Goal: Task Accomplishment & Management: Manage account settings

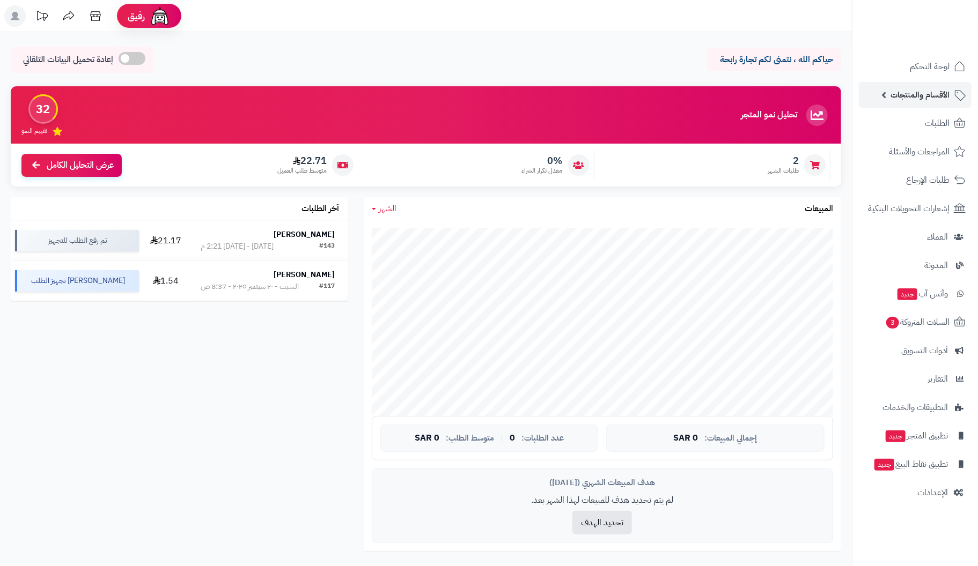
click at [927, 94] on span "الأقسام والمنتجات" at bounding box center [919, 94] width 59 height 15
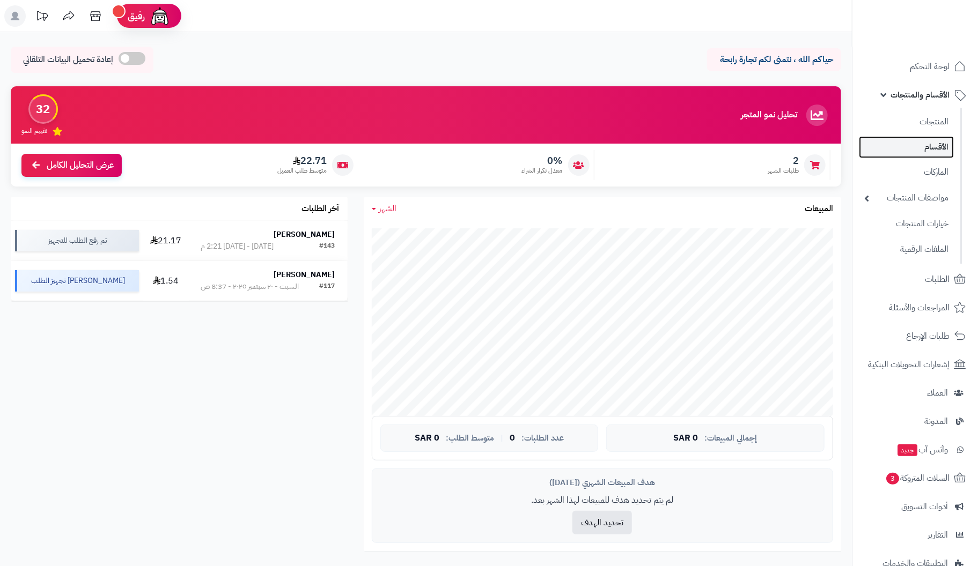
click at [931, 148] on link "الأقسام" at bounding box center [906, 147] width 95 height 22
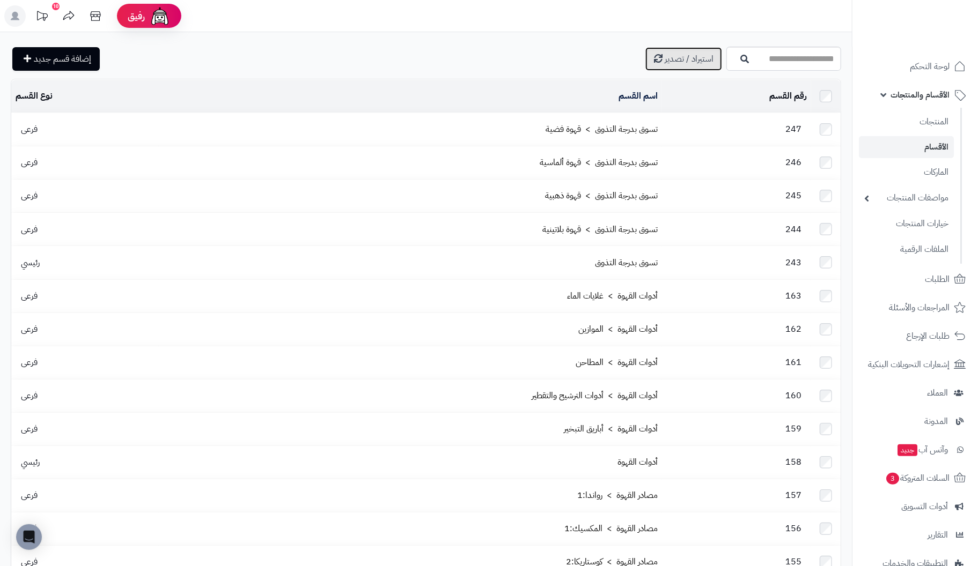
click at [665, 56] on span "استيراد / تصدير" at bounding box center [689, 59] width 49 height 13
click at [934, 122] on link "المنتجات" at bounding box center [906, 122] width 95 height 22
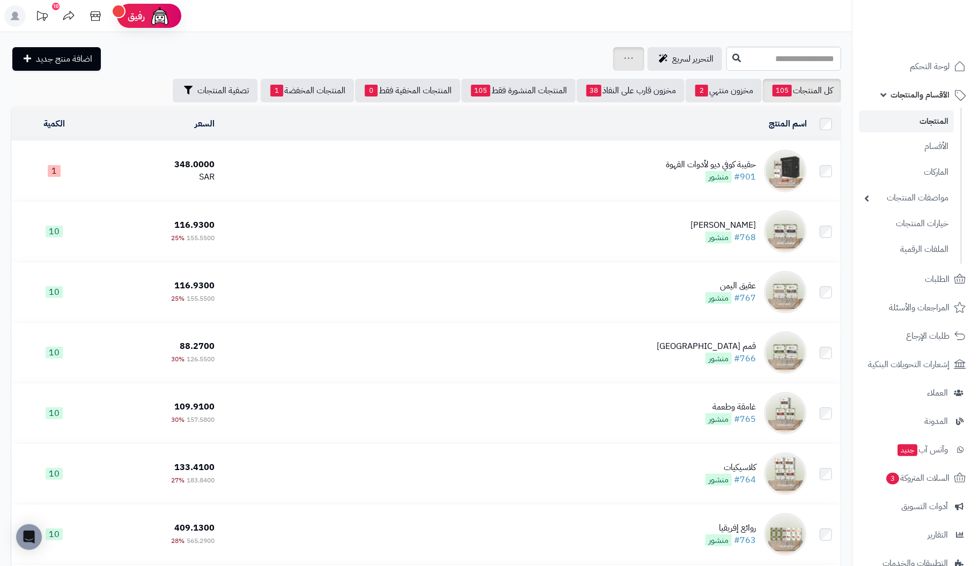
click at [624, 57] on icon at bounding box center [628, 58] width 9 height 7
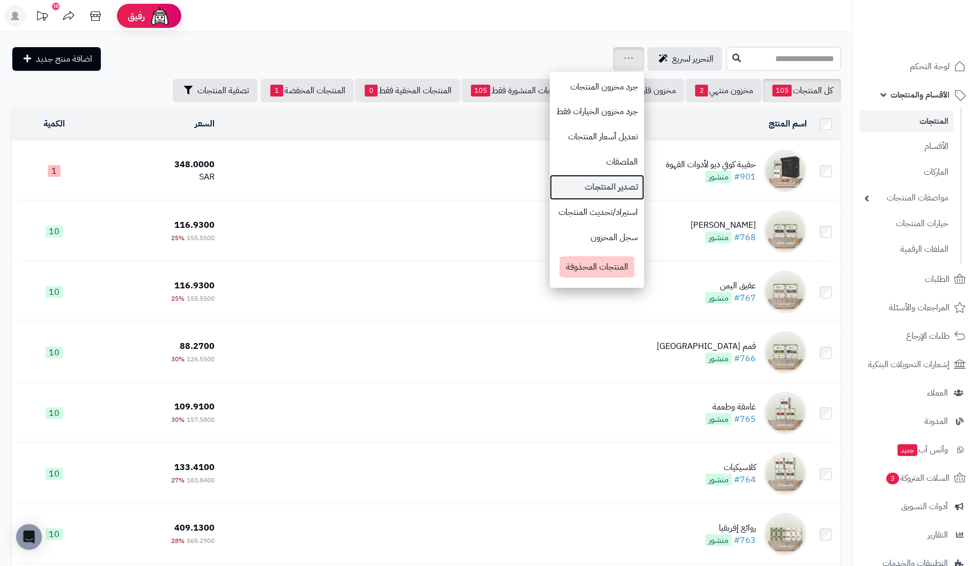
click at [554, 186] on link "تصدير المنتجات" at bounding box center [597, 187] width 94 height 25
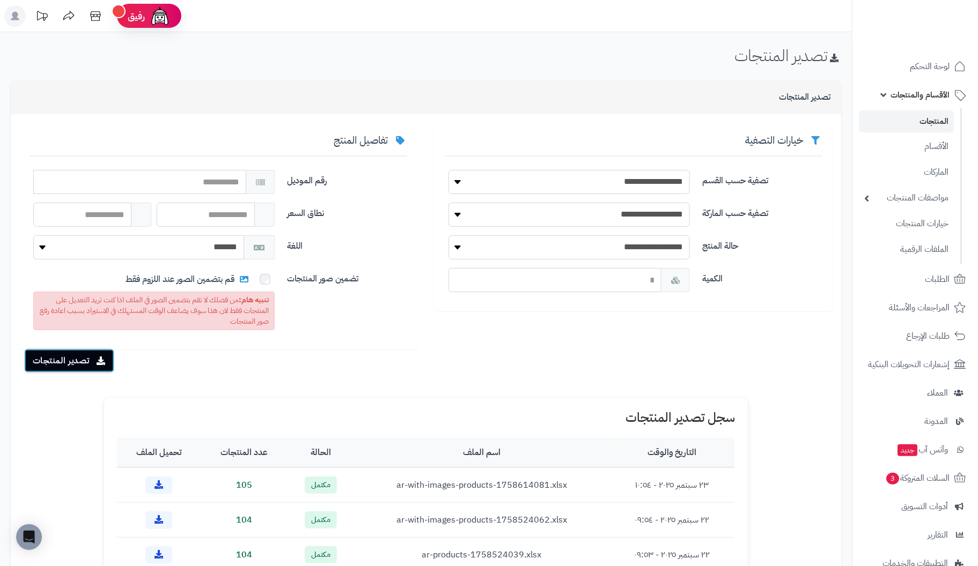
click at [92, 360] on button "تصدير المنتجات" at bounding box center [69, 361] width 90 height 24
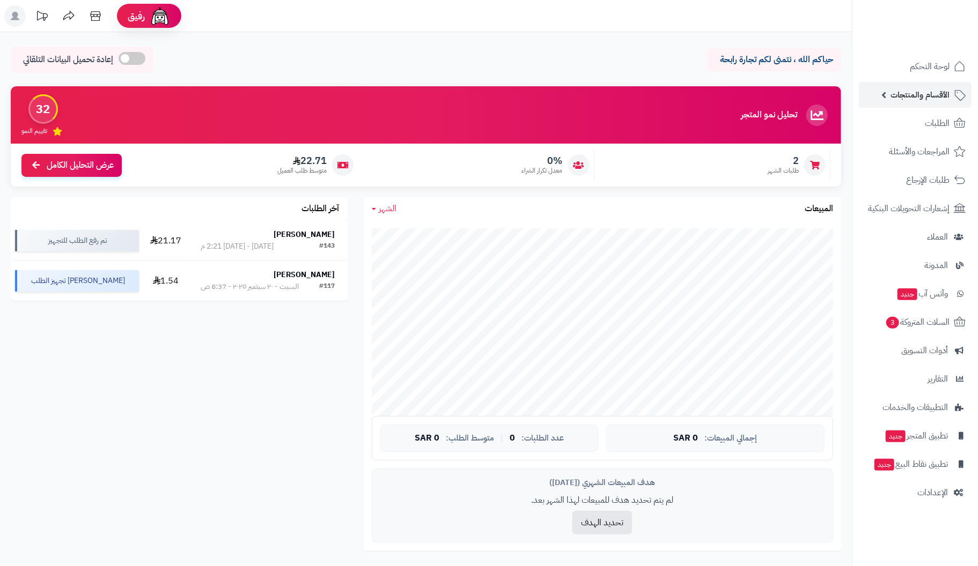
click at [931, 91] on span "الأقسام والمنتجات" at bounding box center [919, 94] width 59 height 15
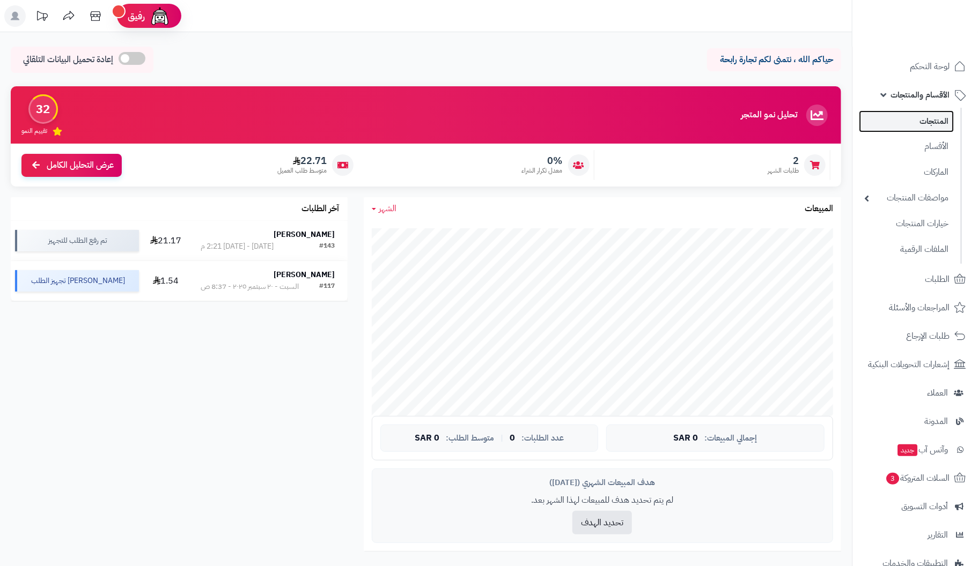
click at [926, 120] on link "المنتجات" at bounding box center [906, 122] width 95 height 22
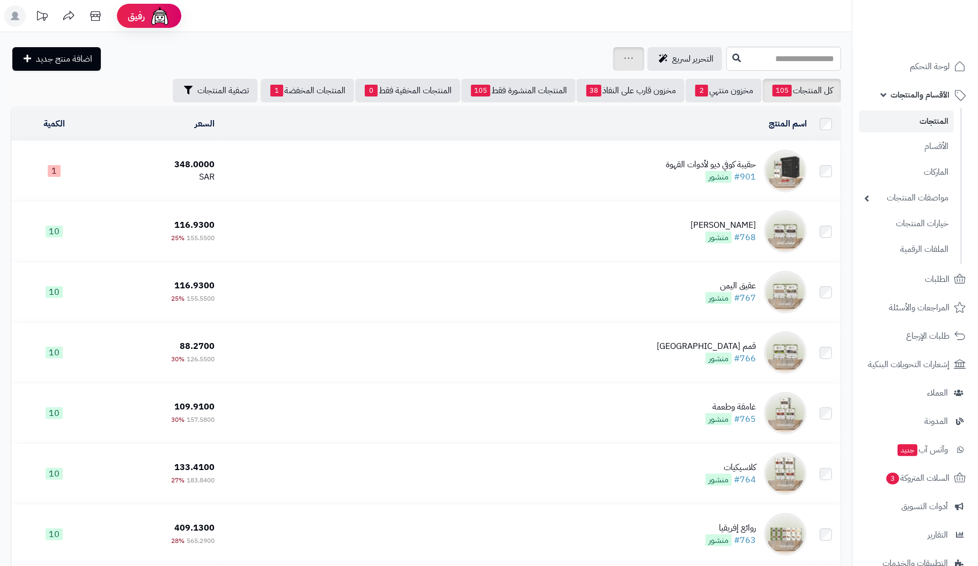
click at [613, 58] on div "جرد مخزون المنتجات جرد مخزون الخيارات فقط تعديل أسعار المنتجات الملصقات تصدير ا…" at bounding box center [628, 59] width 31 height 24
click at [624, 61] on icon at bounding box center [628, 58] width 9 height 7
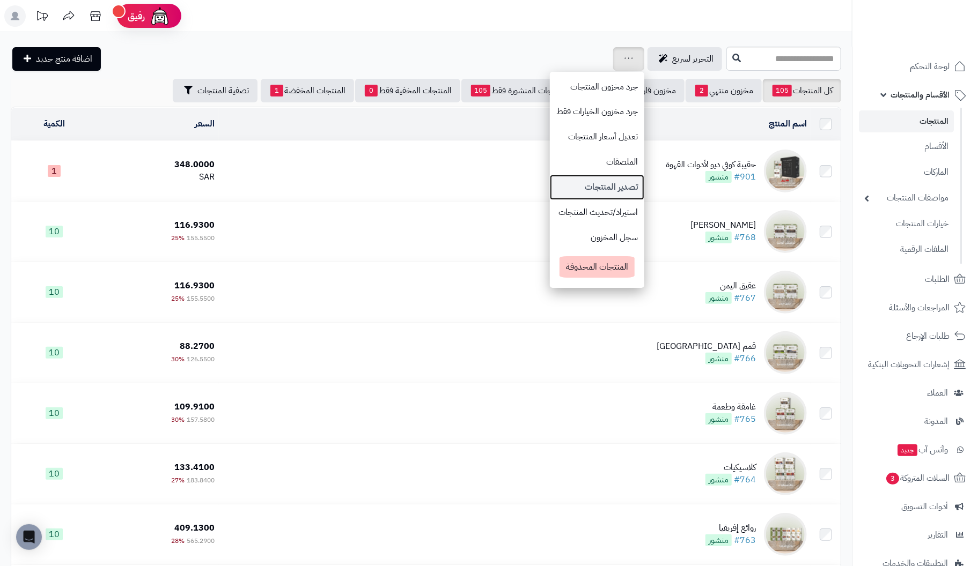
click at [553, 192] on link "تصدير المنتجات" at bounding box center [597, 187] width 94 height 25
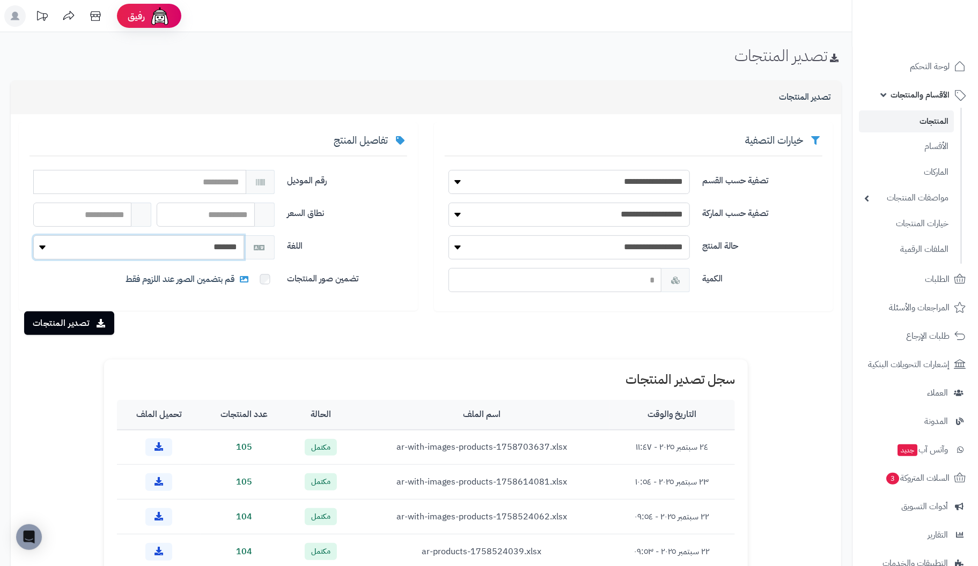
click at [187, 246] on select "******* *******" at bounding box center [138, 247] width 211 height 24
select select "*"
click at [33, 235] on select "******* *******" at bounding box center [138, 247] width 211 height 24
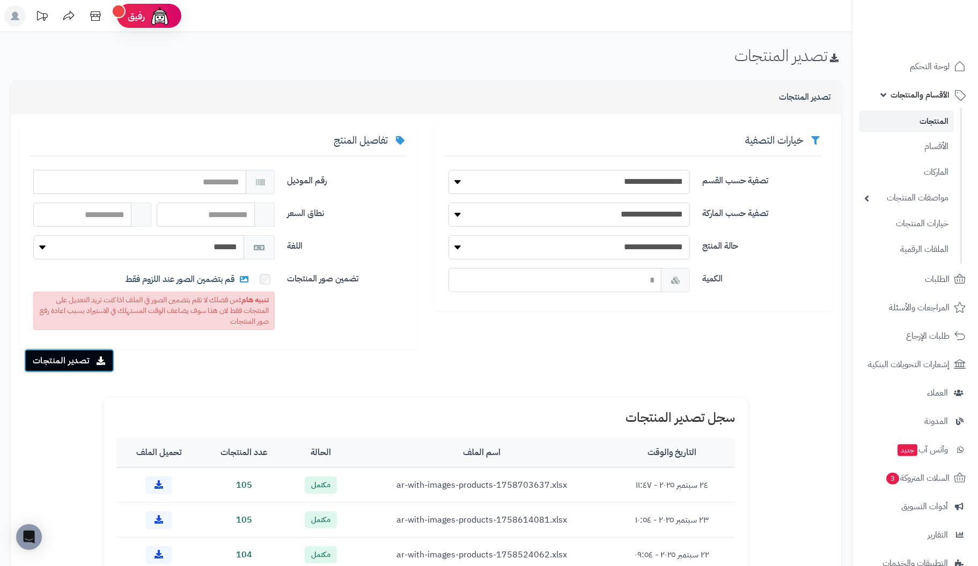
click at [73, 364] on button "تصدير المنتجات" at bounding box center [69, 361] width 90 height 24
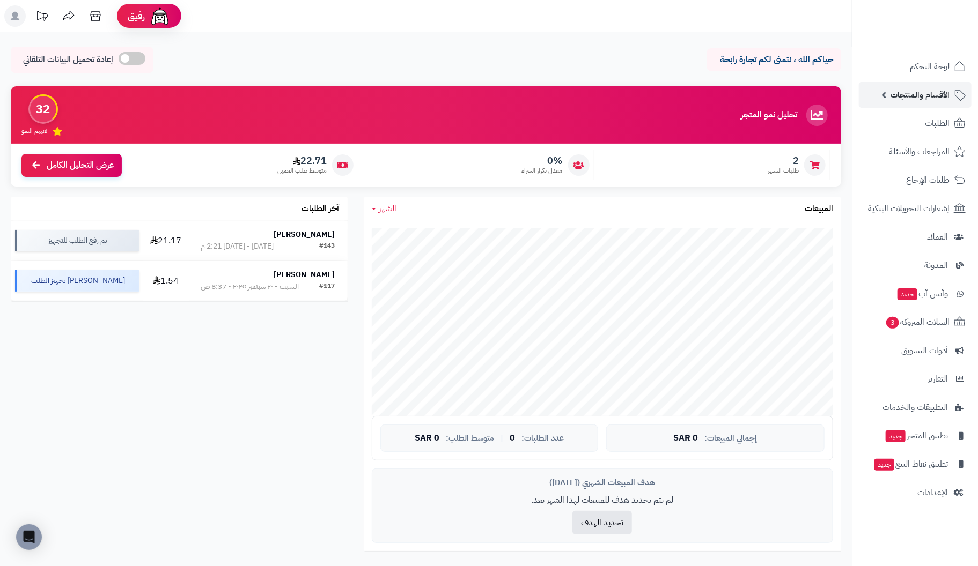
click at [928, 90] on span "الأقسام والمنتجات" at bounding box center [919, 94] width 59 height 15
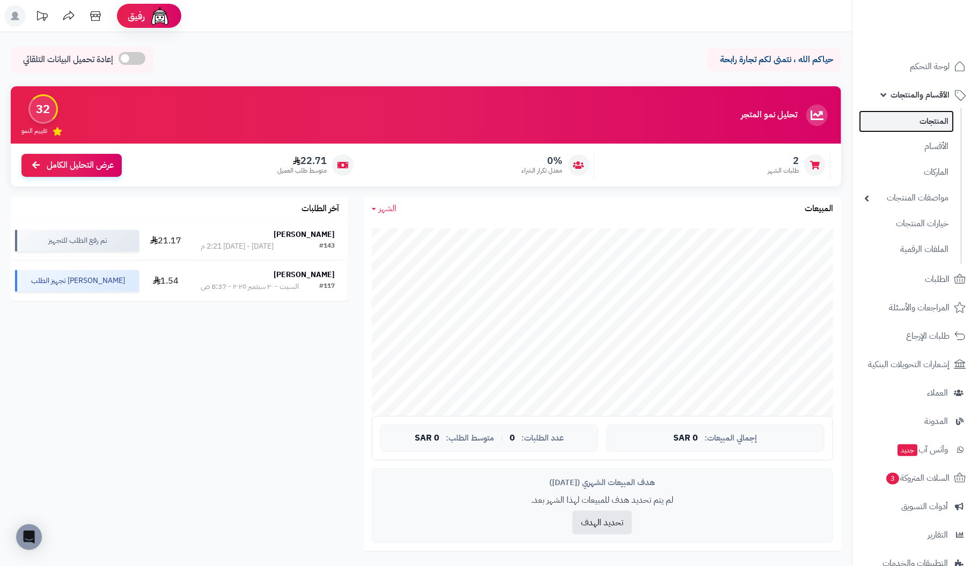
click at [915, 120] on link "المنتجات" at bounding box center [906, 122] width 95 height 22
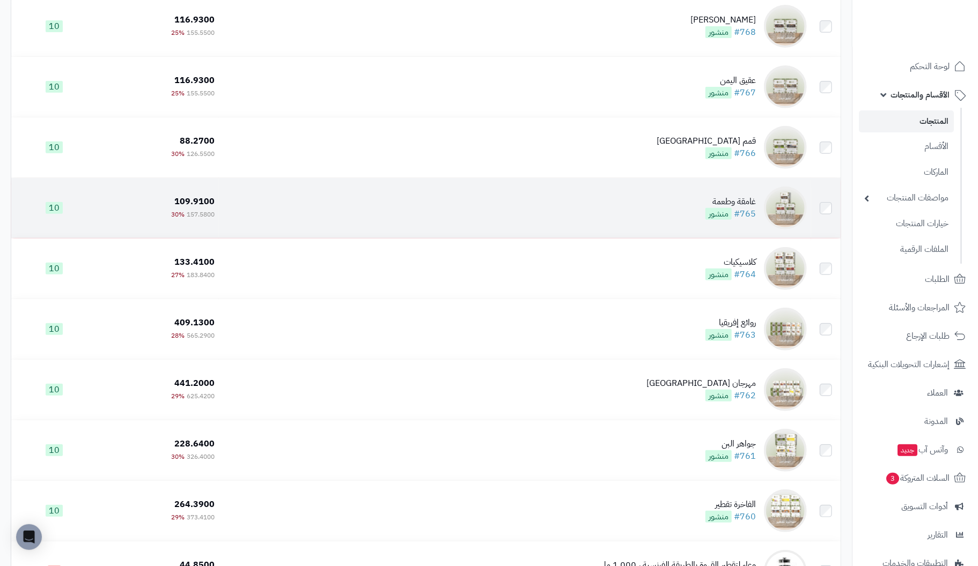
scroll to position [268, 0]
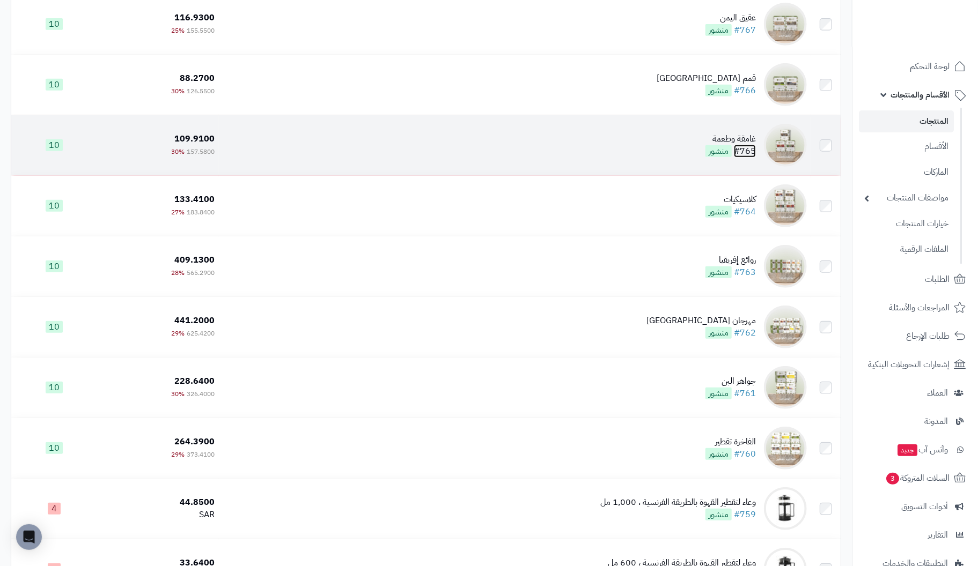
click at [750, 148] on link "#765" at bounding box center [745, 151] width 22 height 13
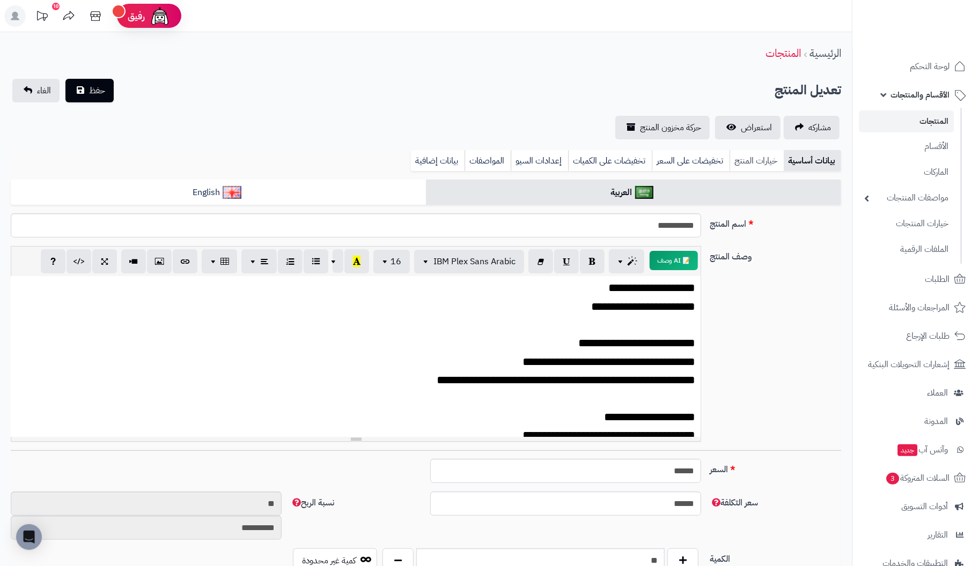
click at [757, 158] on link "خيارات المنتج" at bounding box center [757, 160] width 54 height 21
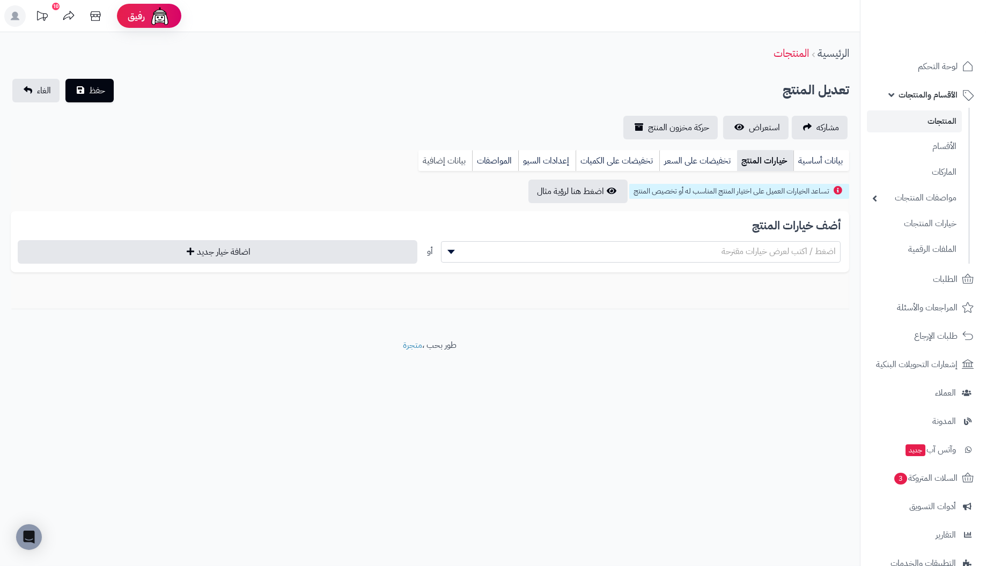
click at [444, 158] on link "بيانات إضافية" at bounding box center [445, 160] width 54 height 21
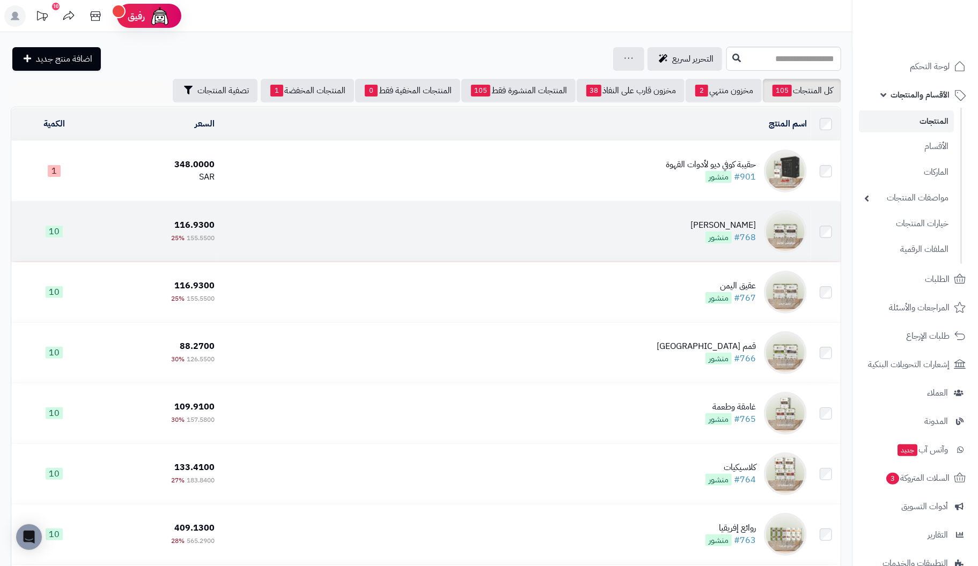
click at [753, 226] on div "[PERSON_NAME]" at bounding box center [722, 225] width 65 height 12
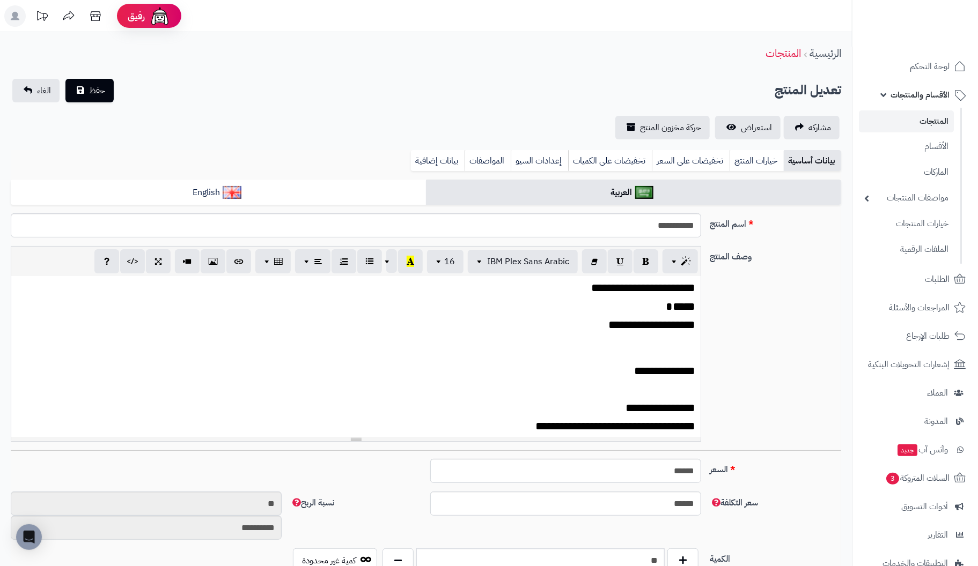
scroll to position [191, 0]
click at [446, 161] on link "بيانات إضافية" at bounding box center [438, 160] width 54 height 21
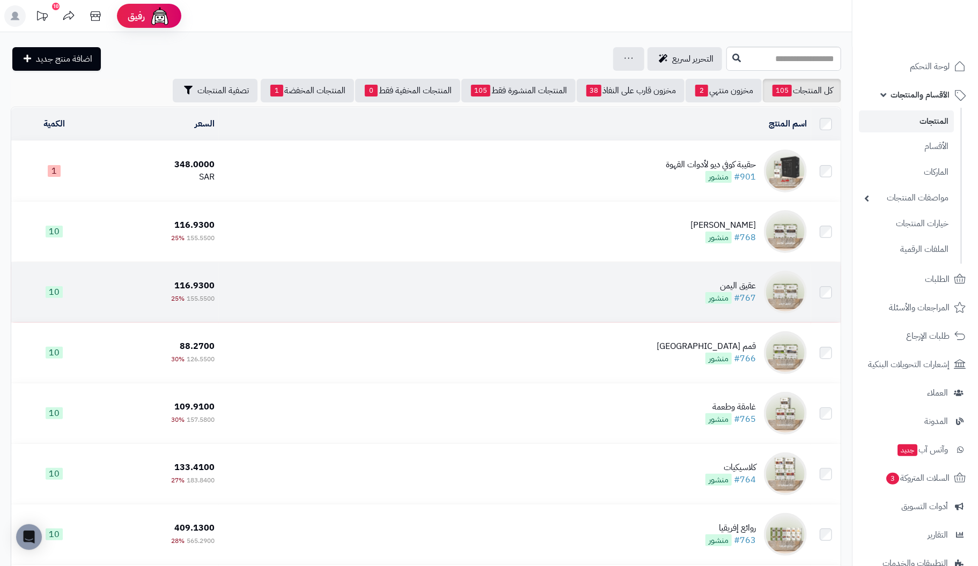
click at [748, 289] on div "عقيق اليمن" at bounding box center [730, 286] width 50 height 12
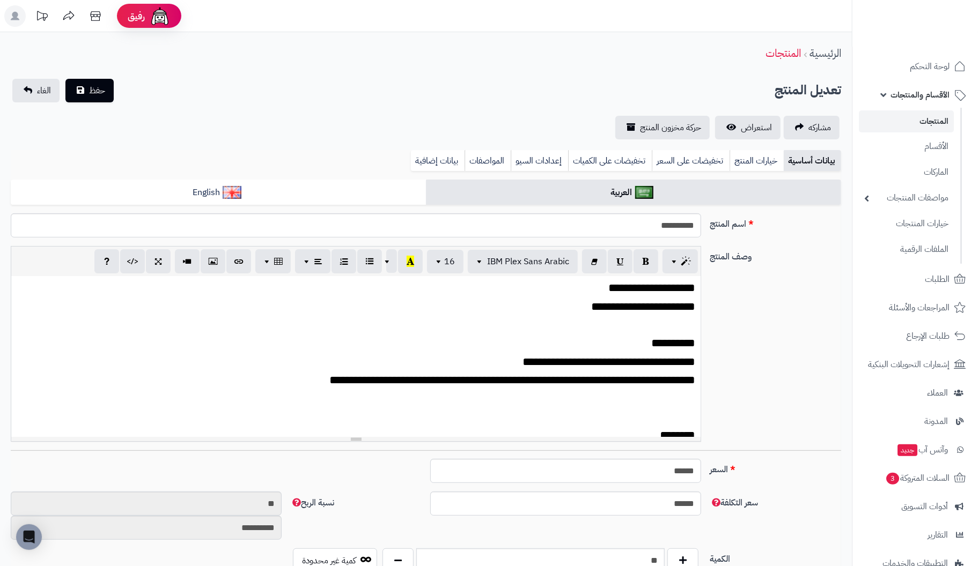
scroll to position [191, 0]
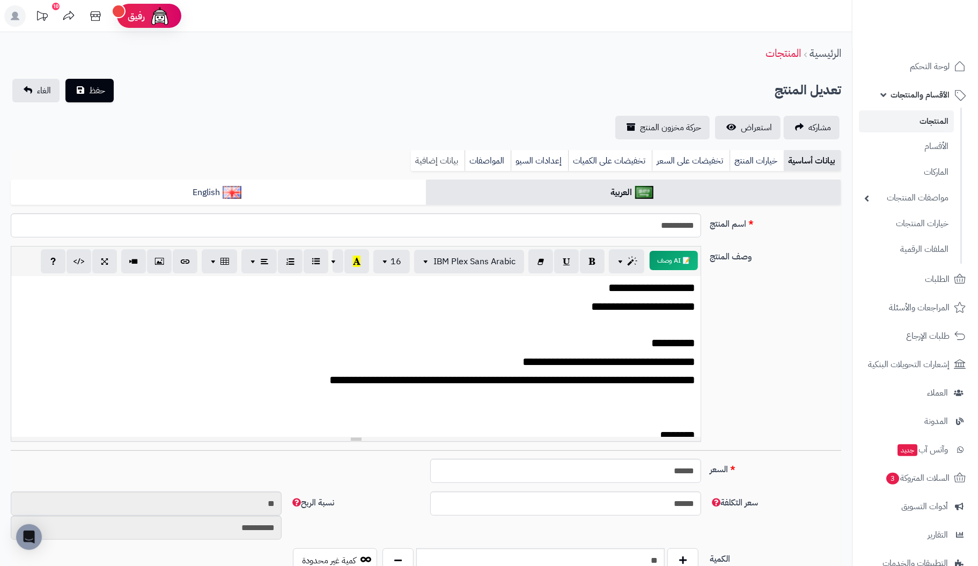
click at [441, 161] on link "بيانات إضافية" at bounding box center [438, 160] width 54 height 21
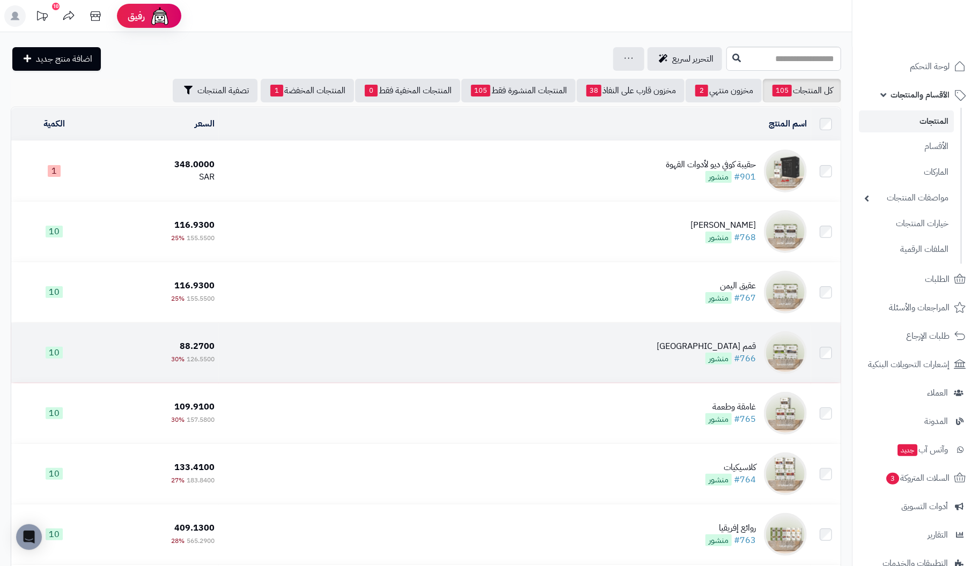
click at [732, 345] on div "قمم [GEOGRAPHIC_DATA]" at bounding box center [706, 347] width 99 height 12
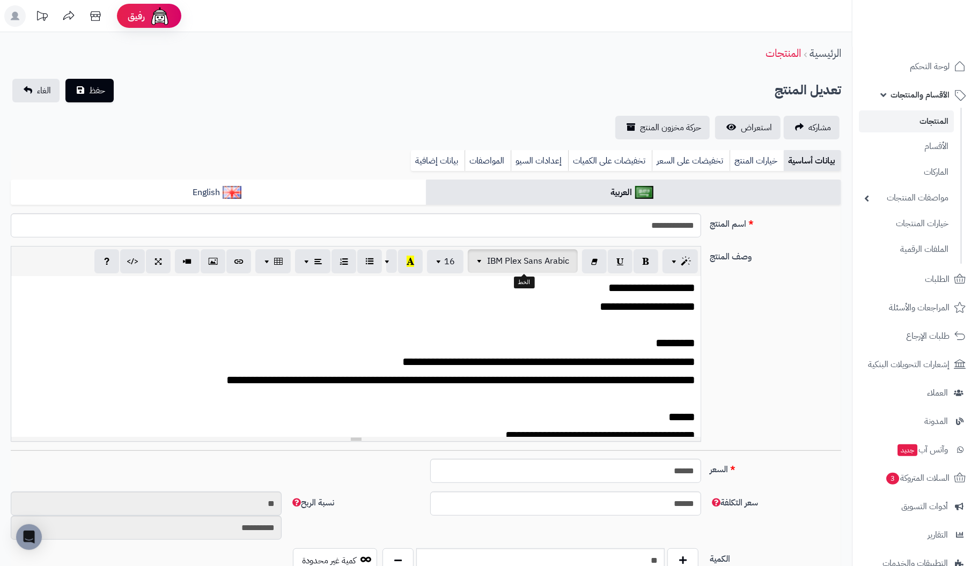
scroll to position [191, 0]
click at [442, 159] on link "بيانات إضافية" at bounding box center [438, 160] width 54 height 21
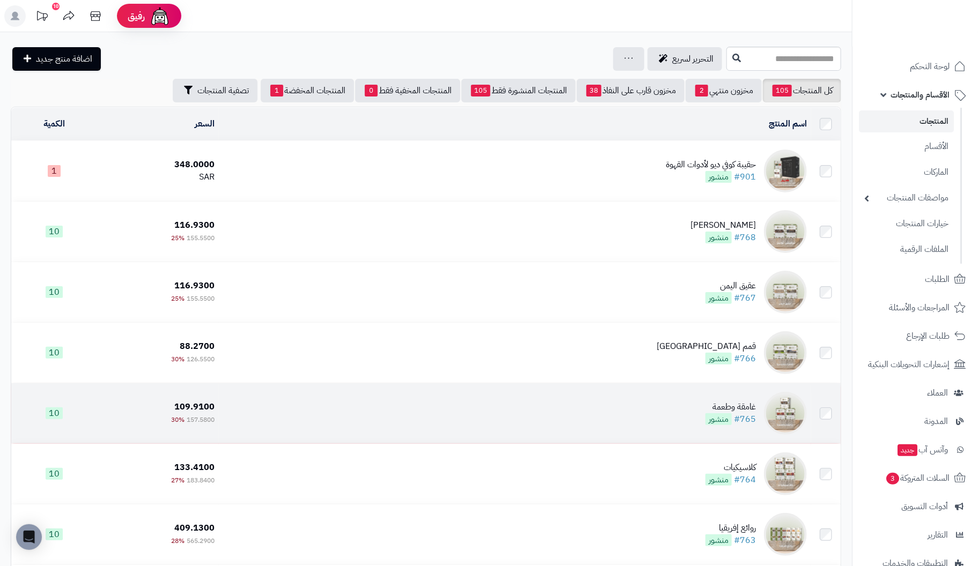
click at [727, 415] on span "منشور" at bounding box center [718, 420] width 26 height 12
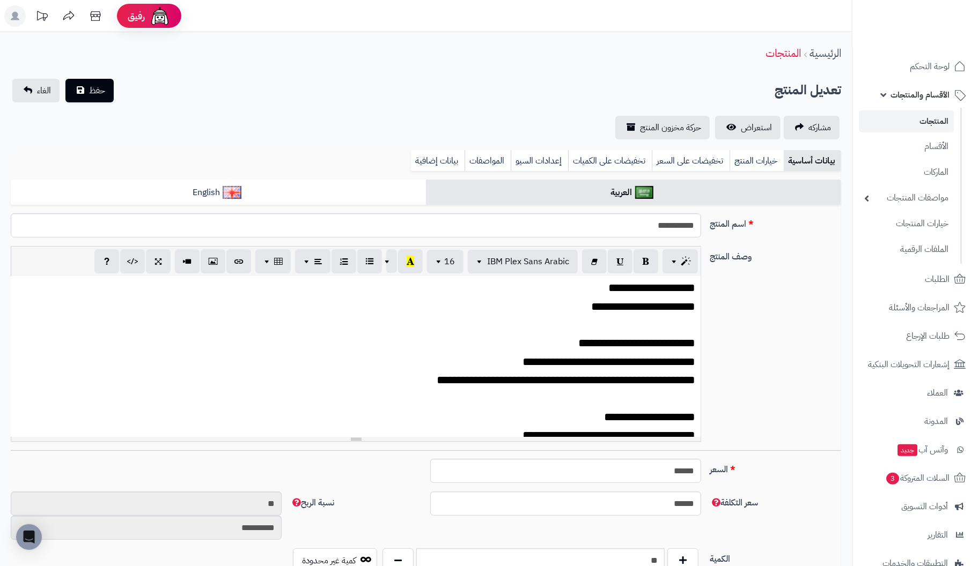
scroll to position [191, 0]
click at [437, 156] on link "بيانات إضافية" at bounding box center [438, 160] width 54 height 21
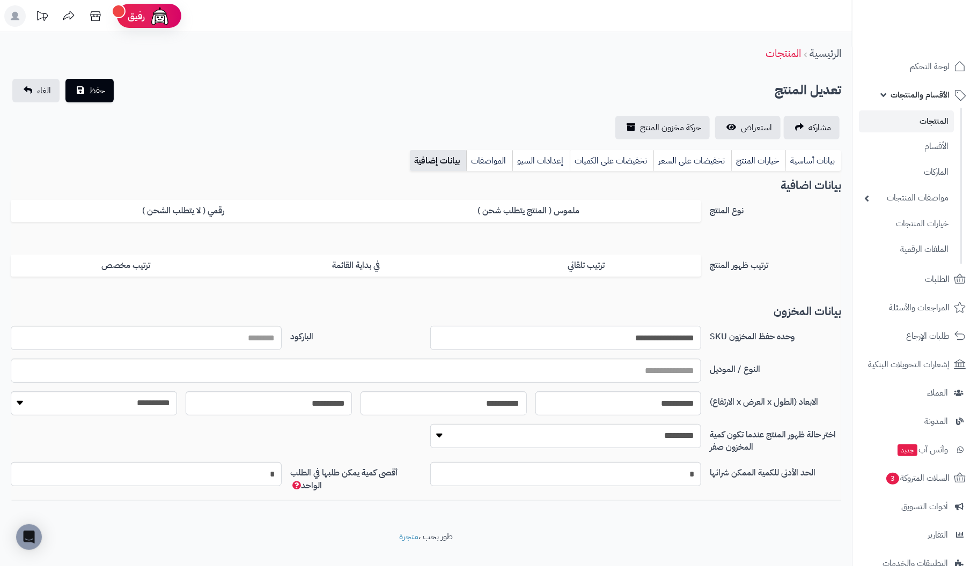
click at [618, 337] on input "**********" at bounding box center [565, 338] width 271 height 24
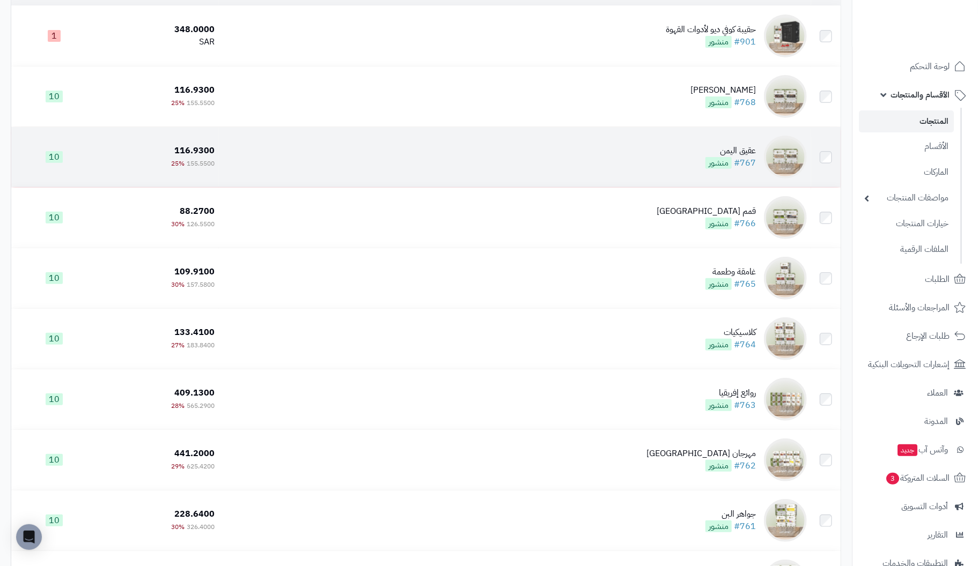
scroll to position [214, 0]
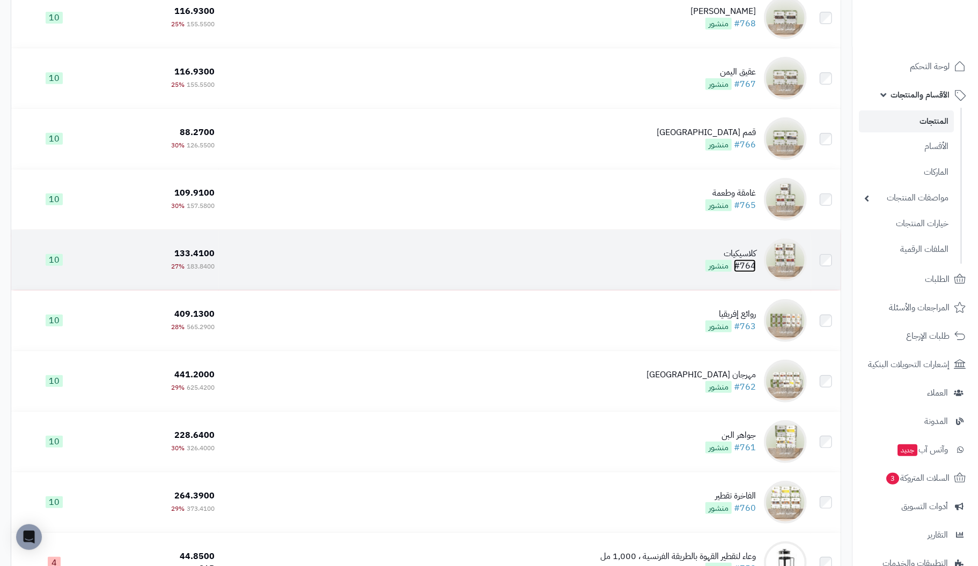
click at [748, 260] on link "#764" at bounding box center [745, 266] width 22 height 13
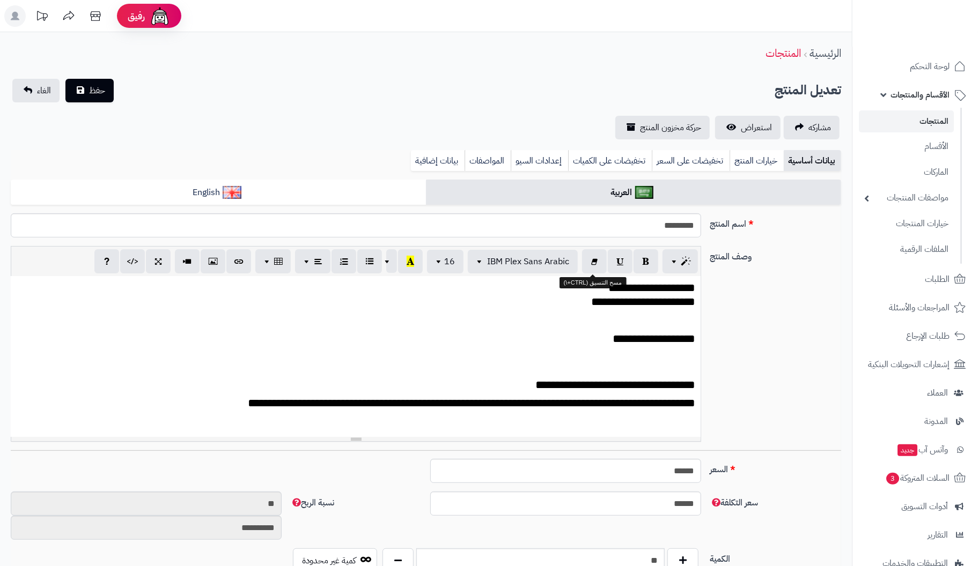
scroll to position [191, 0]
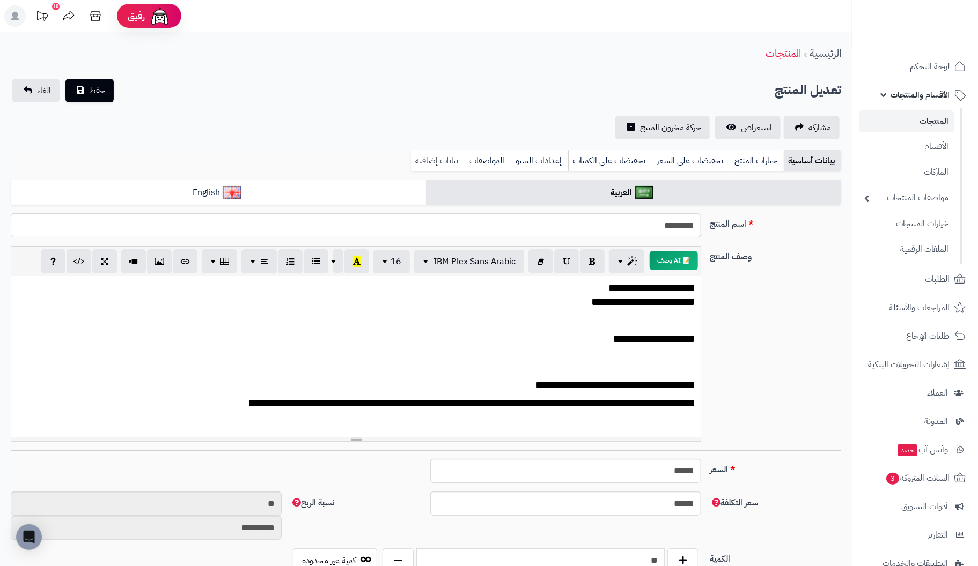
click at [434, 164] on link "بيانات إضافية" at bounding box center [438, 160] width 54 height 21
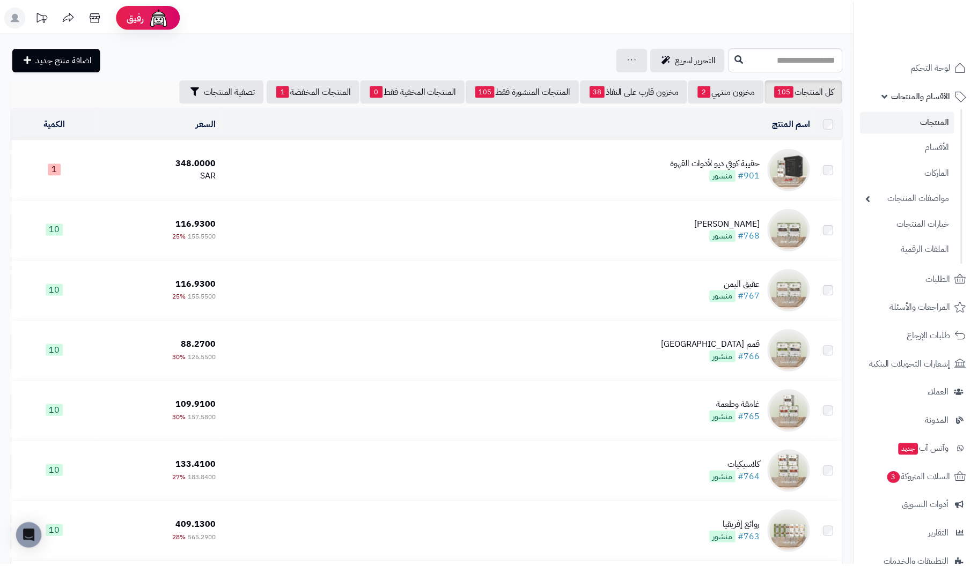
scroll to position [214, 0]
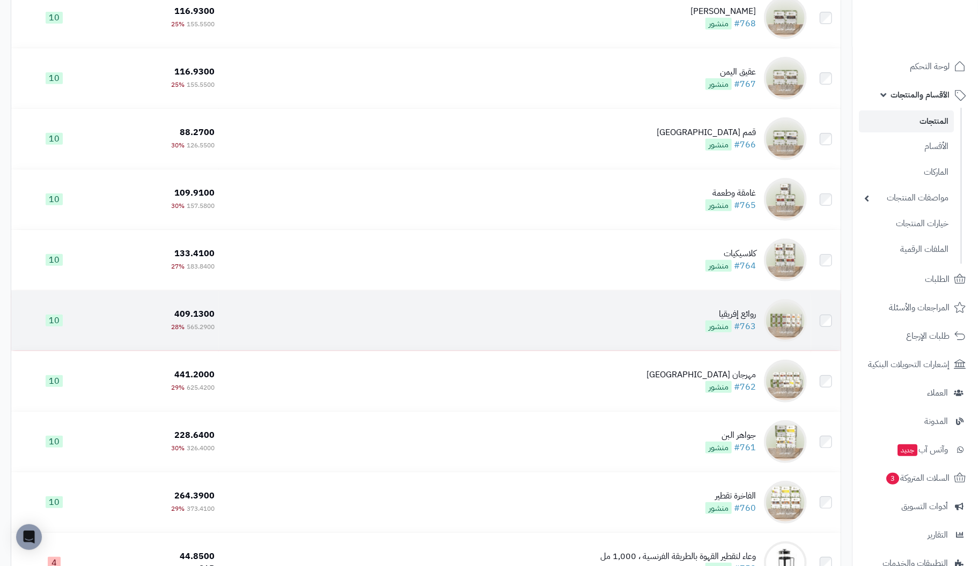
click at [738, 315] on div "روائع إفريقيا" at bounding box center [730, 314] width 50 height 12
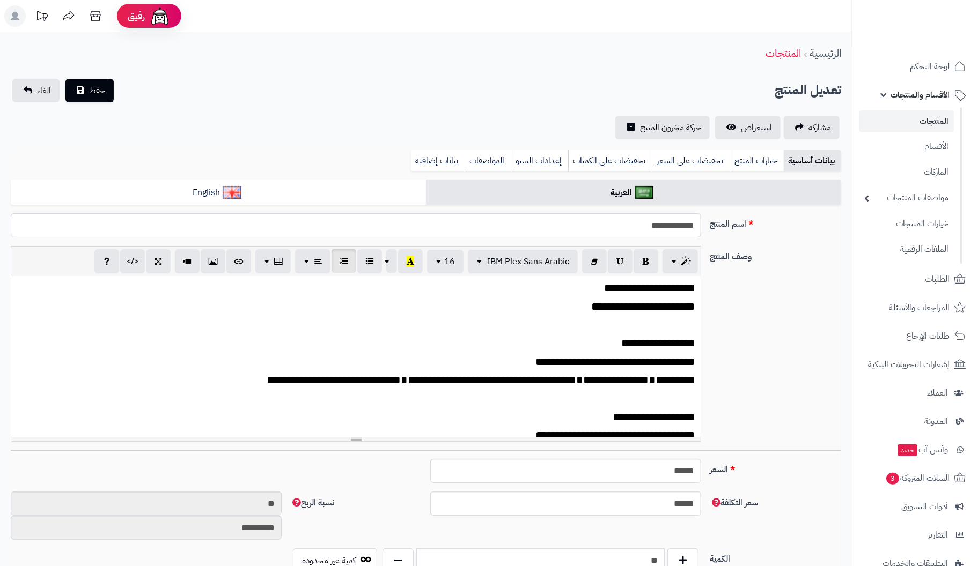
scroll to position [191, 0]
click at [444, 161] on link "بيانات إضافية" at bounding box center [438, 160] width 54 height 21
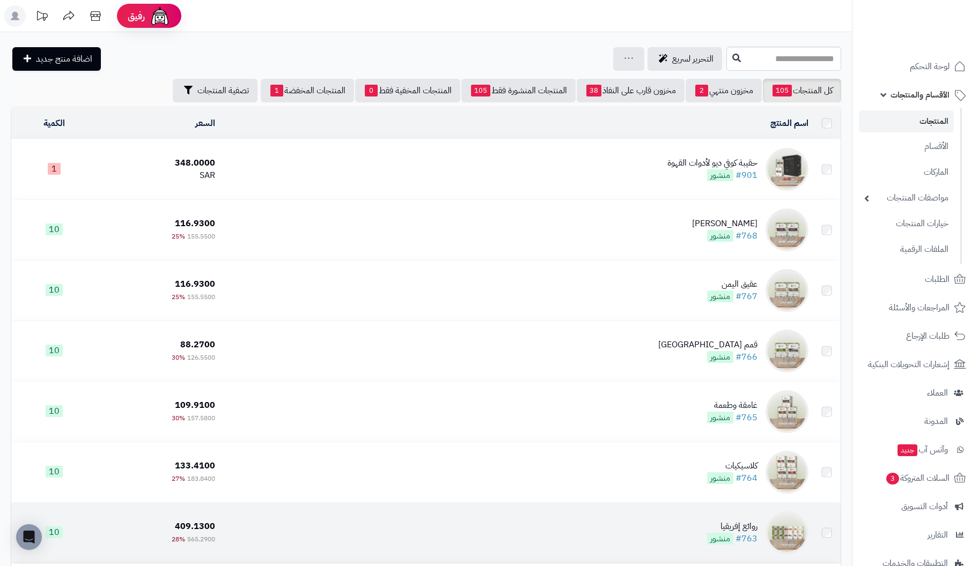
scroll to position [214, 0]
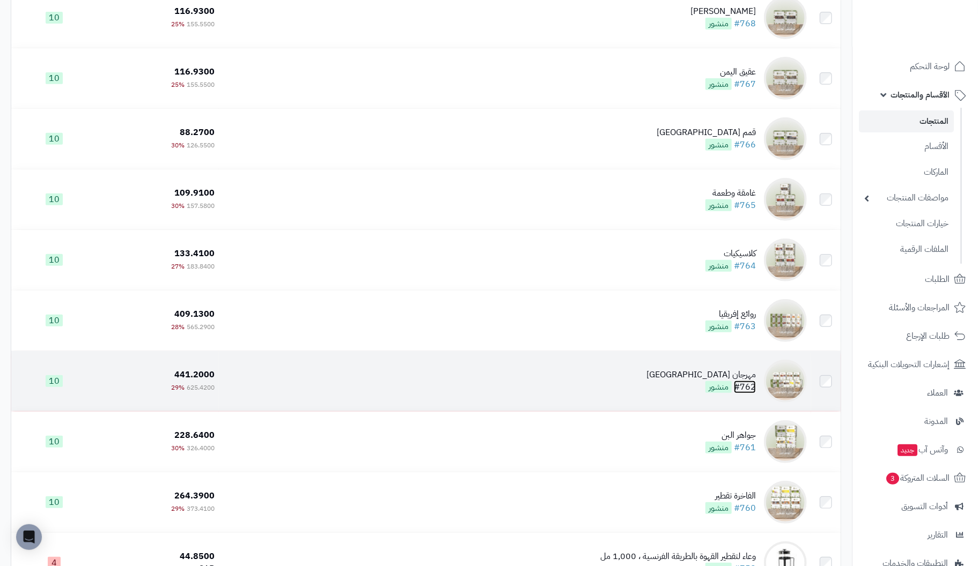
click at [752, 381] on link "#762" at bounding box center [745, 387] width 22 height 13
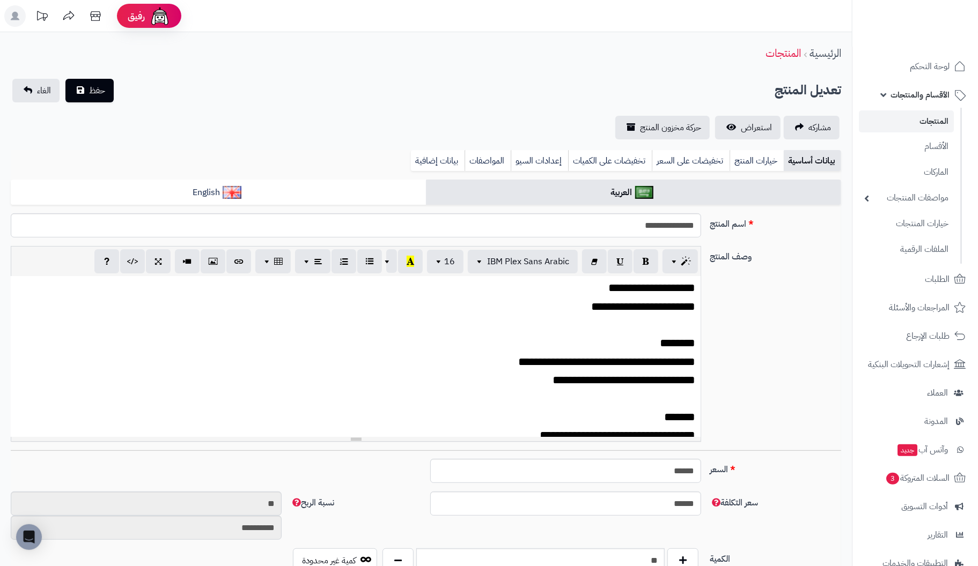
scroll to position [191, 0]
click at [440, 156] on link "بيانات إضافية" at bounding box center [438, 160] width 54 height 21
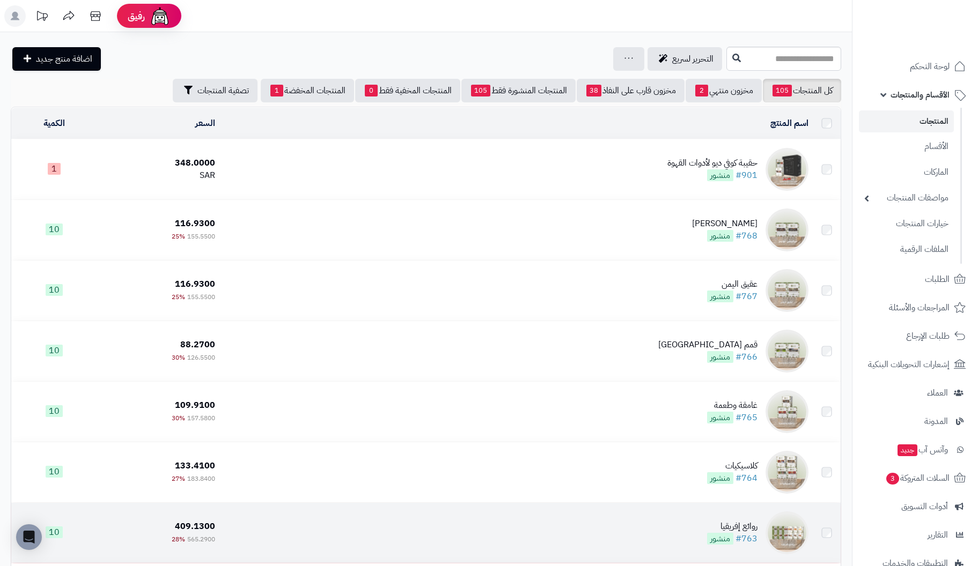
scroll to position [214, 0]
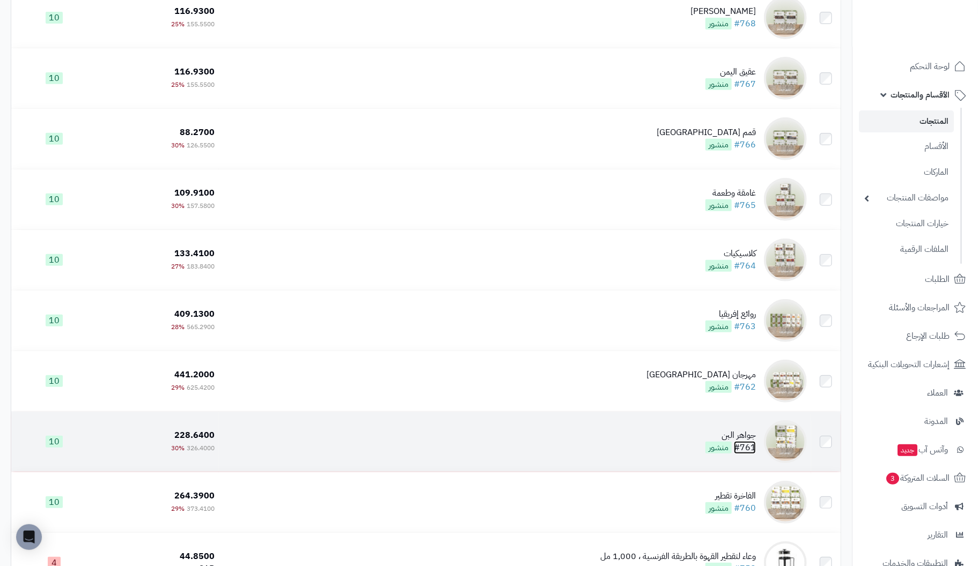
click at [748, 441] on link "#761" at bounding box center [745, 447] width 22 height 13
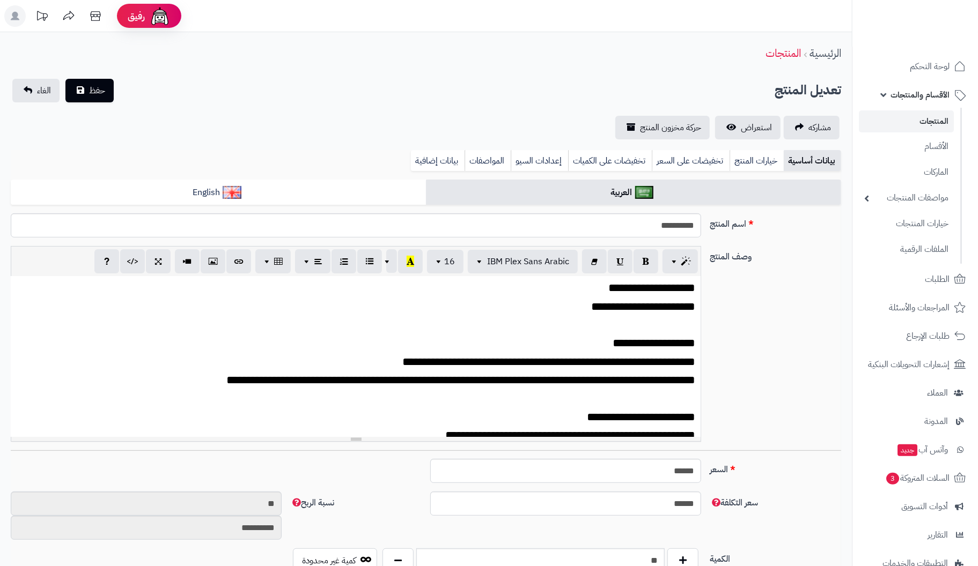
scroll to position [191, 0]
click at [445, 158] on link "بيانات إضافية" at bounding box center [438, 160] width 54 height 21
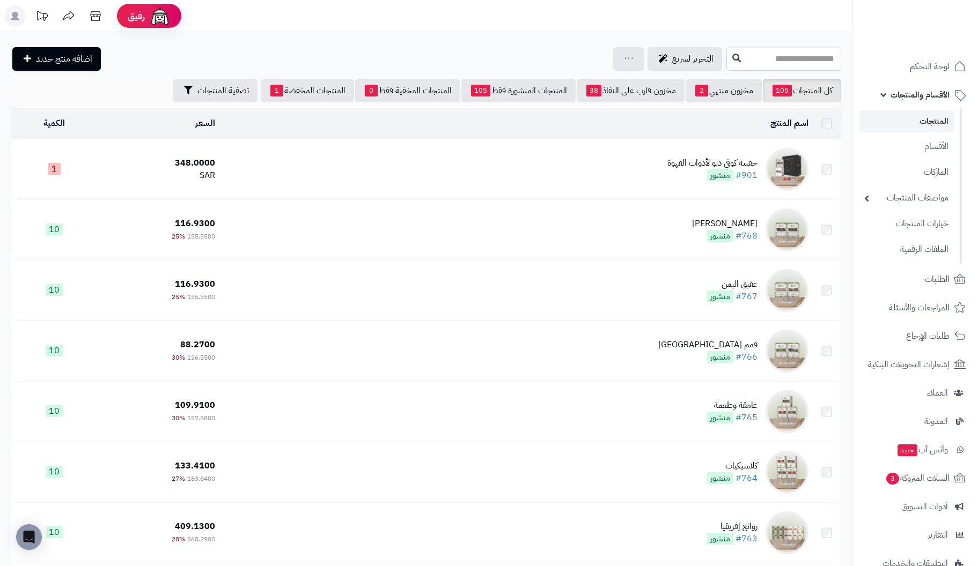
scroll to position [214, 0]
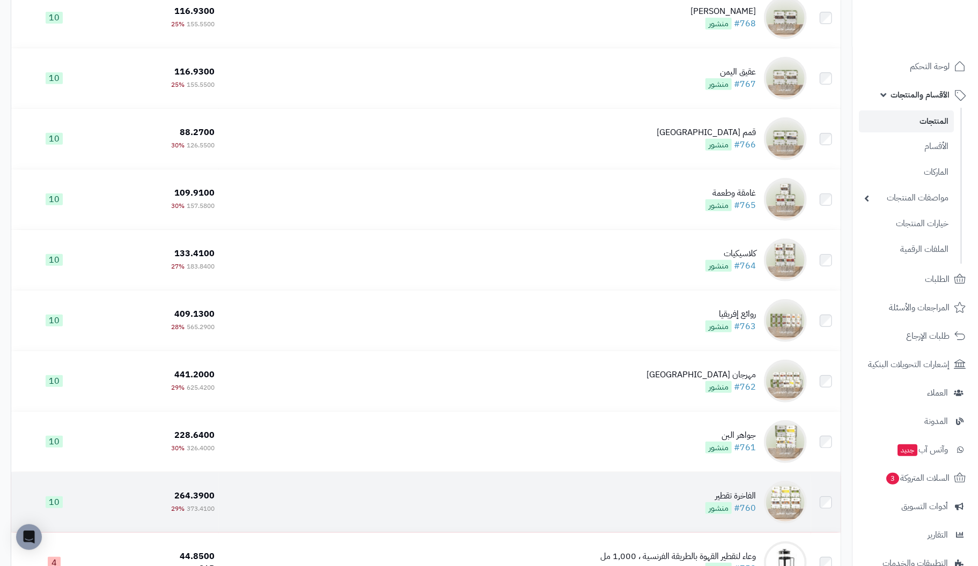
click at [756, 494] on div "الفاخرة تقطير" at bounding box center [730, 496] width 50 height 12
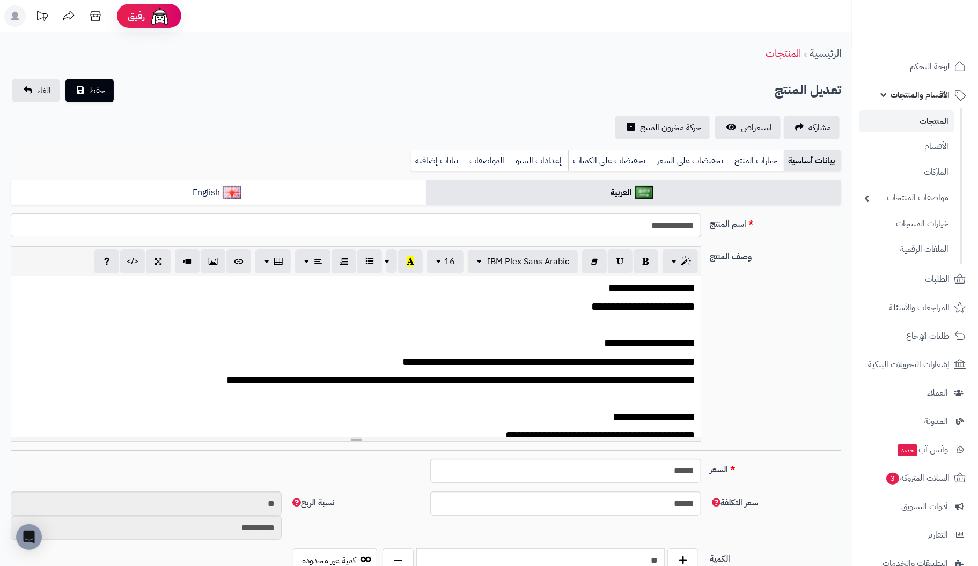
scroll to position [191, 0]
click at [429, 159] on link "بيانات إضافية" at bounding box center [438, 160] width 54 height 21
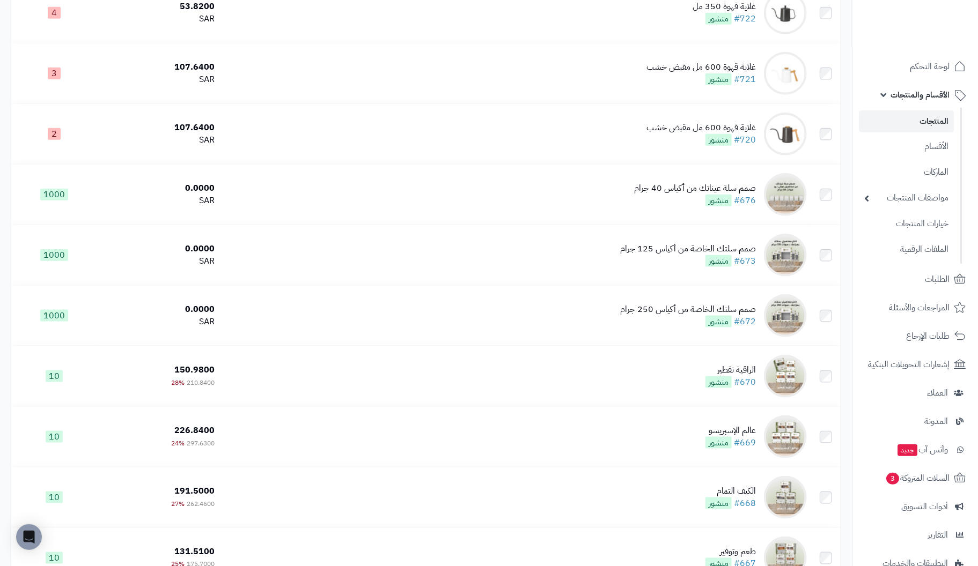
scroll to position [3003, 0]
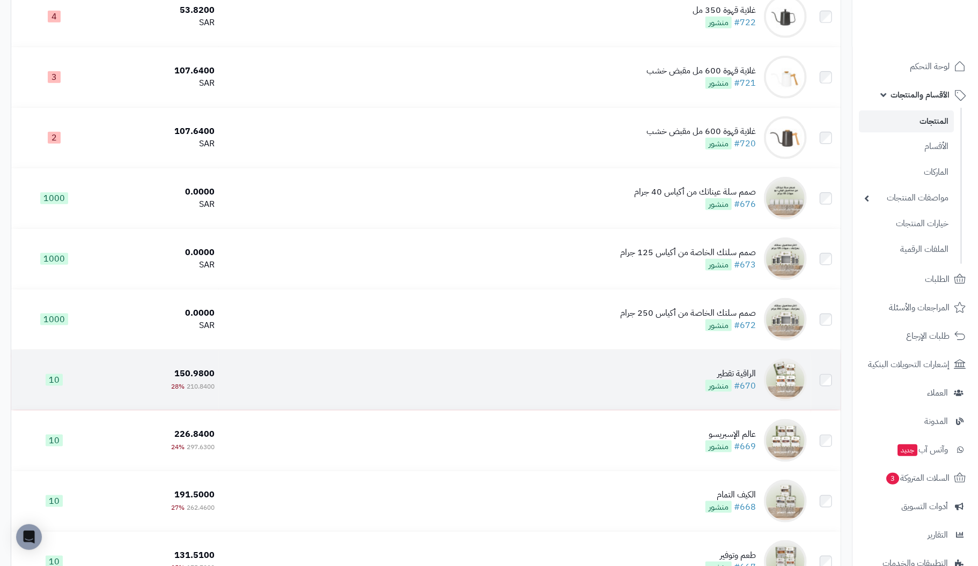
click at [736, 379] on div "الراقية تقطير" at bounding box center [730, 374] width 50 height 12
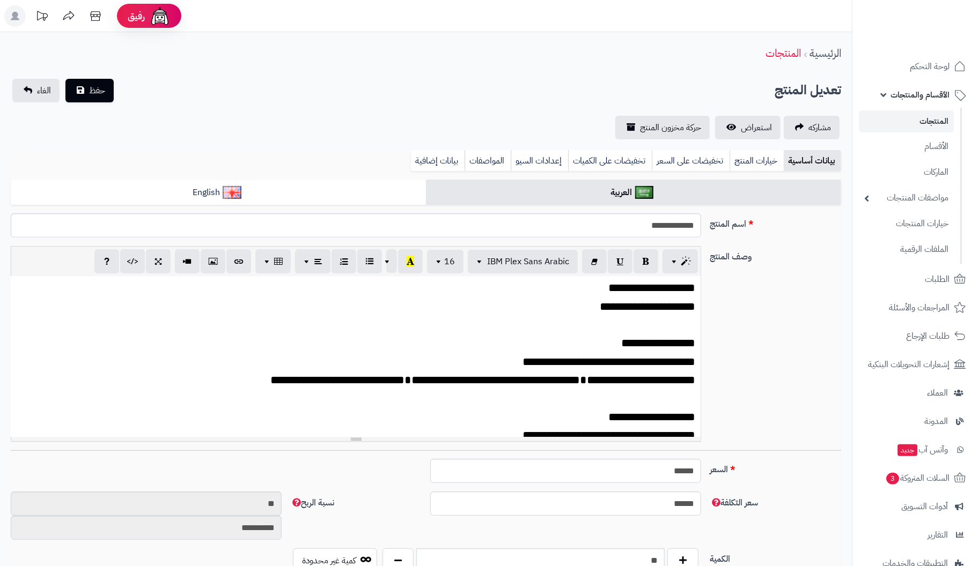
scroll to position [191, 0]
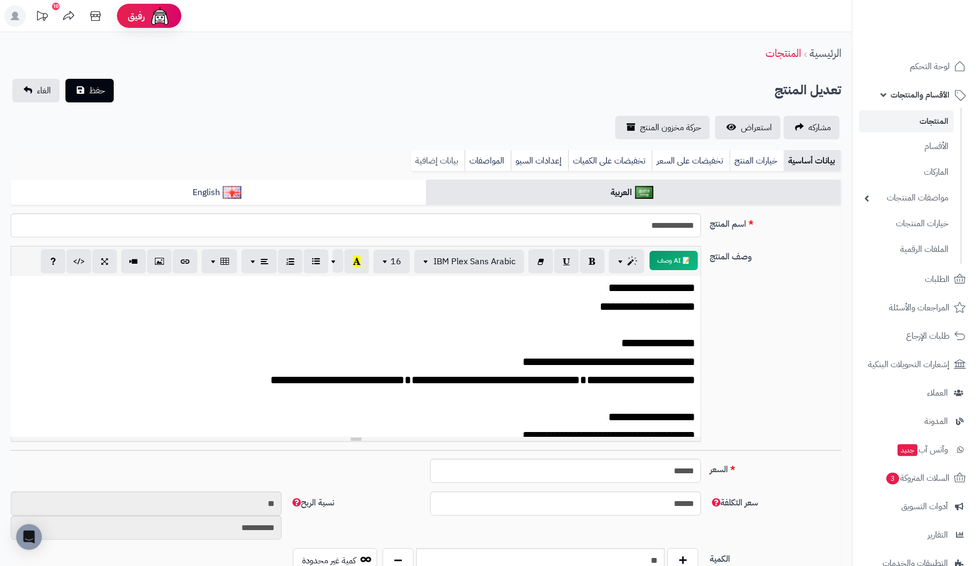
click at [443, 156] on link "بيانات إضافية" at bounding box center [438, 160] width 54 height 21
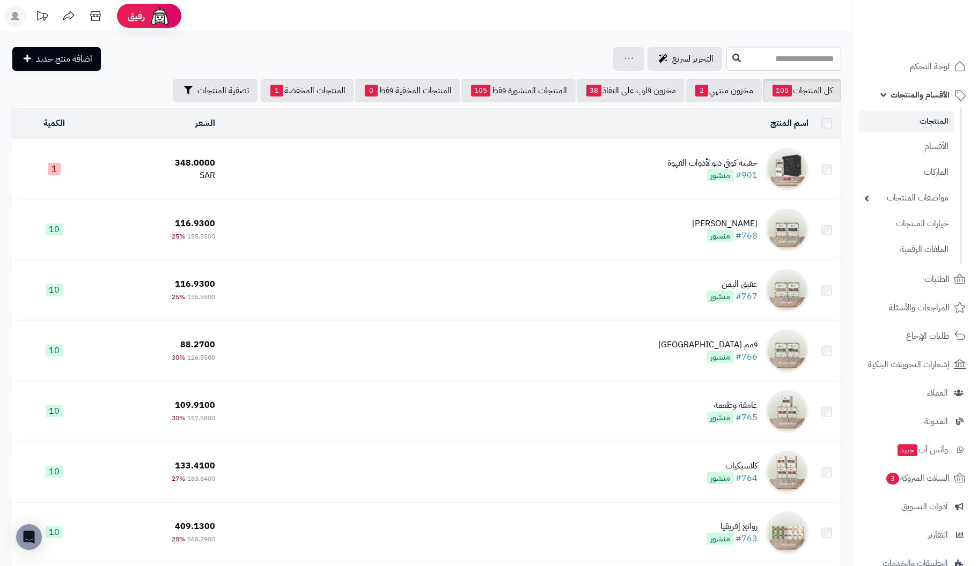
scroll to position [3003, 0]
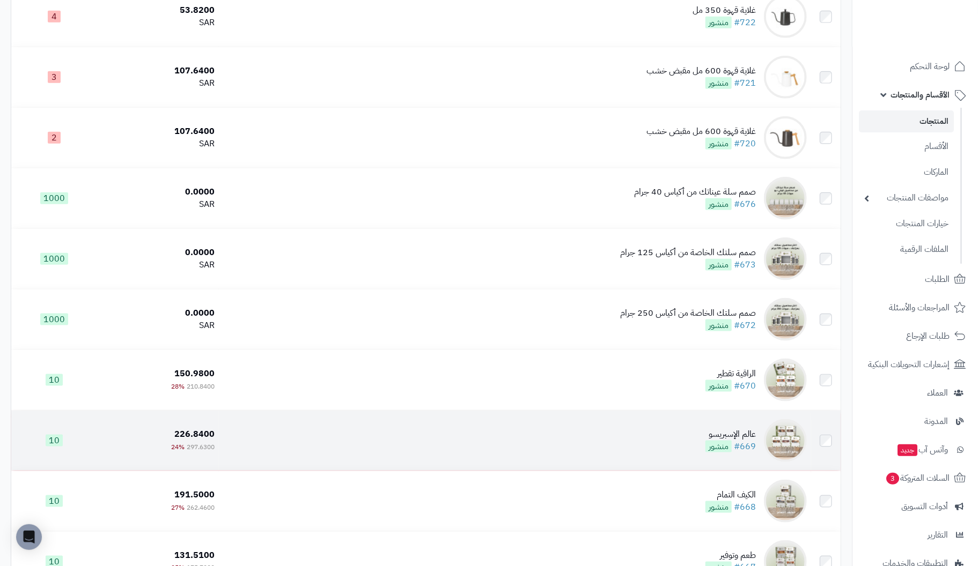
click at [745, 441] on div "عالم الإسبريسو" at bounding box center [730, 435] width 50 height 12
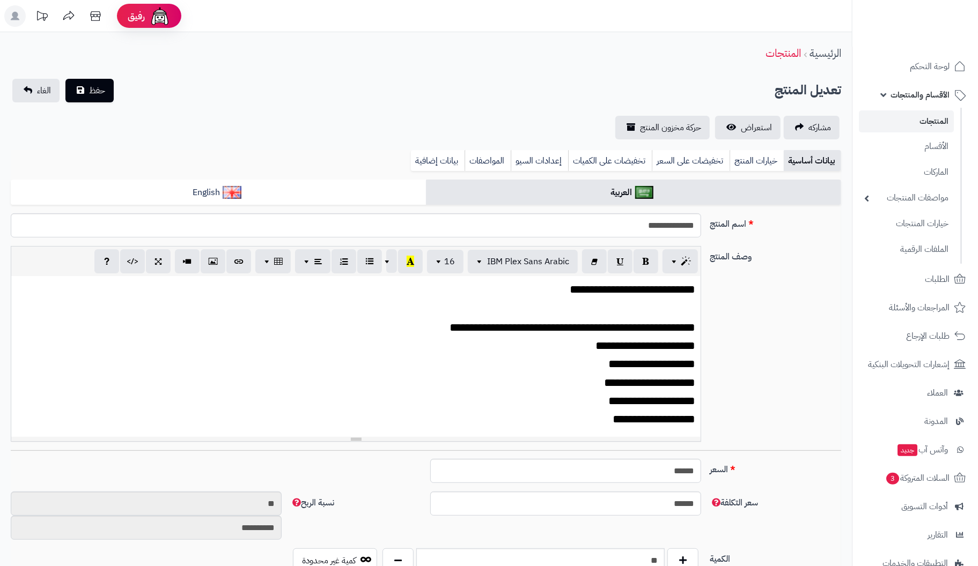
scroll to position [191, 0]
click at [428, 158] on link "بيانات إضافية" at bounding box center [438, 160] width 54 height 21
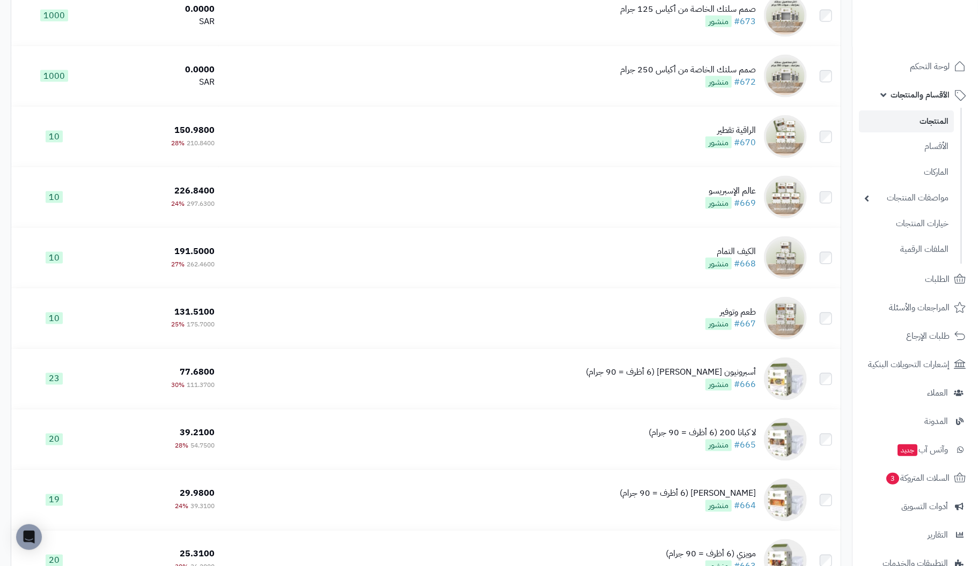
scroll to position [3272, 0]
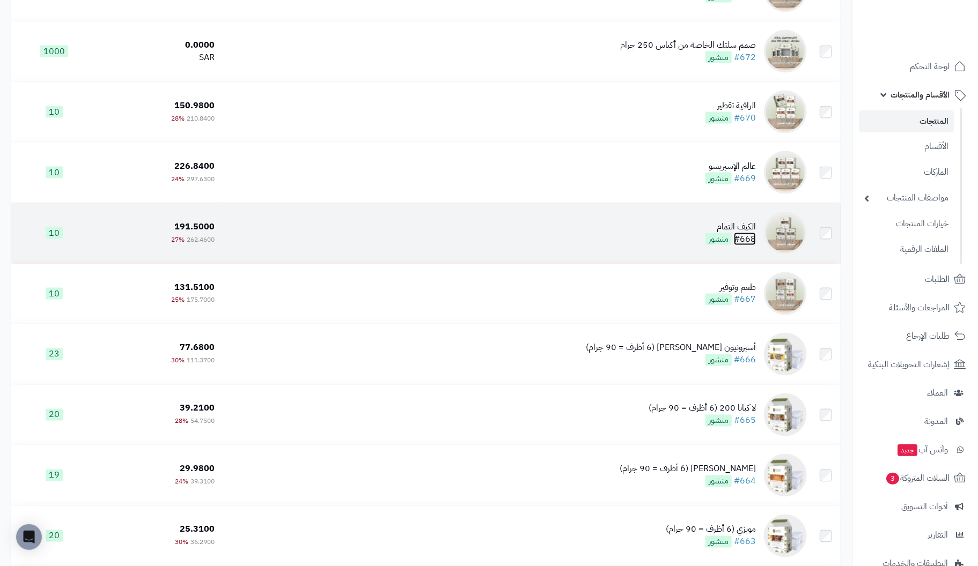
click at [742, 235] on link "#668" at bounding box center [745, 239] width 22 height 13
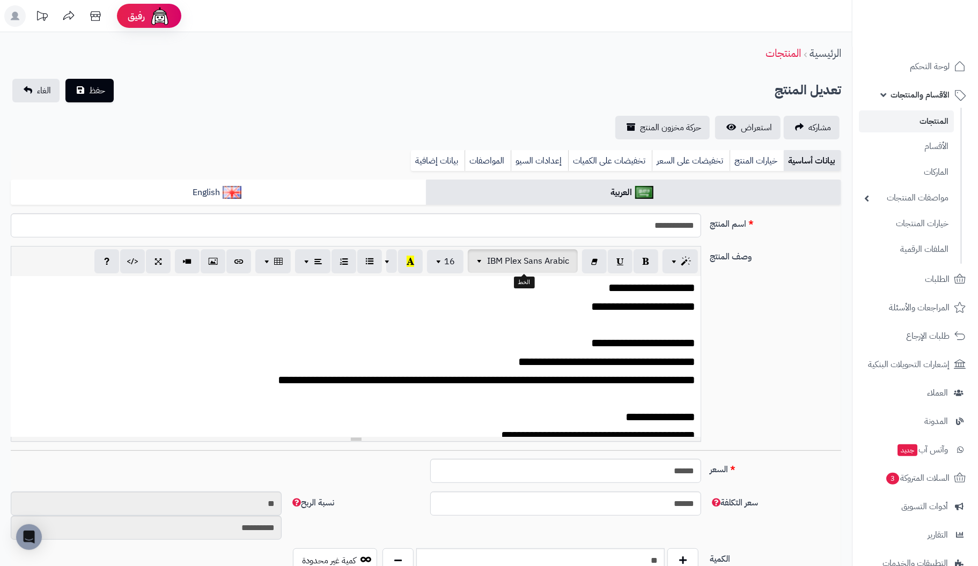
scroll to position [191, 0]
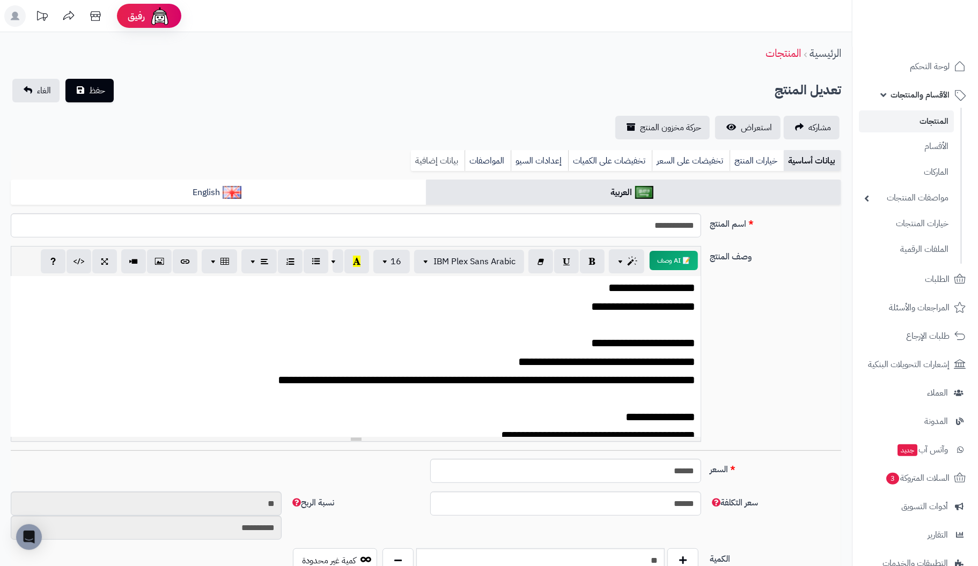
click at [439, 157] on link "بيانات إضافية" at bounding box center [438, 160] width 54 height 21
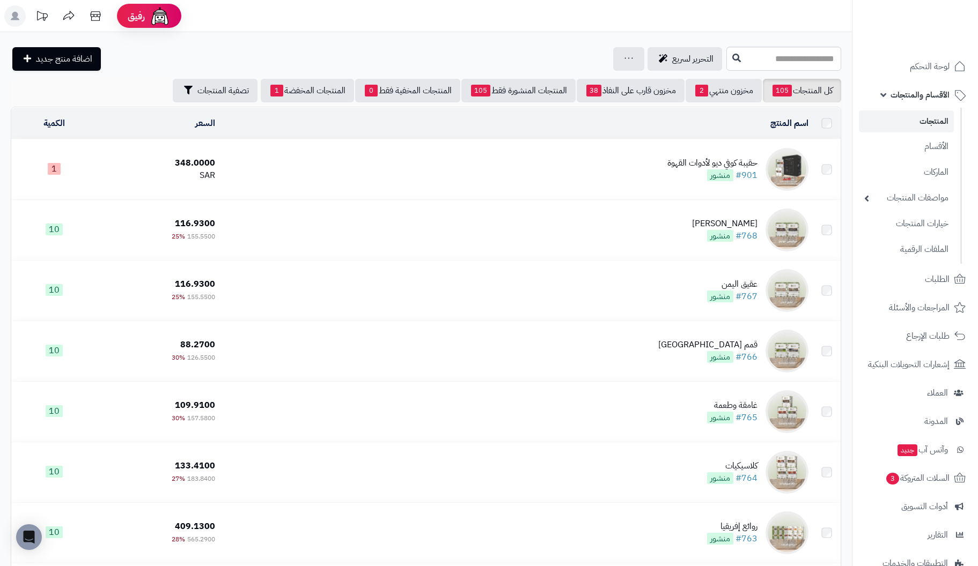
scroll to position [3272, 0]
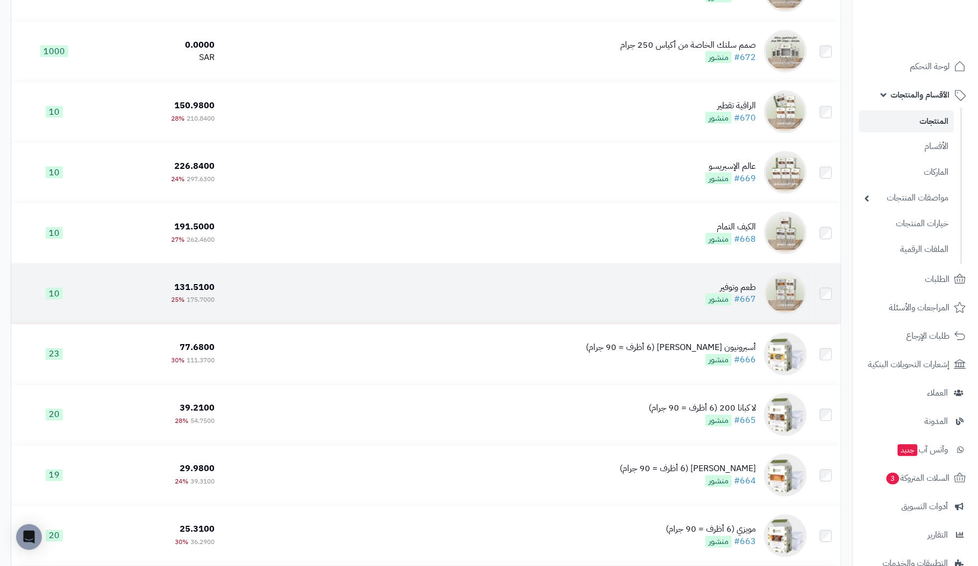
click at [749, 290] on div "طعم وتوفير" at bounding box center [730, 288] width 50 height 12
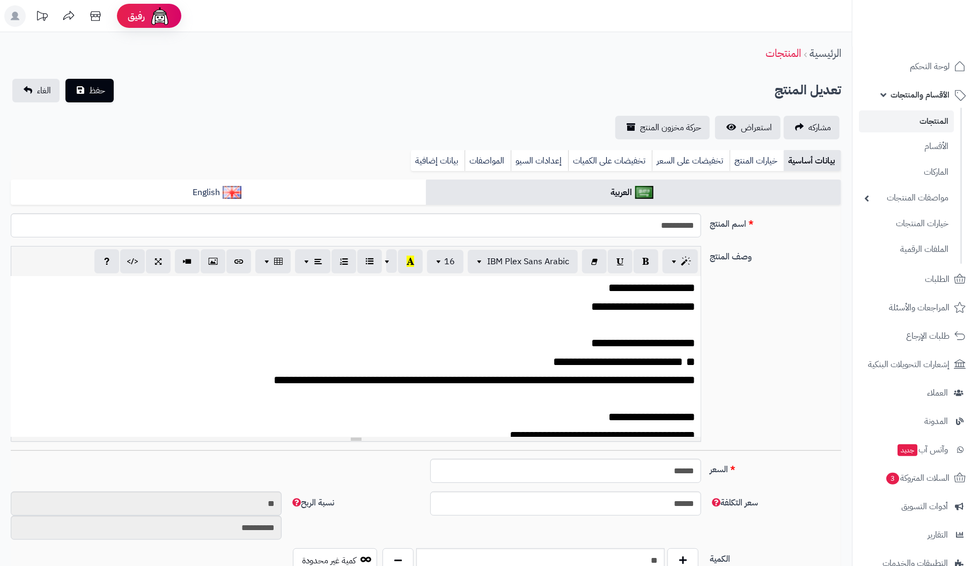
scroll to position [191, 0]
click at [448, 154] on link "بيانات إضافية" at bounding box center [438, 160] width 54 height 21
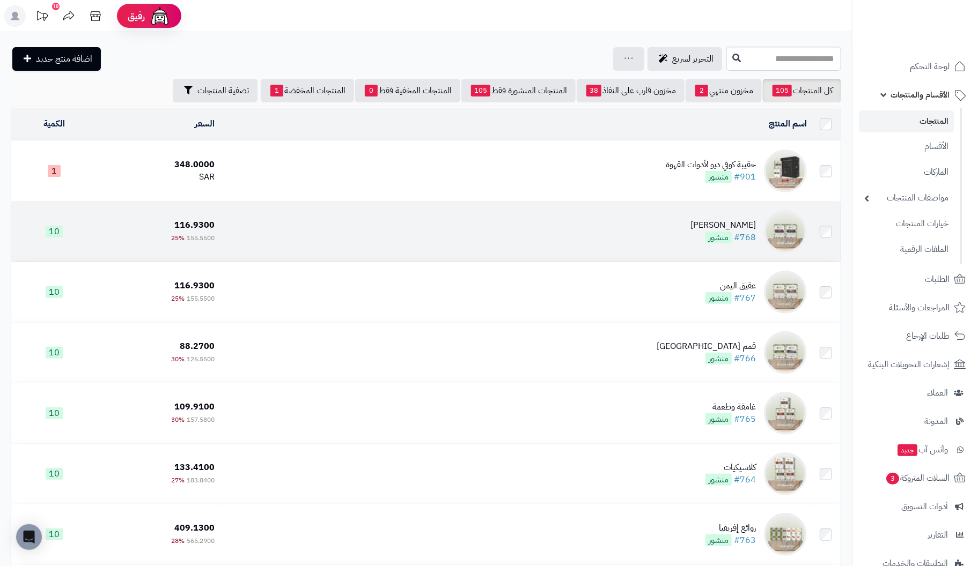
click at [745, 225] on div "تركيش توينز" at bounding box center [722, 225] width 65 height 12
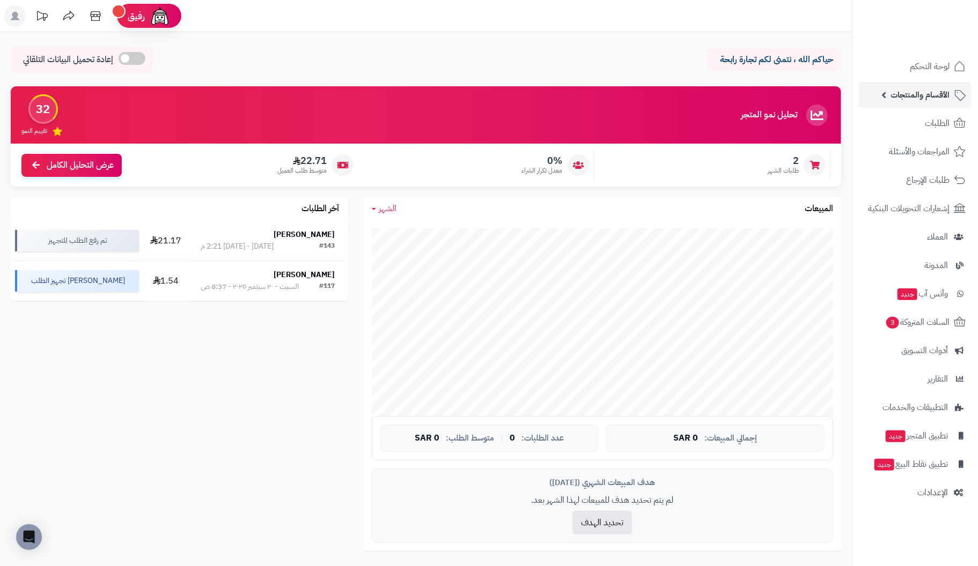
click at [922, 95] on span "الأقسام والمنتجات" at bounding box center [919, 94] width 59 height 15
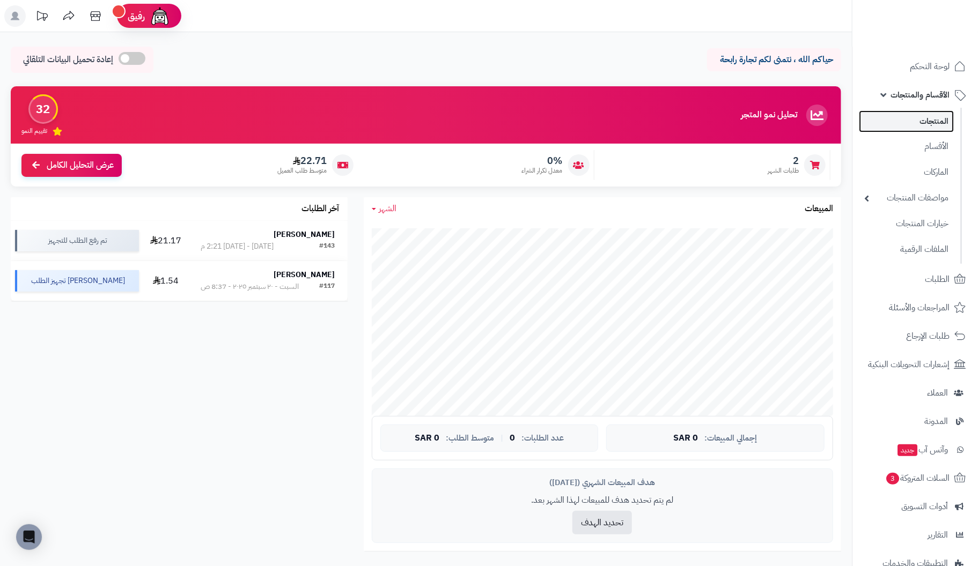
click at [925, 117] on link "المنتجات" at bounding box center [906, 122] width 95 height 22
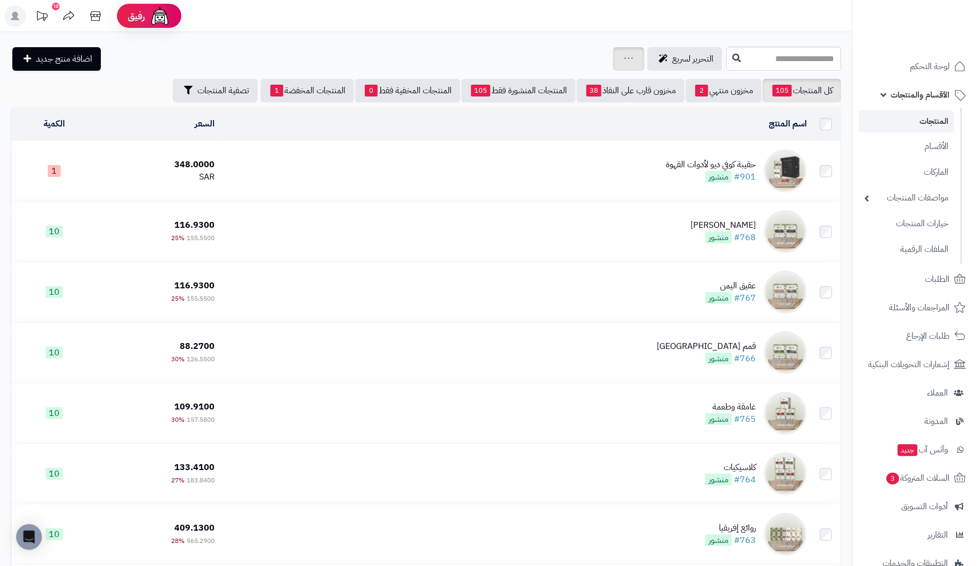
click at [613, 61] on div "جرد مخزون المنتجات جرد مخزون الخيارات فقط تعديل أسعار المنتجات الملصقات تصدير ا…" at bounding box center [628, 59] width 31 height 24
click at [613, 60] on div "جرد مخزون المنتجات جرد مخزون الخيارات فقط تعديل أسعار المنتجات الملصقات تصدير ا…" at bounding box center [628, 59] width 31 height 24
click at [613, 62] on div "جرد مخزون المنتجات جرد مخزون الخيارات فقط تعديل أسعار المنتجات الملصقات تصدير ا…" at bounding box center [628, 59] width 31 height 24
click at [624, 55] on icon at bounding box center [628, 58] width 9 height 7
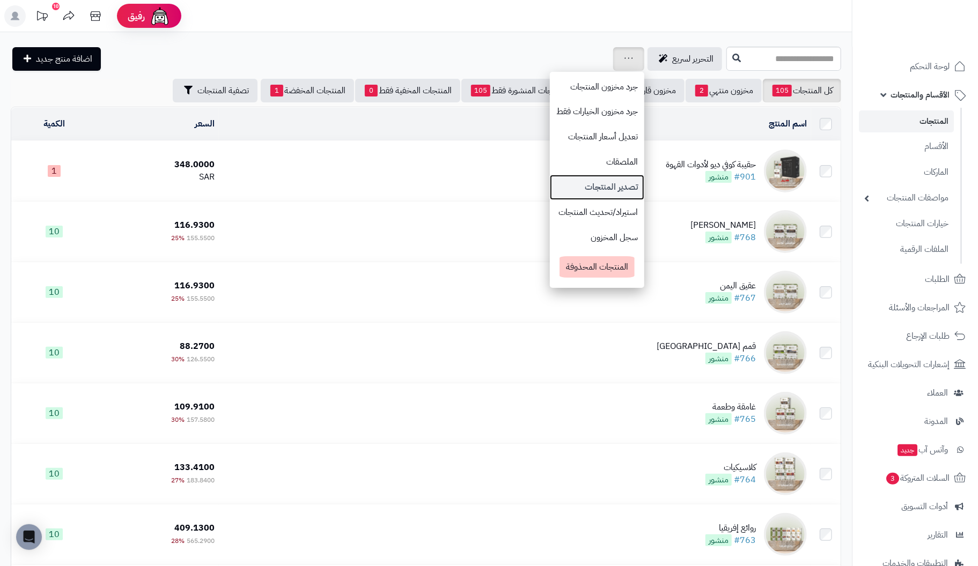
click at [554, 181] on link "تصدير المنتجات" at bounding box center [597, 187] width 94 height 25
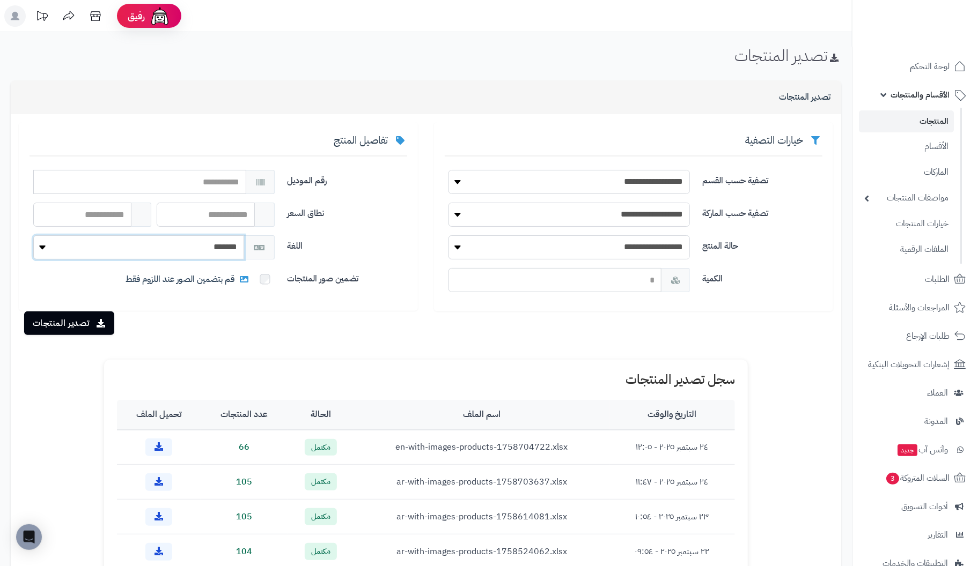
click at [182, 245] on select "******* *******" at bounding box center [138, 247] width 211 height 24
select select "*"
click at [33, 235] on select "******* *******" at bounding box center [138, 247] width 211 height 24
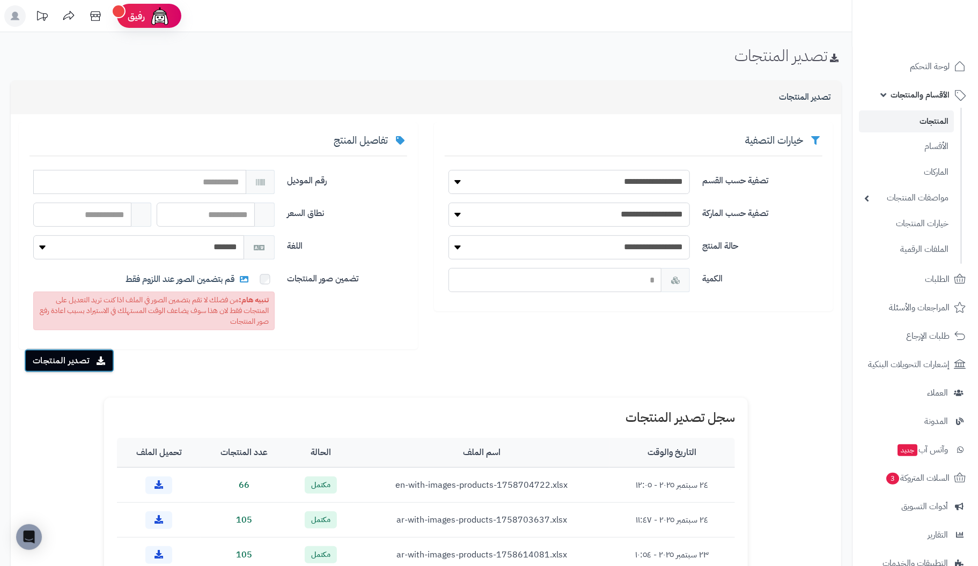
click at [69, 358] on button "تصدير المنتجات" at bounding box center [69, 361] width 90 height 24
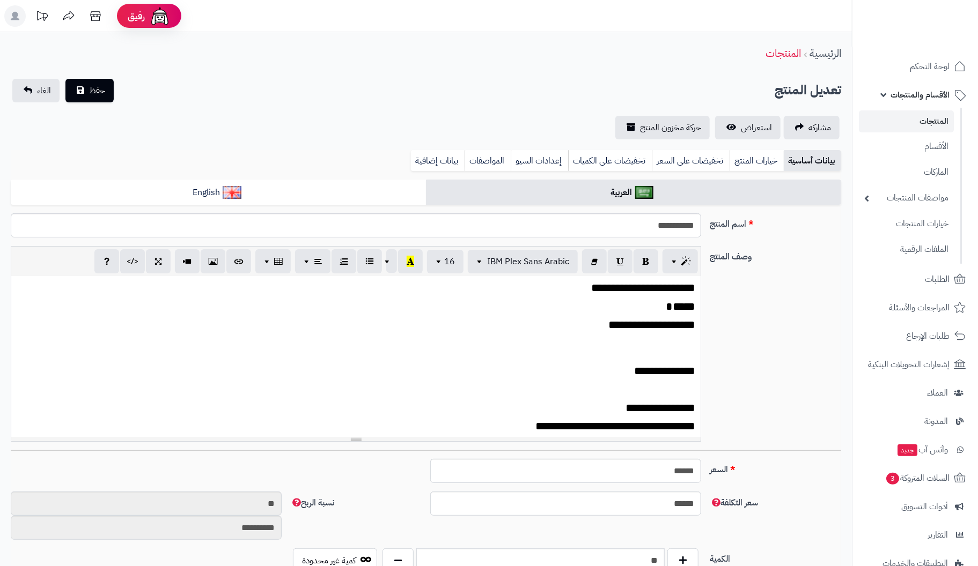
scroll to position [191, 0]
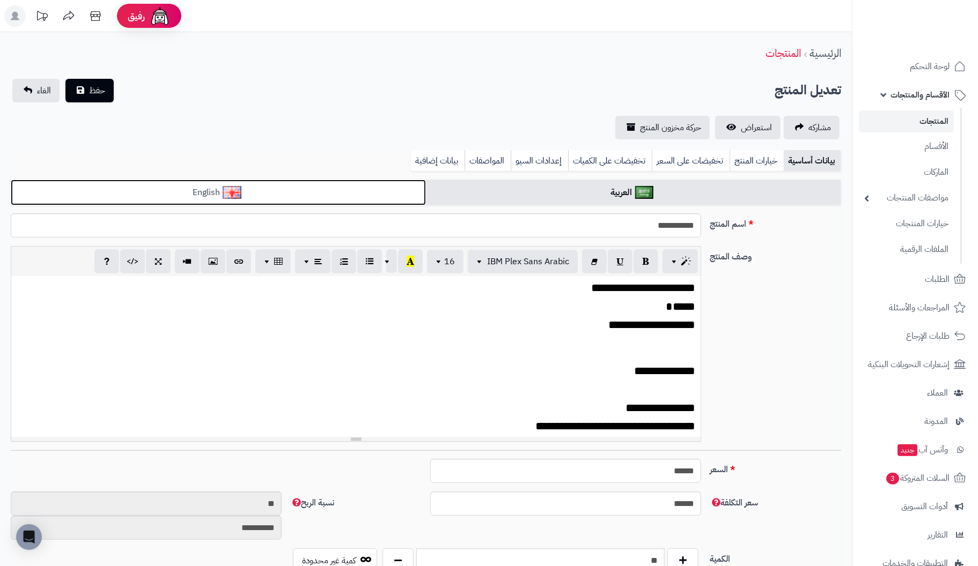
click at [340, 198] on link "English" at bounding box center [218, 193] width 415 height 26
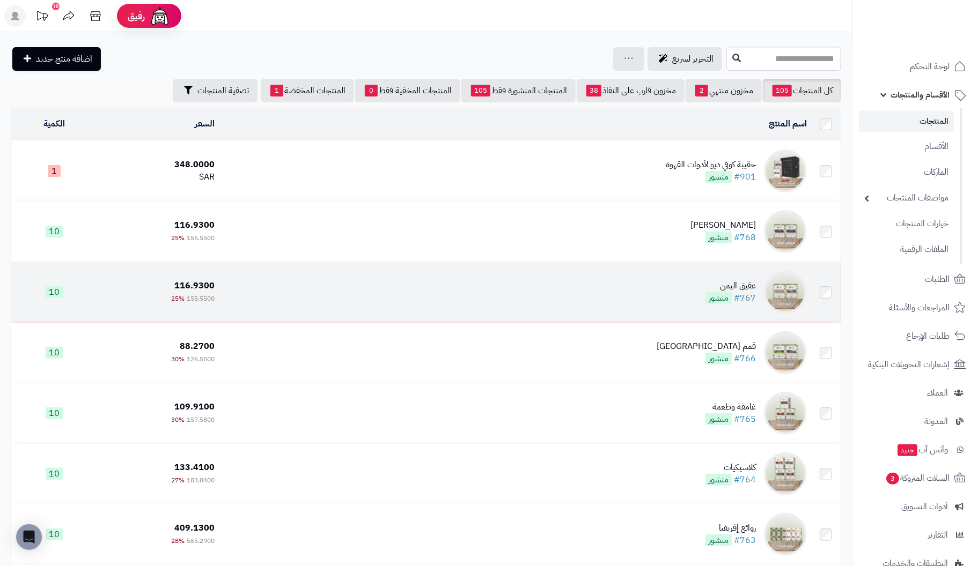
click at [752, 287] on div "عقيق اليمن" at bounding box center [730, 286] width 50 height 12
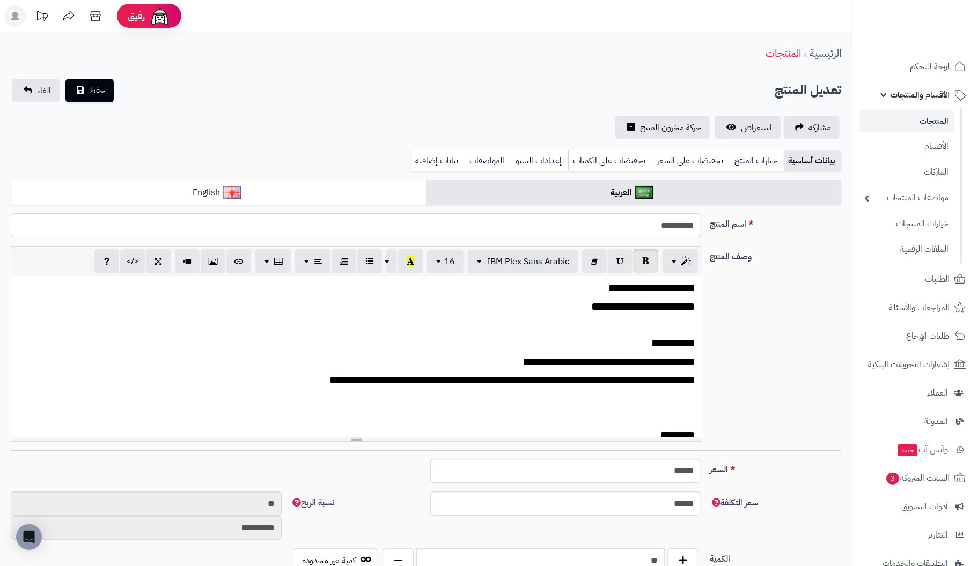
scroll to position [191, 0]
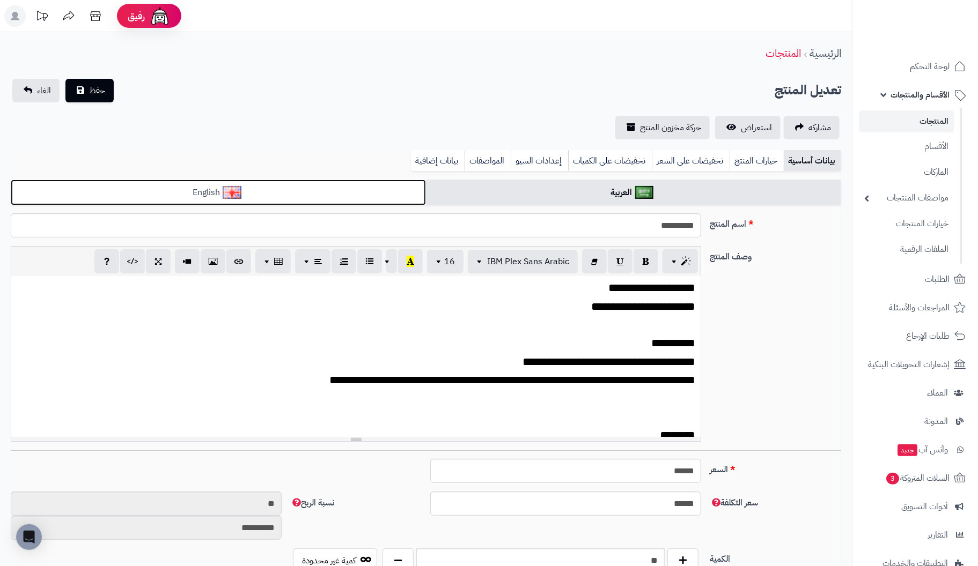
click at [336, 189] on link "English" at bounding box center [218, 193] width 415 height 26
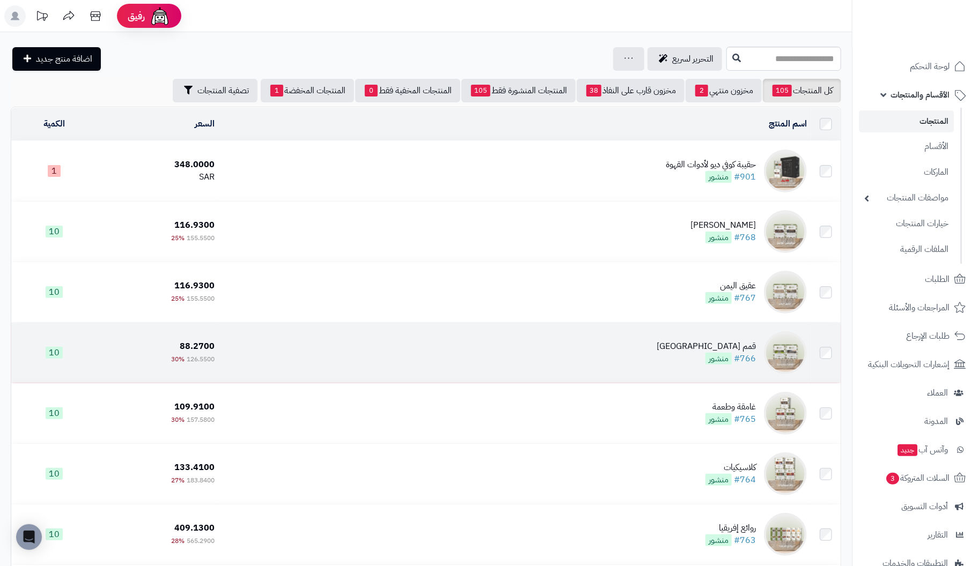
click at [750, 341] on div "قمم إندونيسيا" at bounding box center [706, 347] width 99 height 12
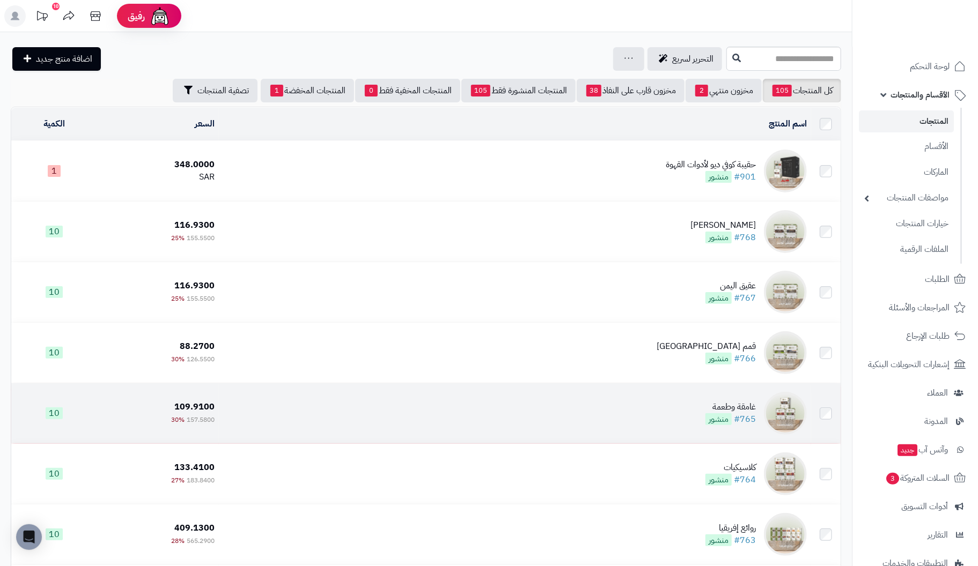
click at [752, 409] on div "غامقة وطعمة" at bounding box center [730, 407] width 50 height 12
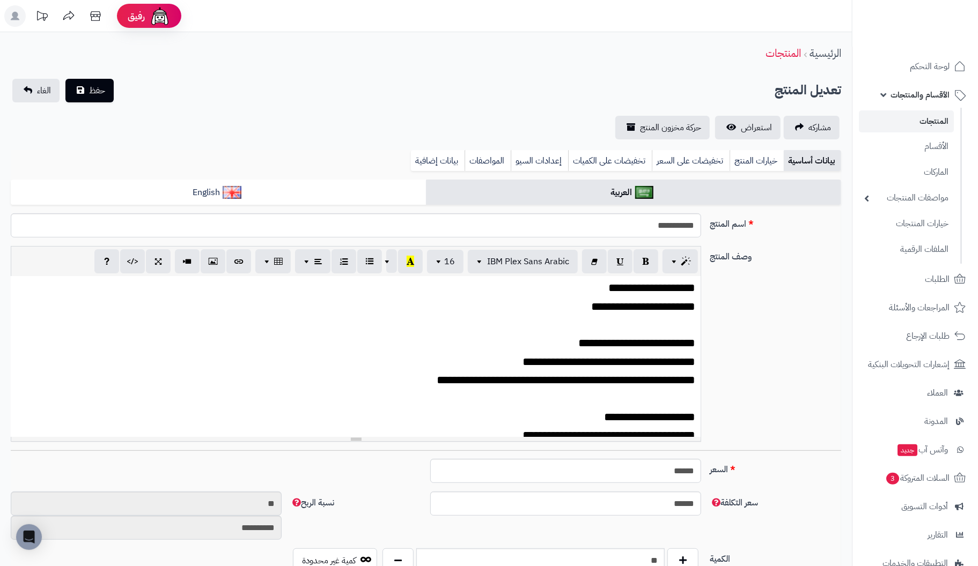
scroll to position [191, 0]
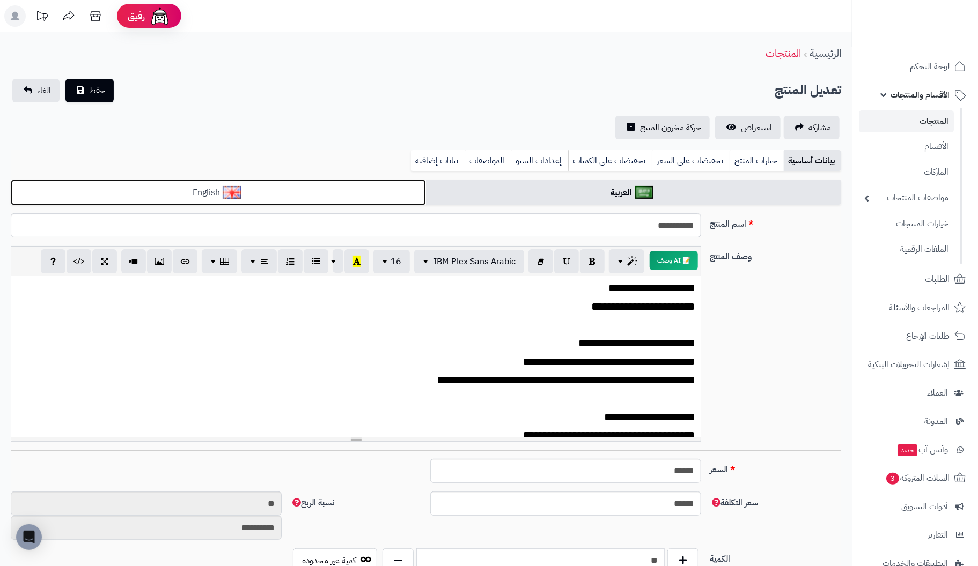
click at [343, 188] on link "English" at bounding box center [218, 193] width 415 height 26
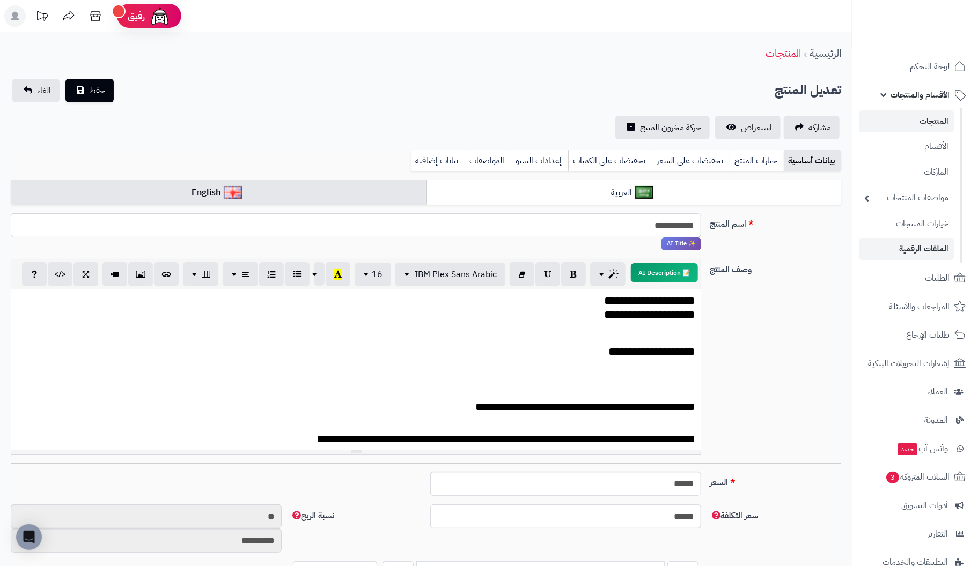
drag, startPoint x: 665, startPoint y: 224, endPoint x: 893, endPoint y: 248, distance: 229.3
click at [665, 224] on input "**********" at bounding box center [356, 225] width 690 height 24
type input "**********"
click at [577, 364] on p at bounding box center [356, 371] width 679 height 14
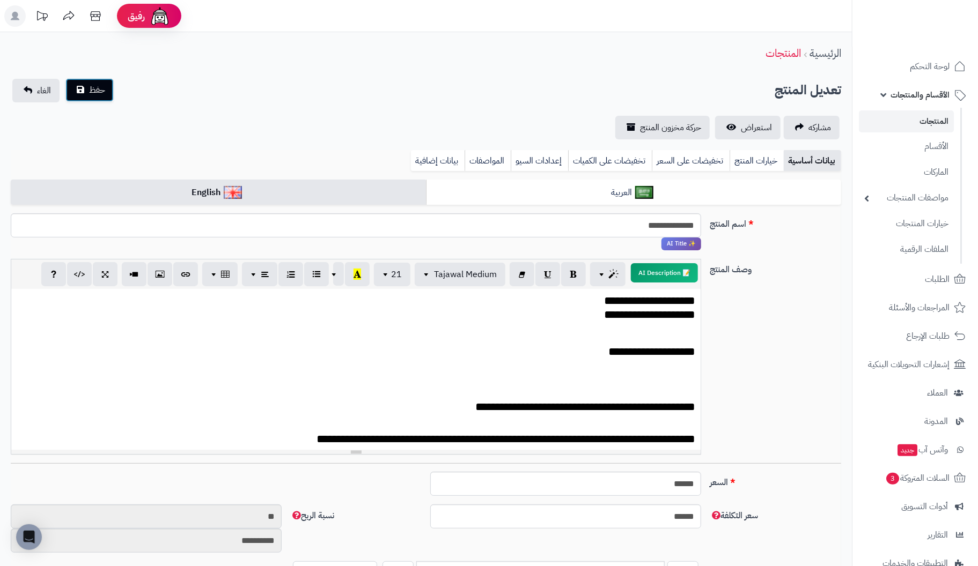
click at [95, 93] on span "حفظ" at bounding box center [97, 90] width 16 height 13
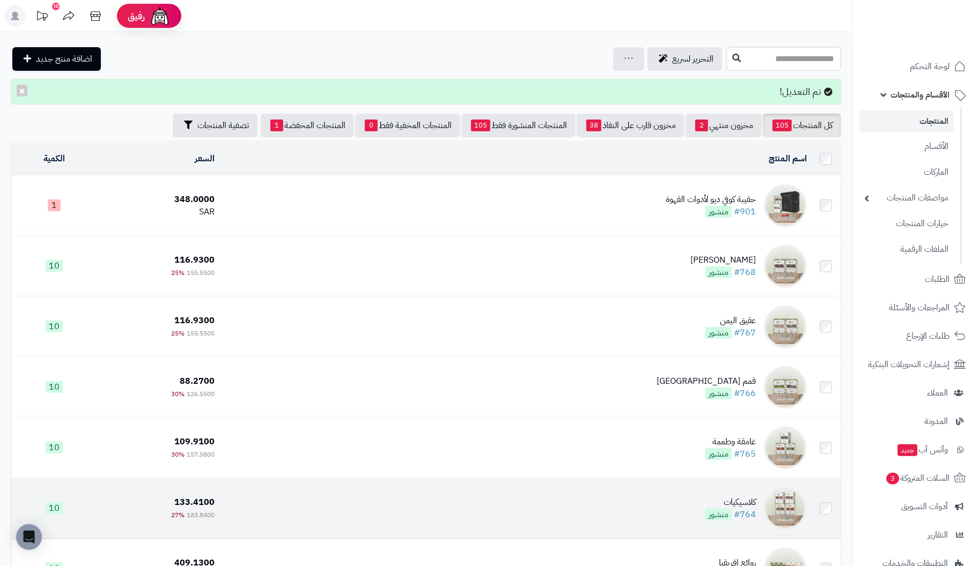
click at [741, 500] on div "كلاسيكيات" at bounding box center [730, 503] width 50 height 12
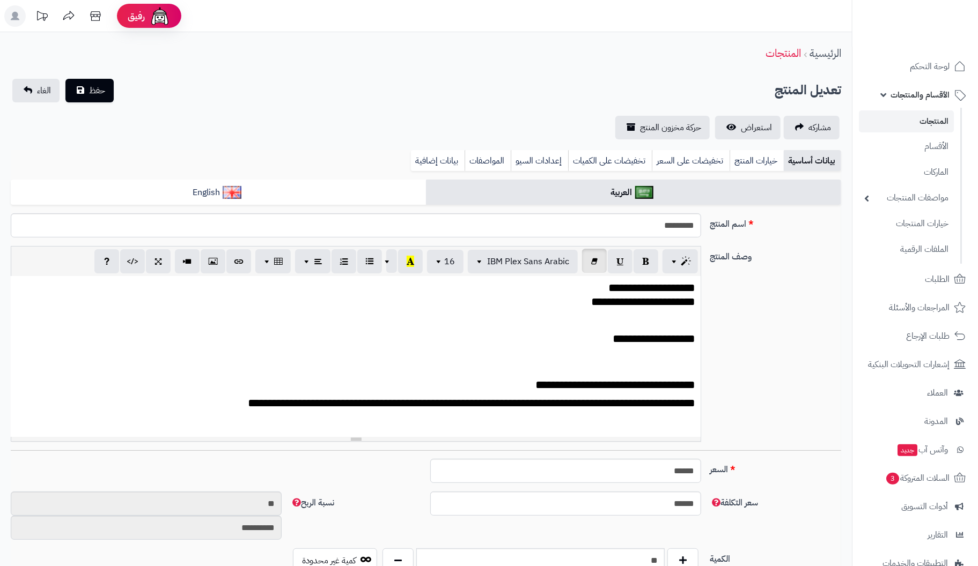
scroll to position [191, 0]
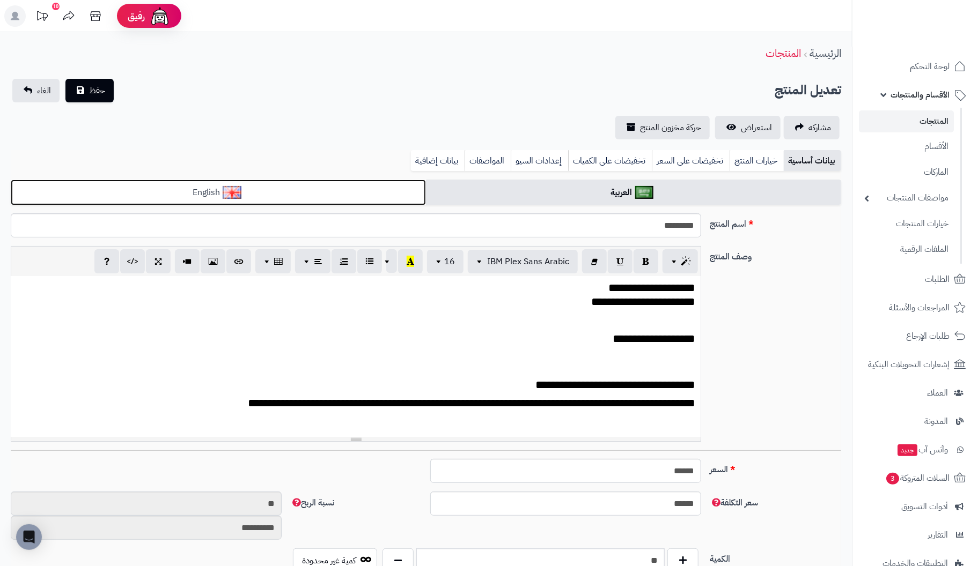
click at [333, 195] on link "English" at bounding box center [218, 193] width 415 height 26
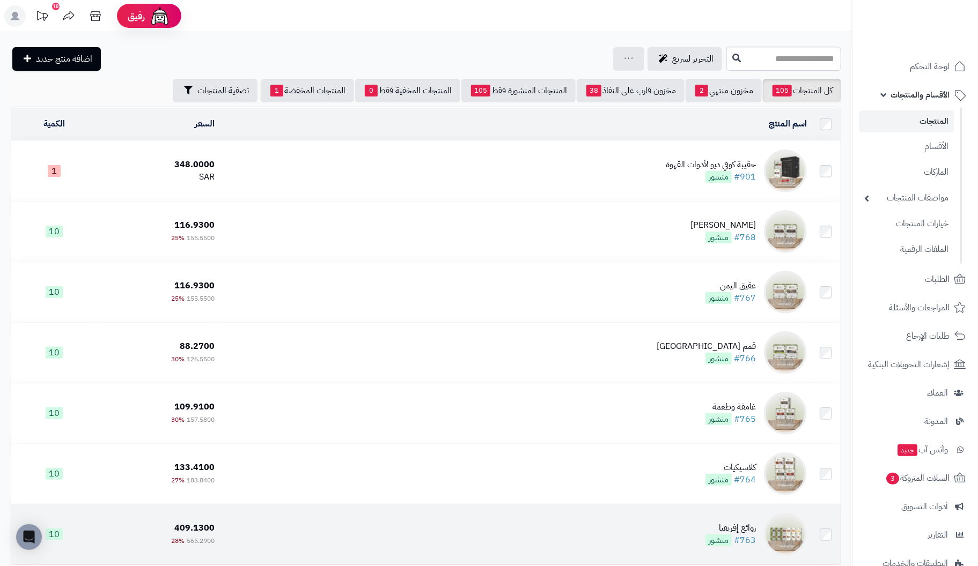
click at [750, 528] on div "روائع إفريقيا" at bounding box center [730, 528] width 50 height 12
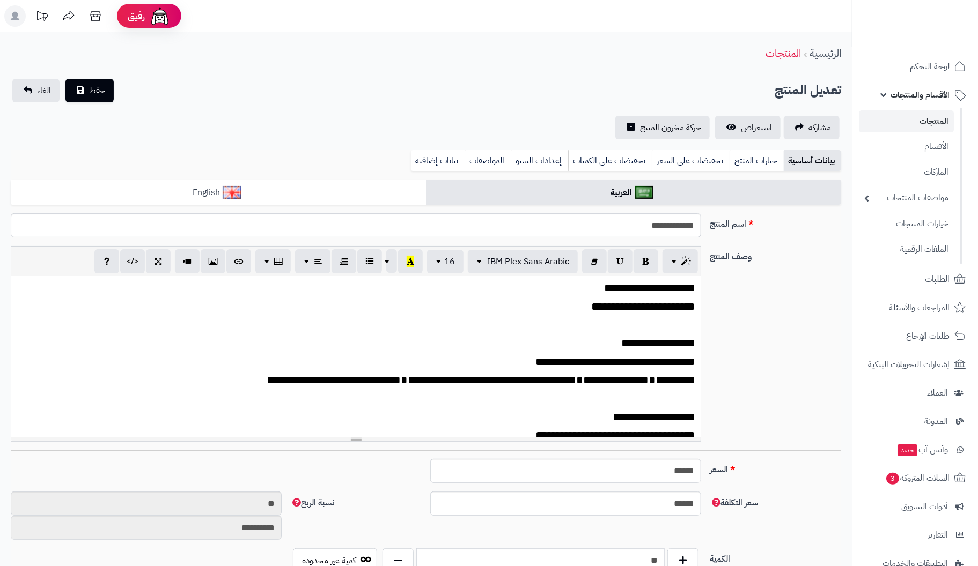
scroll to position [191, 0]
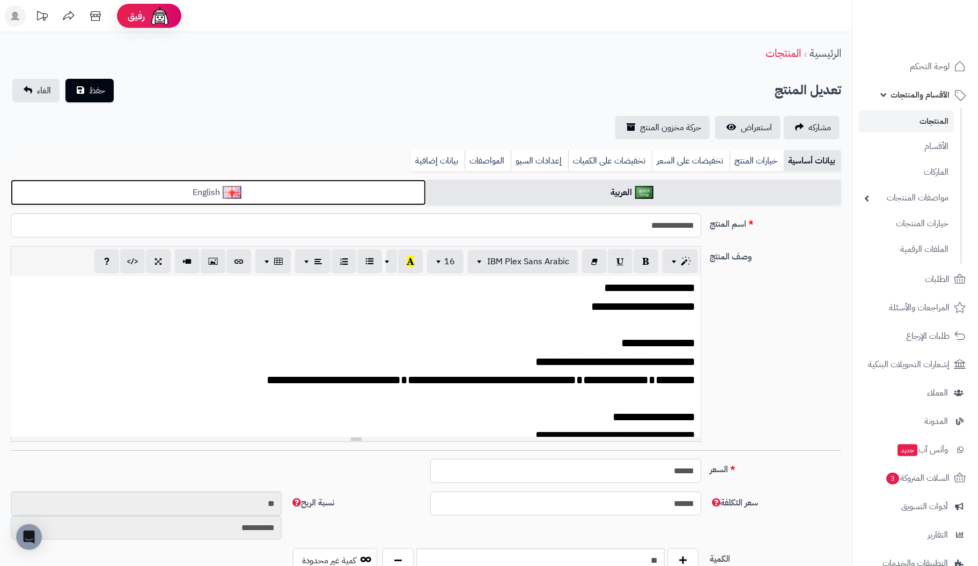
click at [334, 189] on link "English" at bounding box center [218, 193] width 415 height 26
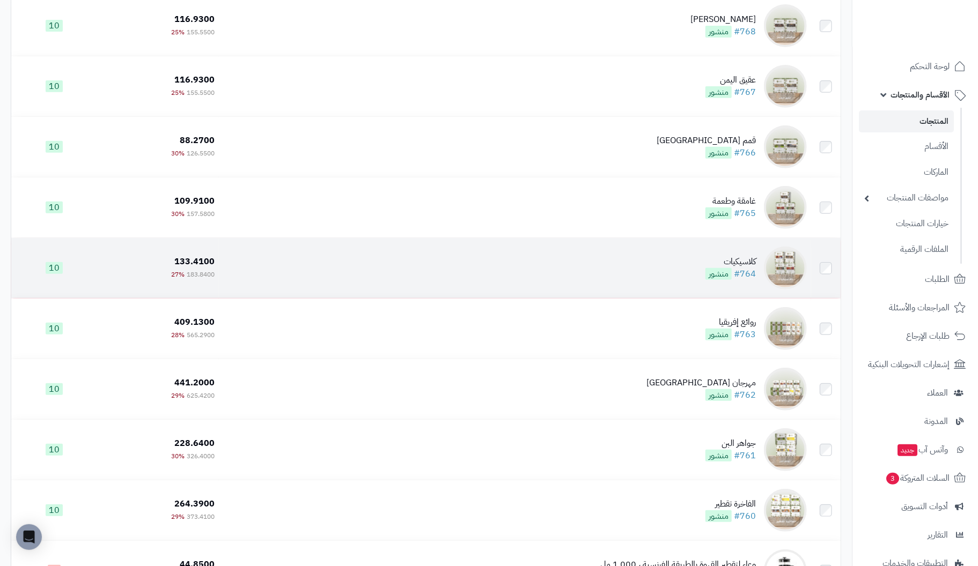
scroll to position [214, 0]
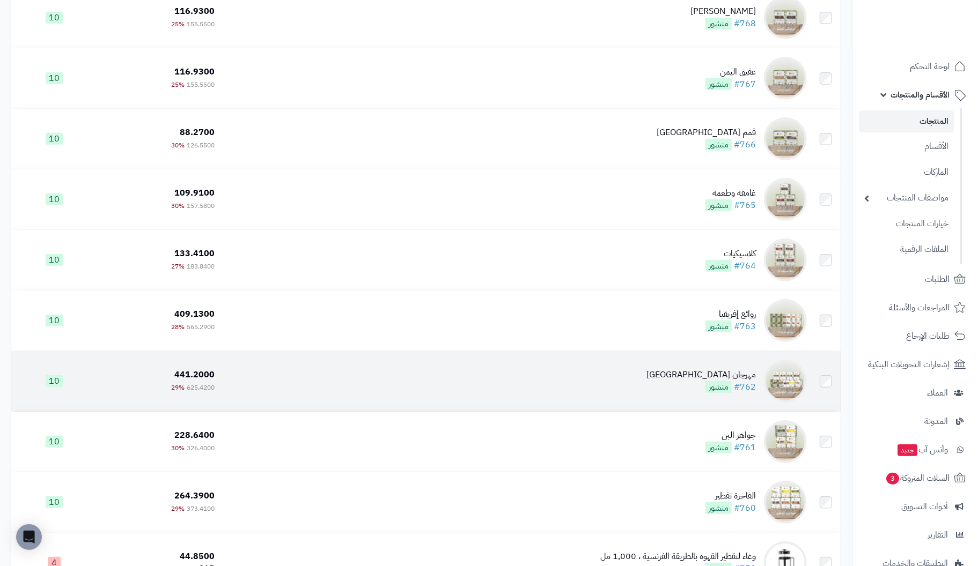
click at [738, 372] on div "مهرجان [GEOGRAPHIC_DATA]" at bounding box center [700, 375] width 109 height 12
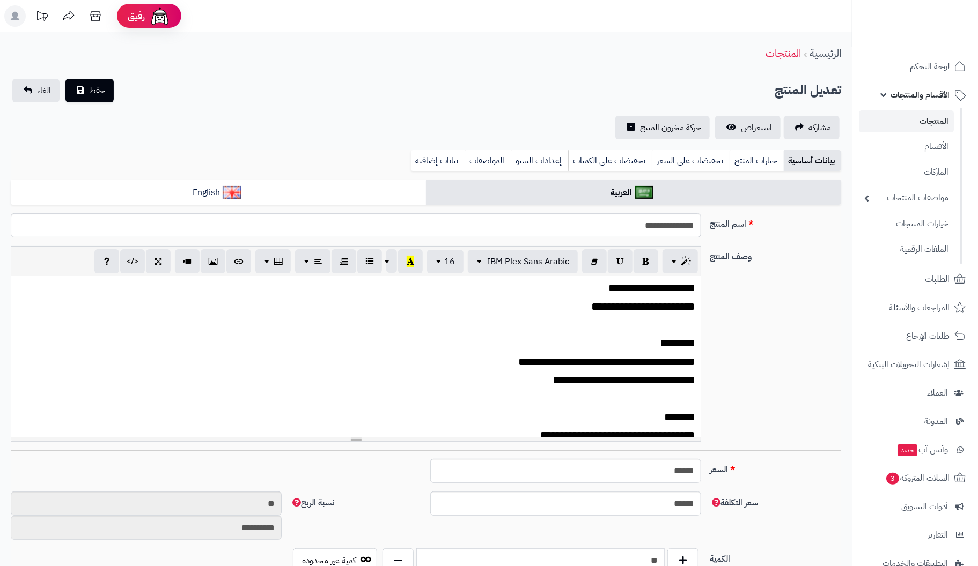
scroll to position [191, 0]
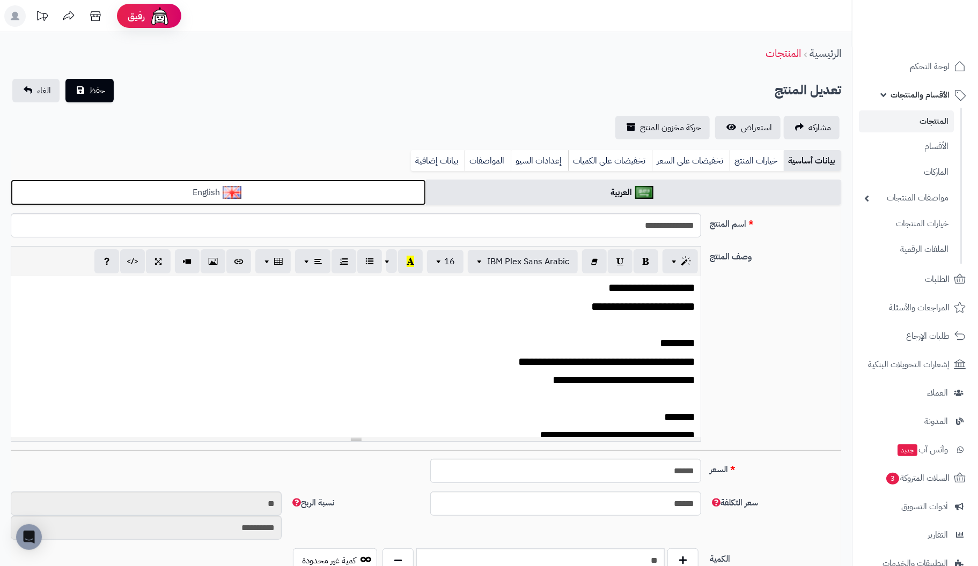
click at [268, 190] on link "English" at bounding box center [218, 193] width 415 height 26
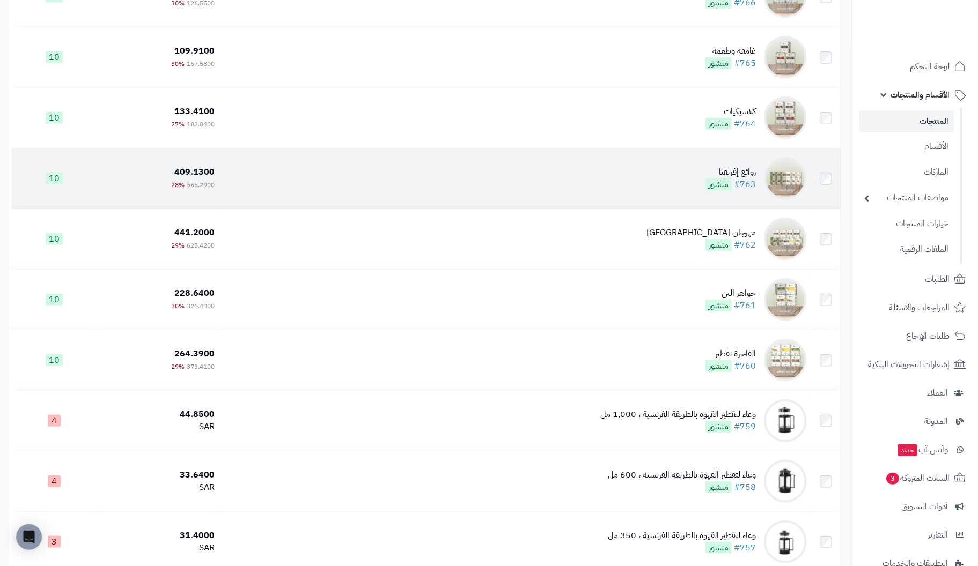
scroll to position [375, 0]
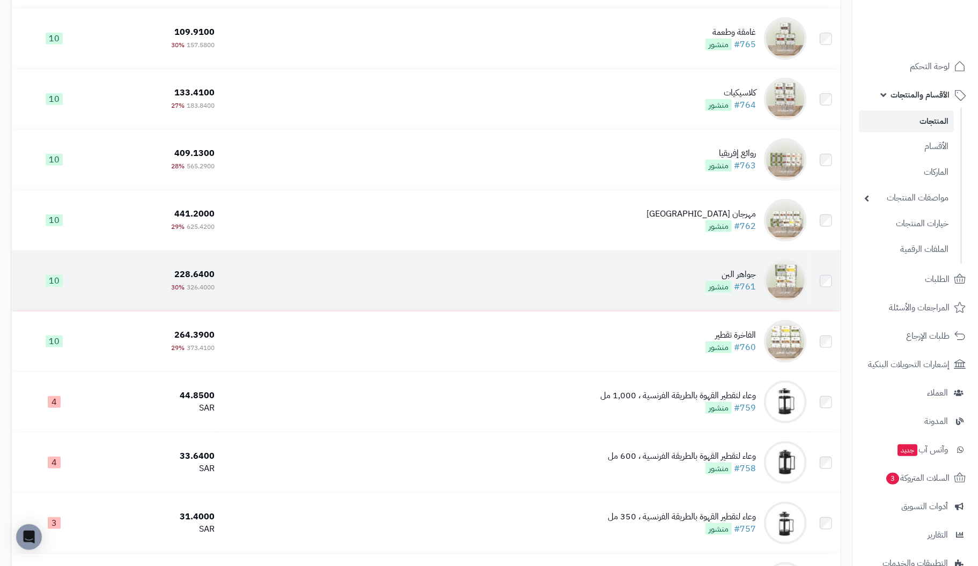
click at [740, 273] on div "جواهر البن" at bounding box center [730, 275] width 50 height 12
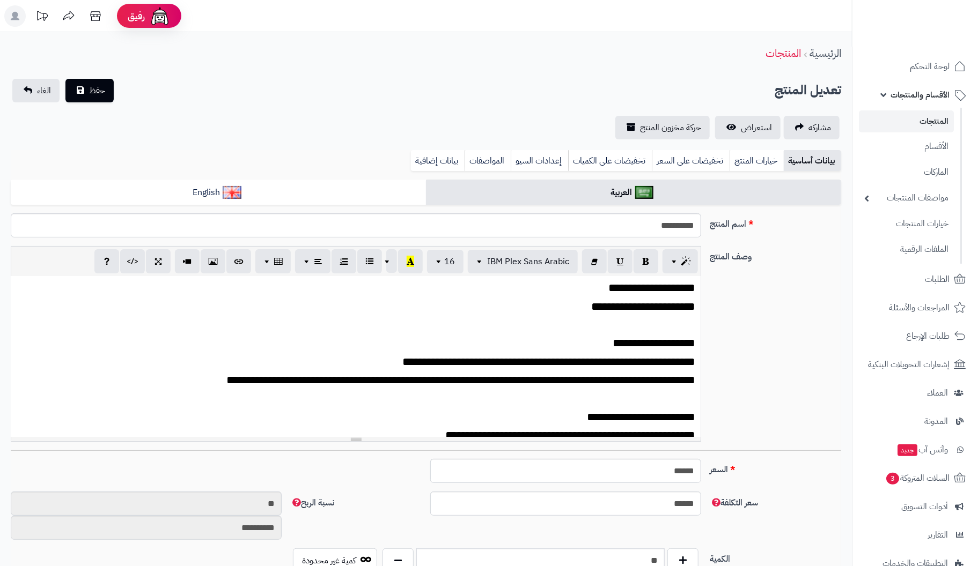
scroll to position [191, 0]
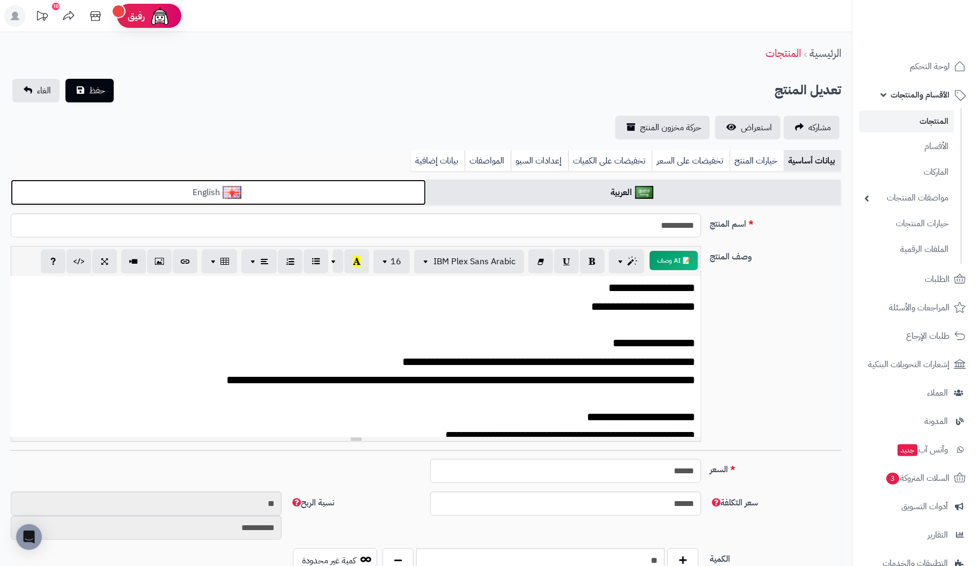
click at [284, 187] on link "English" at bounding box center [218, 193] width 415 height 26
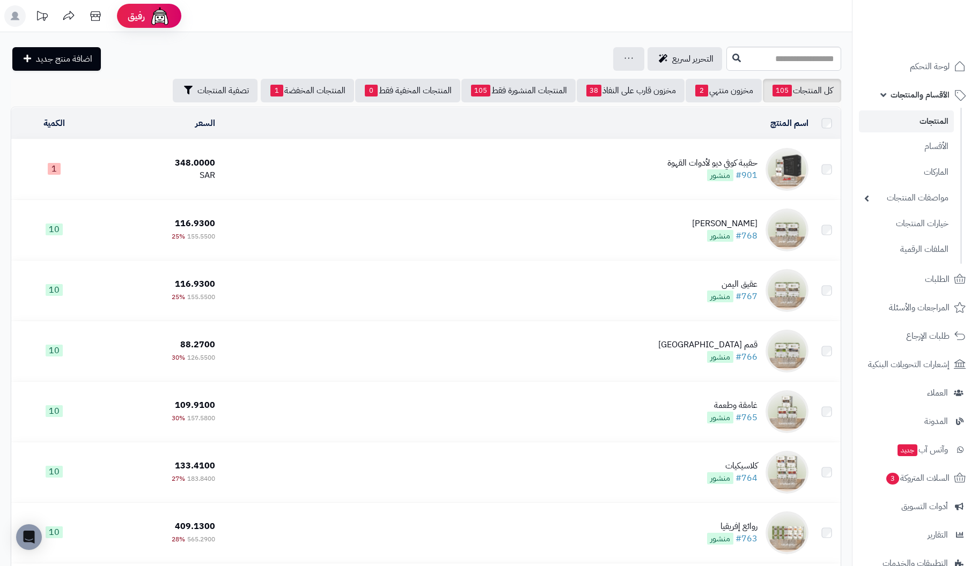
scroll to position [375, 0]
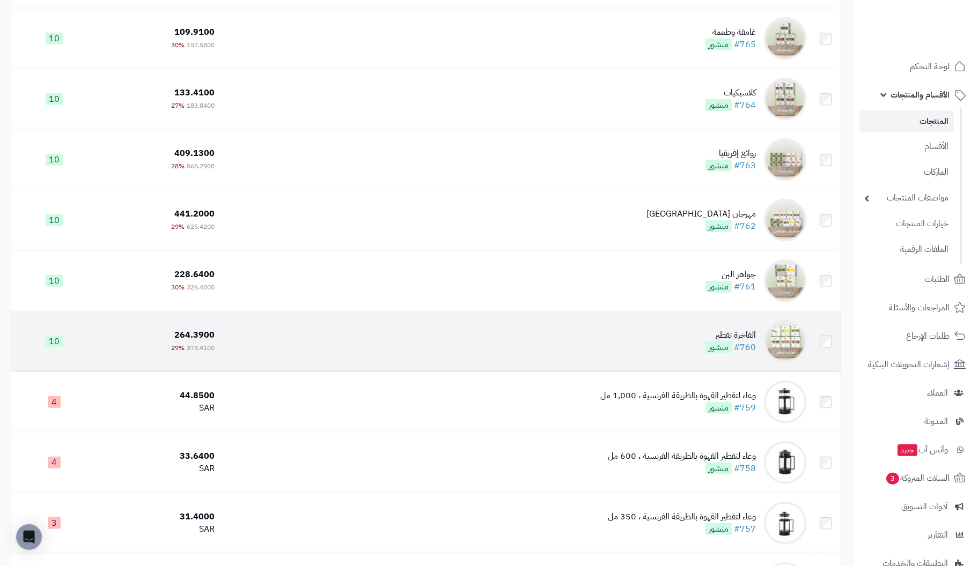
click at [746, 333] on div "الفاخرة تقطير" at bounding box center [730, 335] width 50 height 12
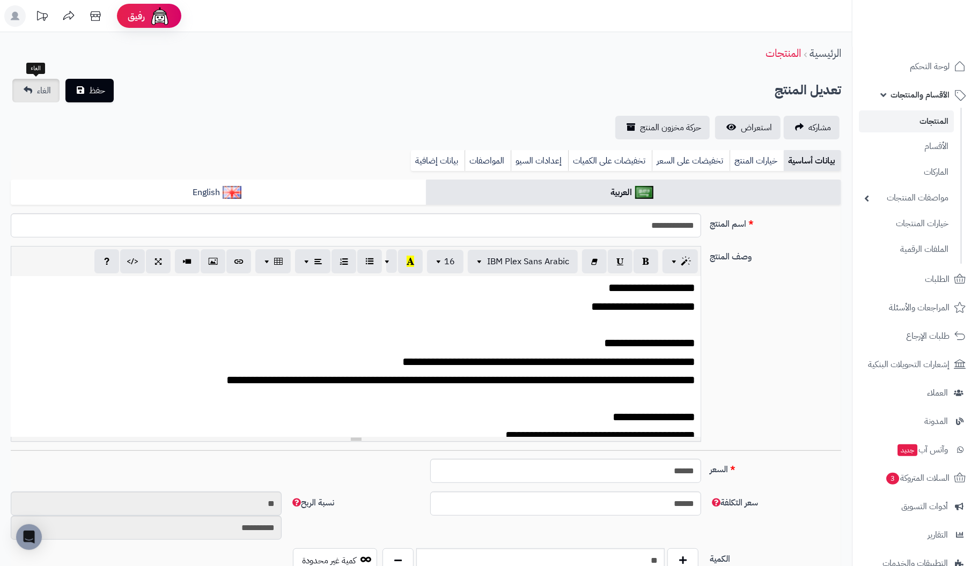
scroll to position [191, 0]
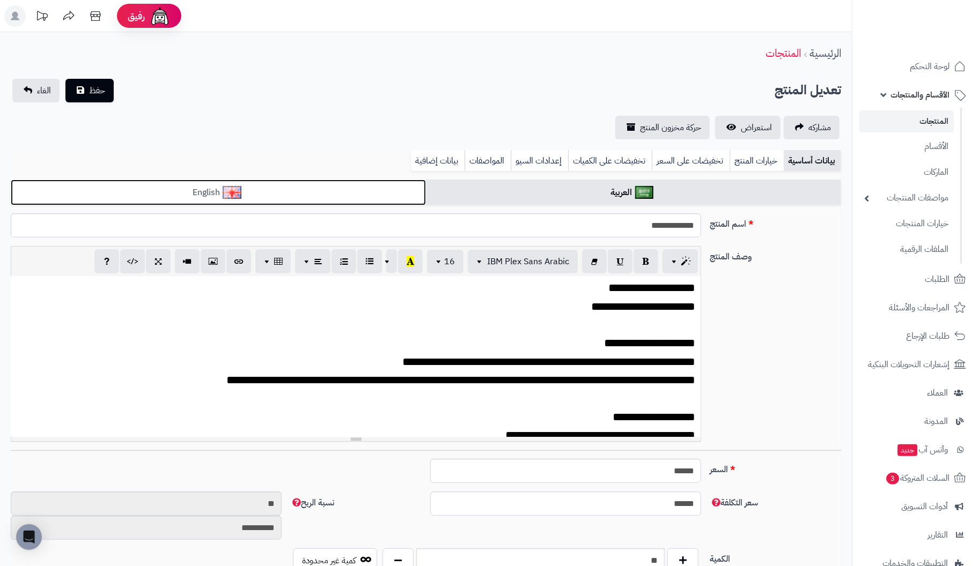
click at [197, 192] on link "English" at bounding box center [218, 193] width 415 height 26
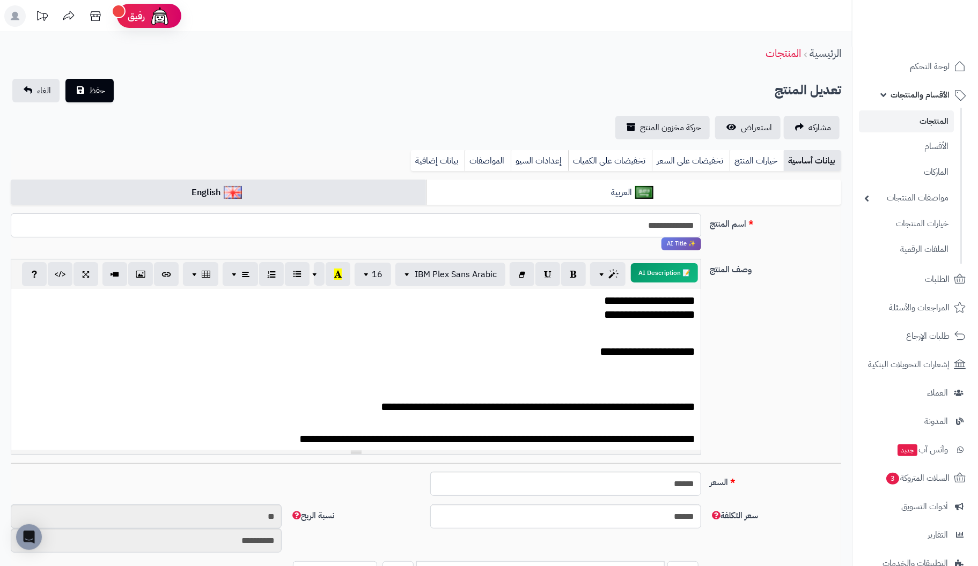
click at [685, 224] on input "**********" at bounding box center [356, 225] width 690 height 24
type input "**********"
click at [459, 325] on div "**********" at bounding box center [355, 369] width 689 height 161
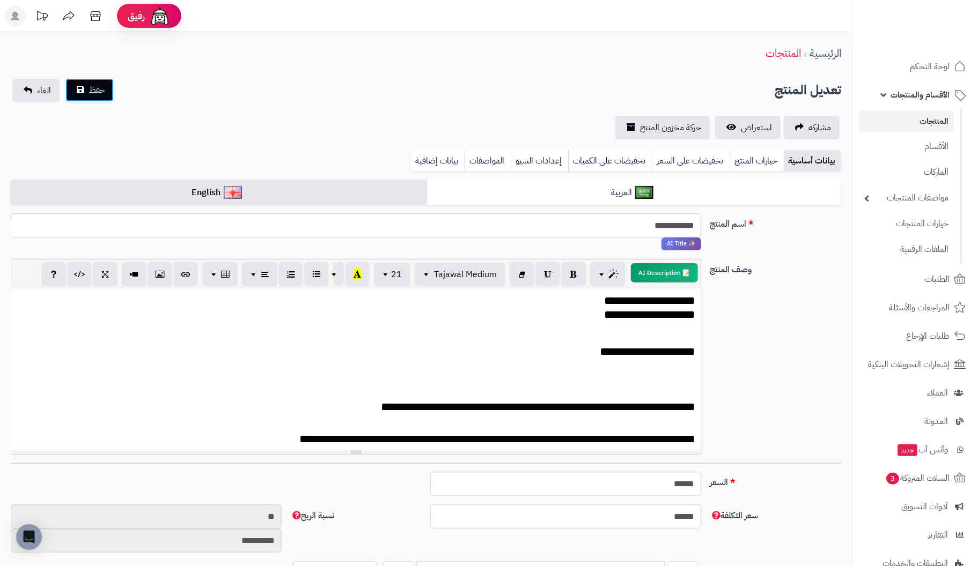
click at [97, 91] on span "حفظ" at bounding box center [97, 90] width 16 height 13
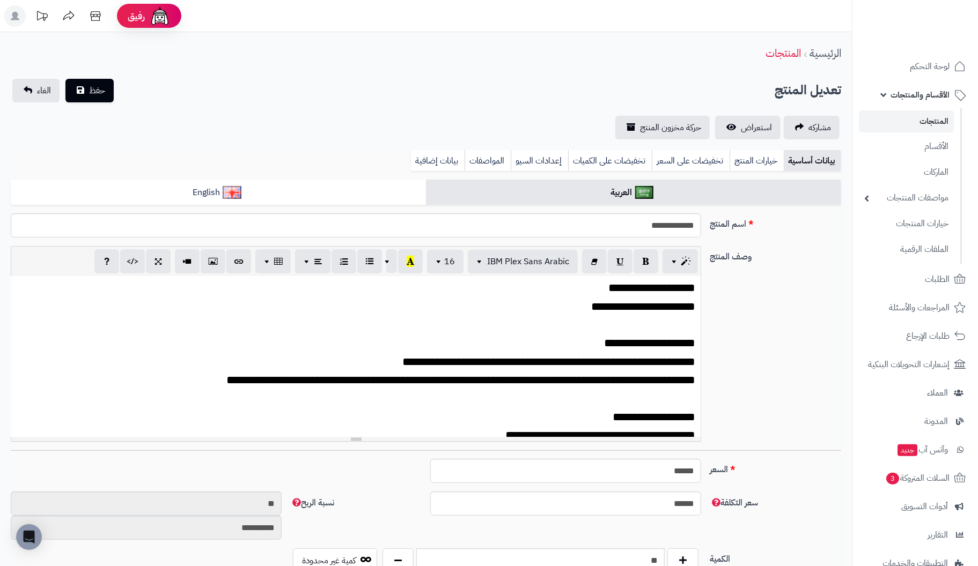
scroll to position [197, 0]
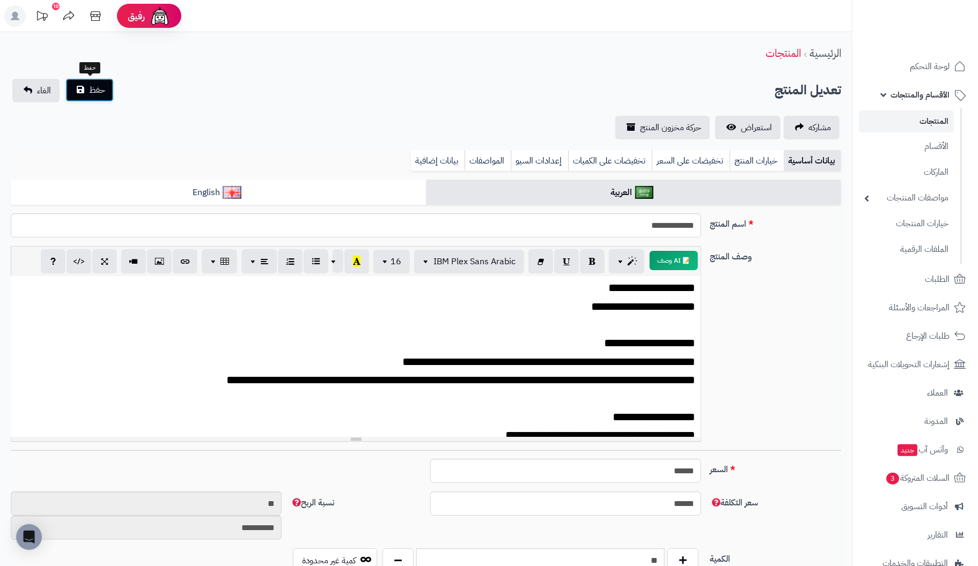
click at [86, 90] on button "حفظ" at bounding box center [89, 90] width 48 height 24
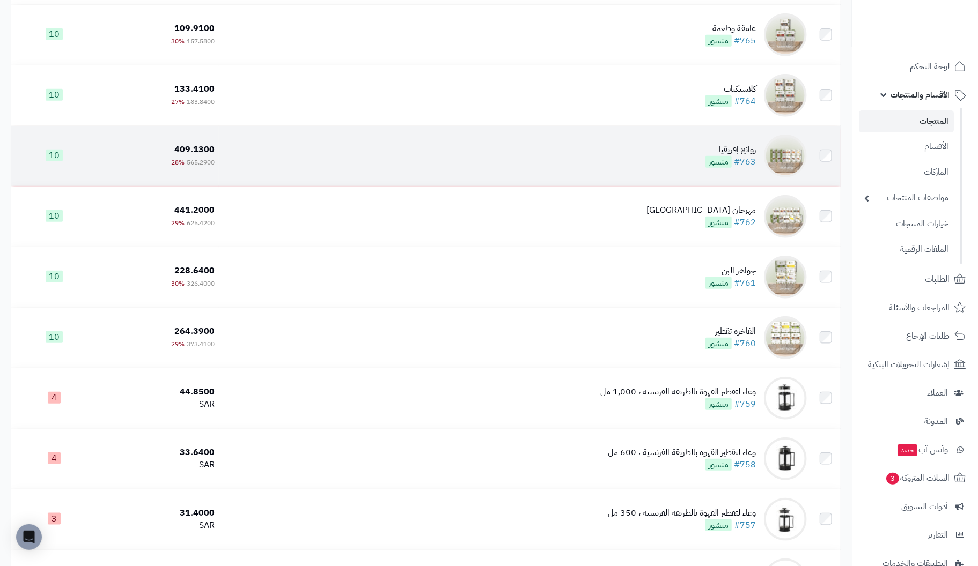
scroll to position [429, 0]
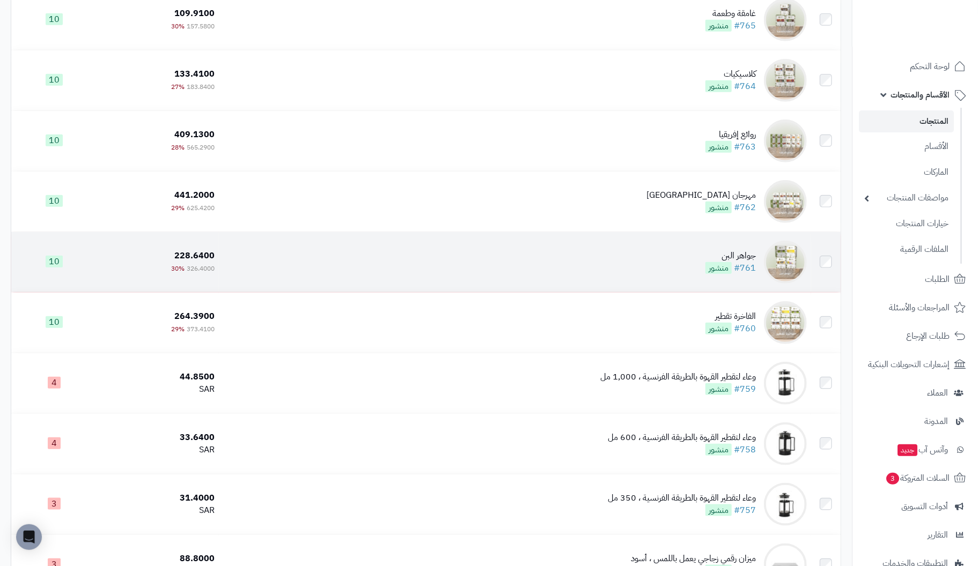
click at [747, 255] on div "جواهر البن" at bounding box center [730, 256] width 50 height 12
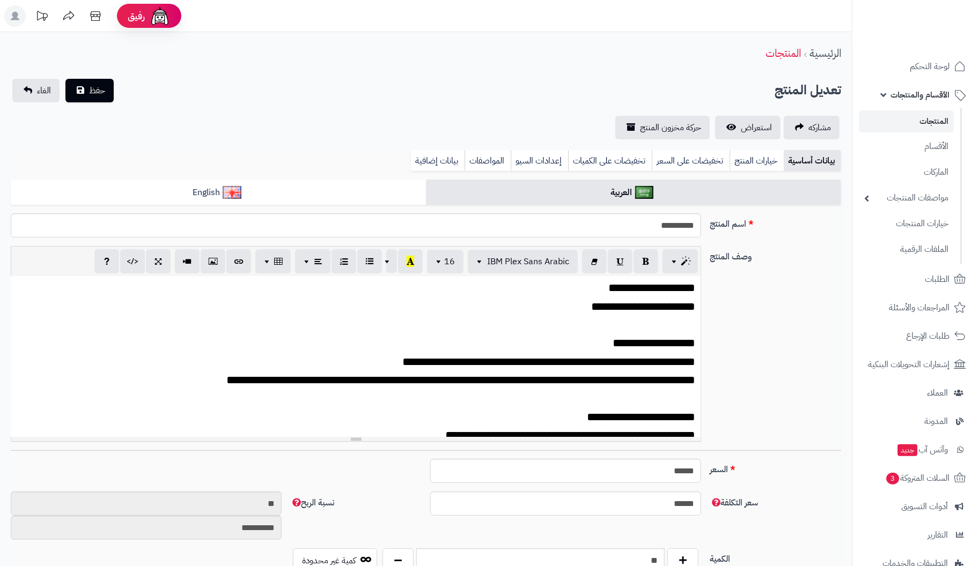
scroll to position [191, 0]
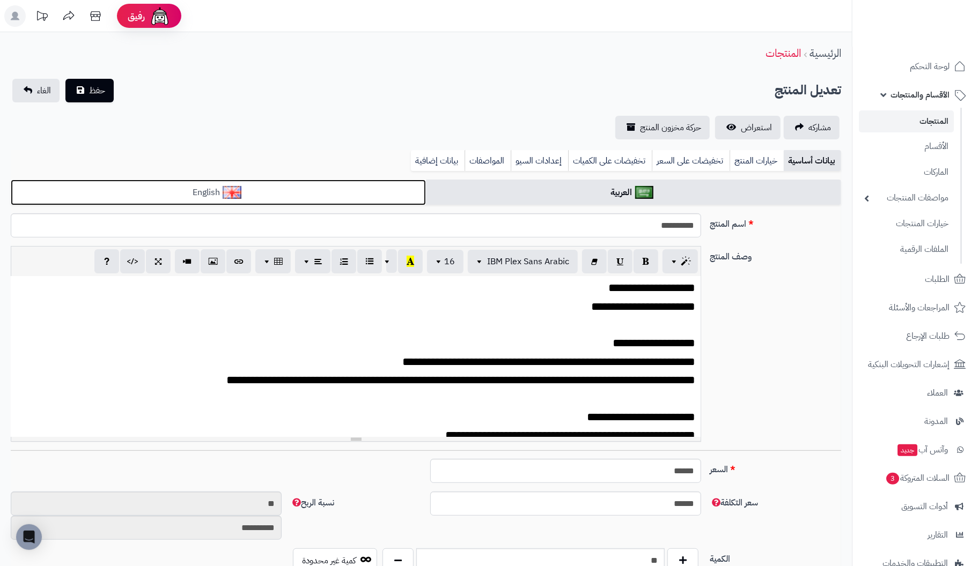
click at [277, 190] on link "English" at bounding box center [218, 193] width 415 height 26
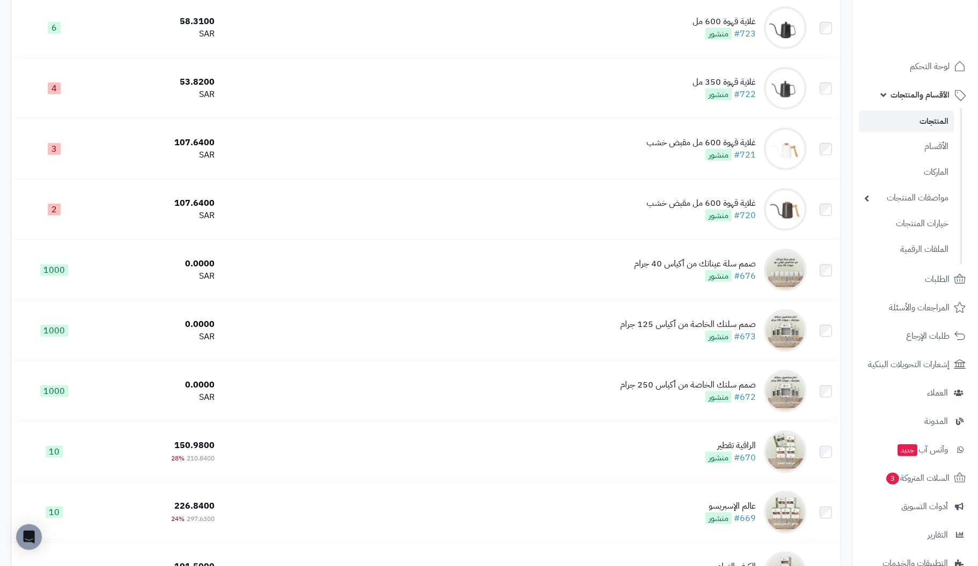
scroll to position [3077, 0]
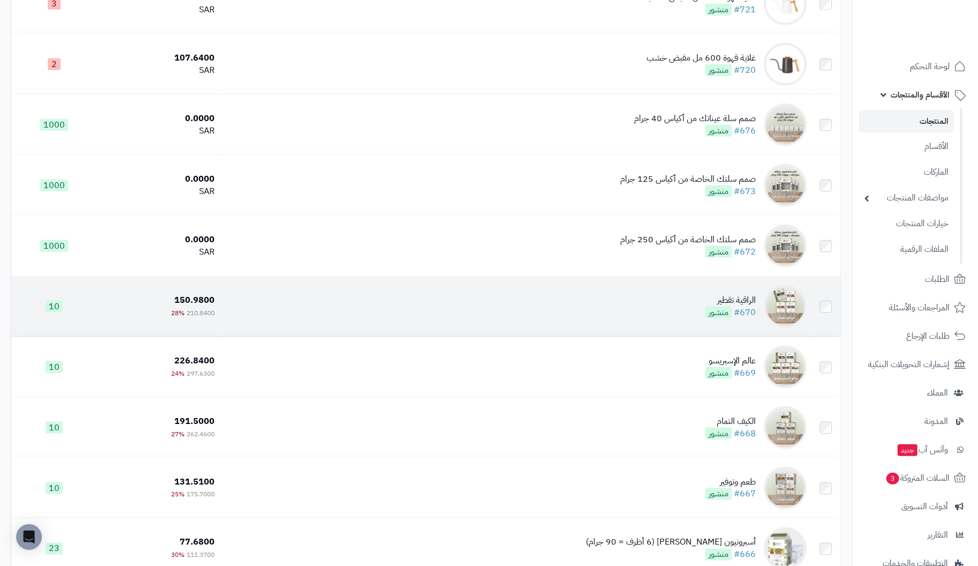
click at [740, 305] on div "الراقية تقطير" at bounding box center [730, 300] width 50 height 12
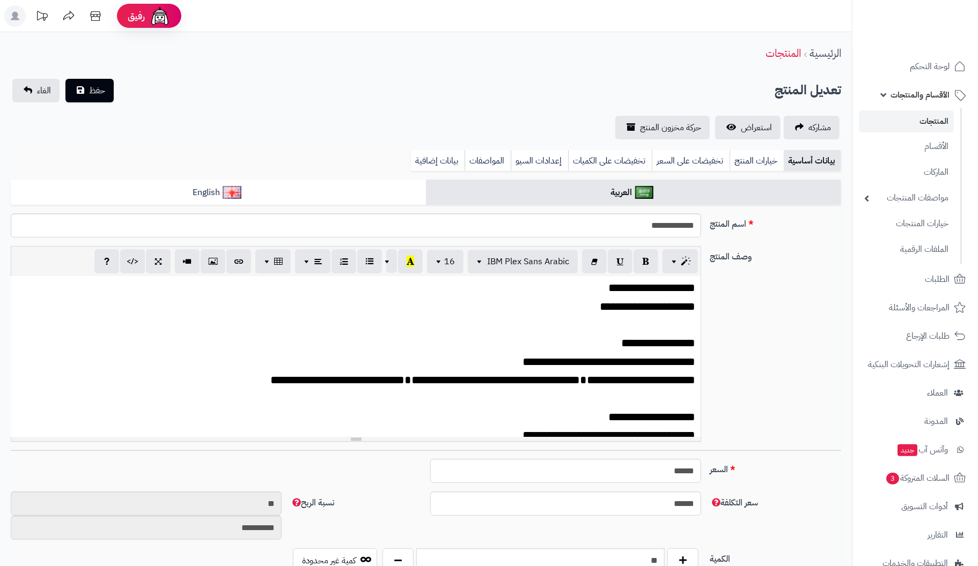
scroll to position [191, 0]
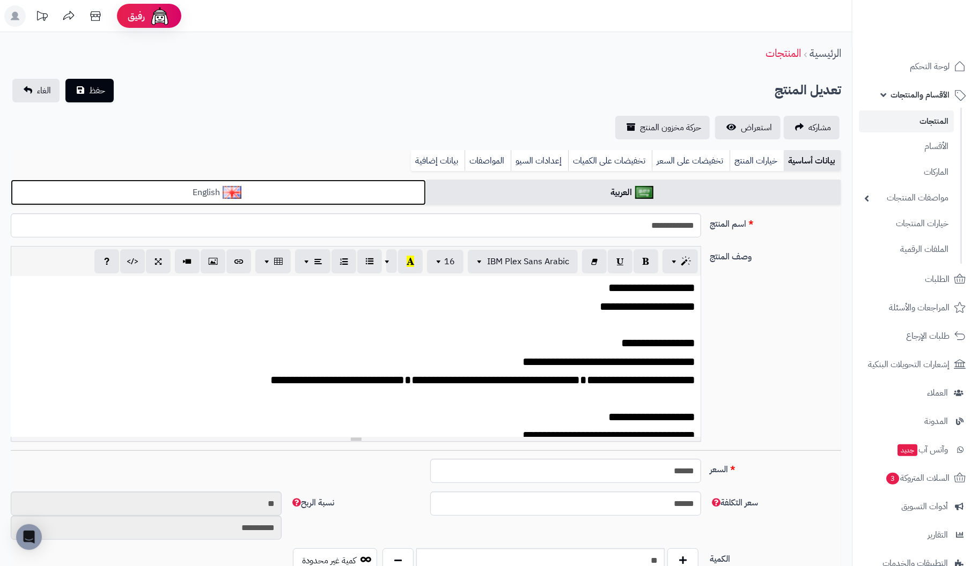
click at [309, 197] on link "English" at bounding box center [218, 193] width 415 height 26
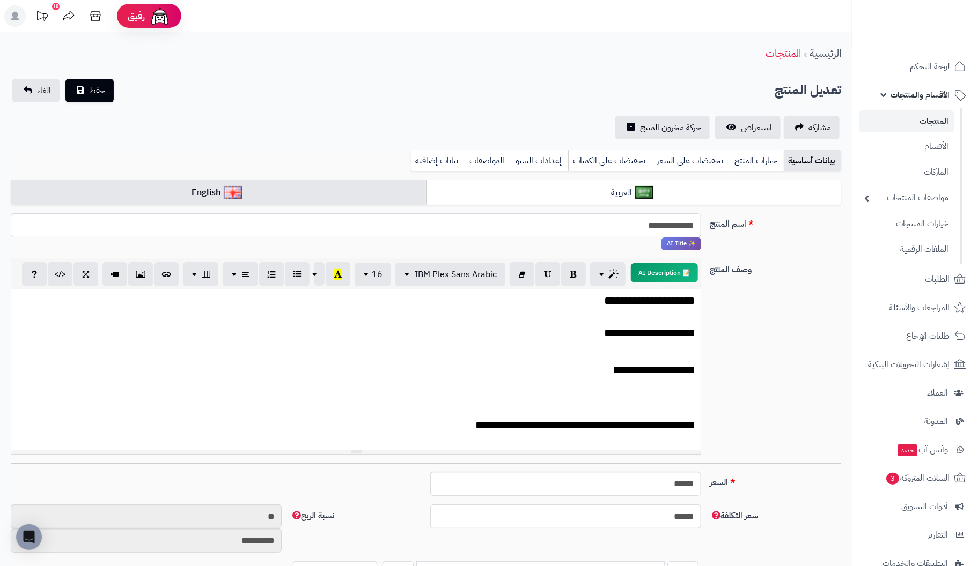
click at [693, 222] on input "**********" at bounding box center [356, 225] width 690 height 24
type input "**********"
click at [332, 328] on p "**********" at bounding box center [356, 327] width 679 height 28
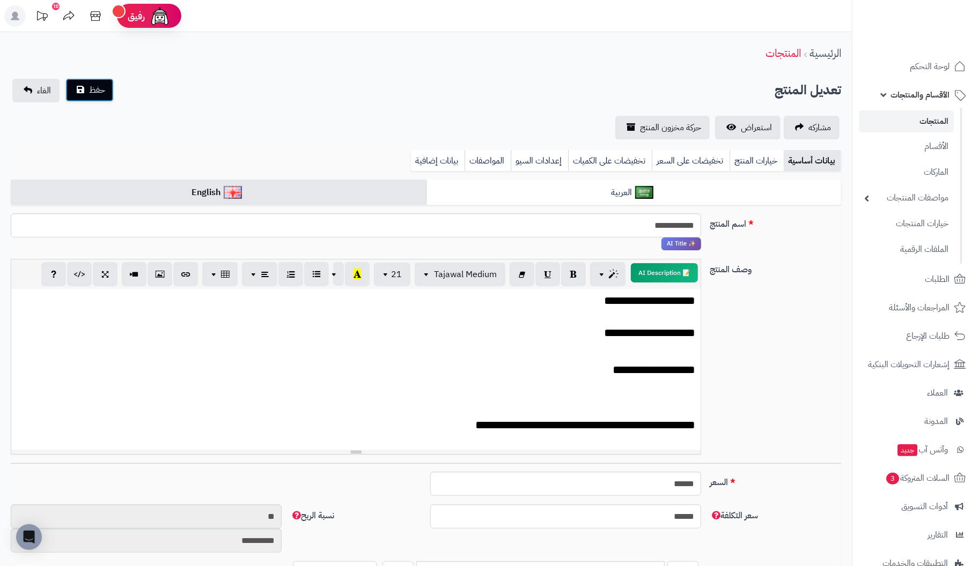
click at [86, 92] on button "حفظ" at bounding box center [89, 90] width 48 height 24
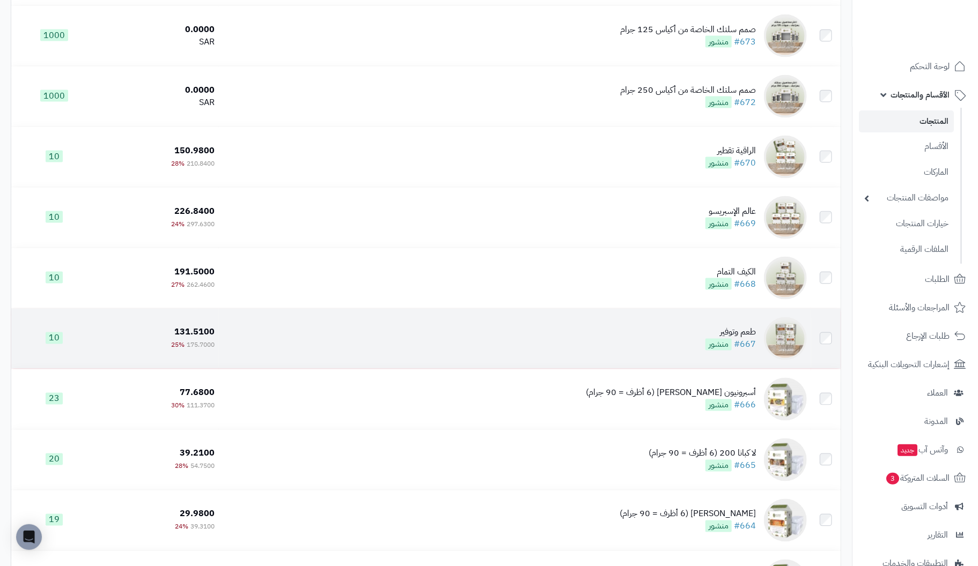
scroll to position [3218, 0]
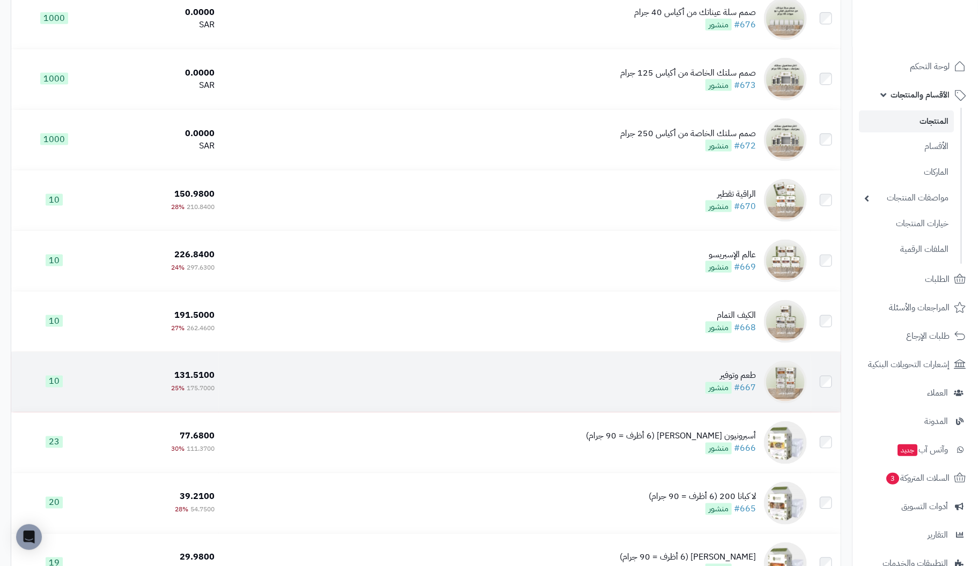
click at [745, 377] on div "طعم وتوفير" at bounding box center [730, 376] width 50 height 12
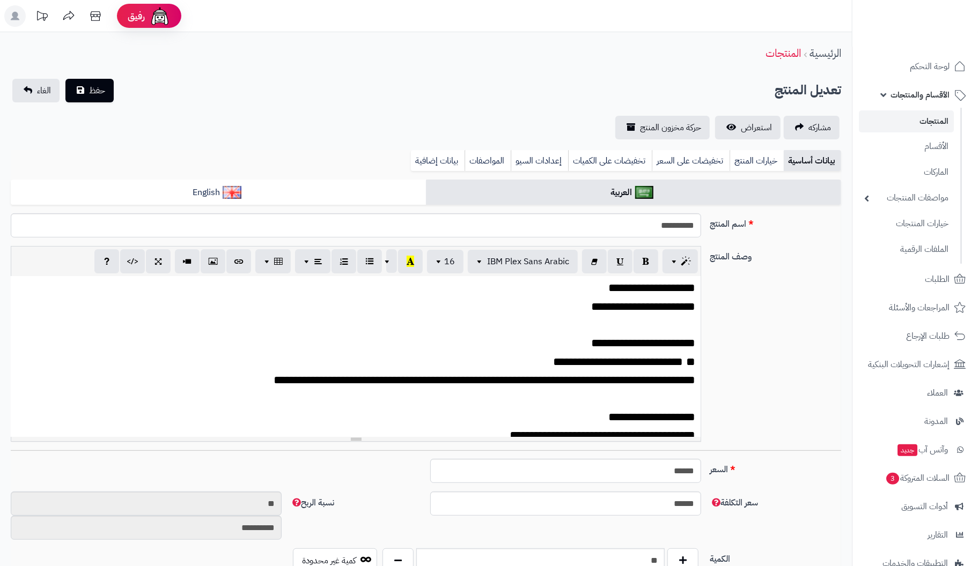
scroll to position [191, 0]
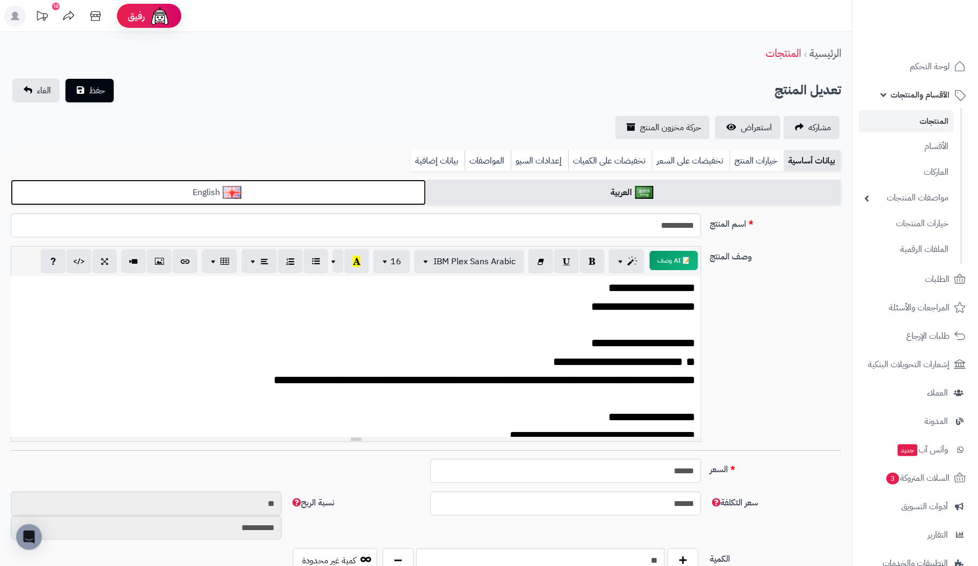
click at [289, 195] on link "English" at bounding box center [218, 193] width 415 height 26
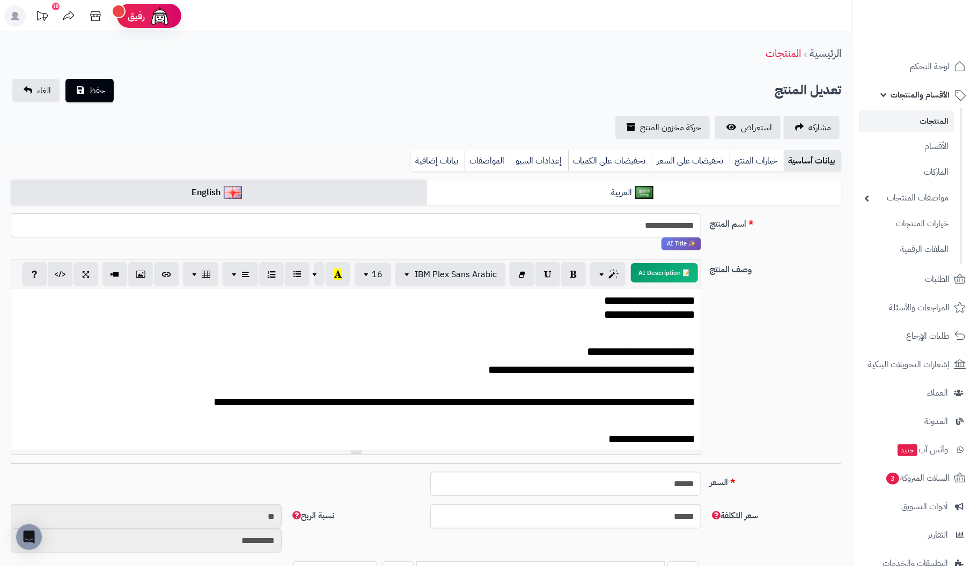
drag, startPoint x: 613, startPoint y: 230, endPoint x: 985, endPoint y: 232, distance: 372.3
click at [977, 229] on html "رفيق ! 10 الطلبات معالجة مكتمل إرجاع المنتجات العملاء المتواجدون الان 263 عملاء…" at bounding box center [489, 283] width 978 height 566
type input "**********"
click at [585, 325] on div "**********" at bounding box center [355, 369] width 689 height 161
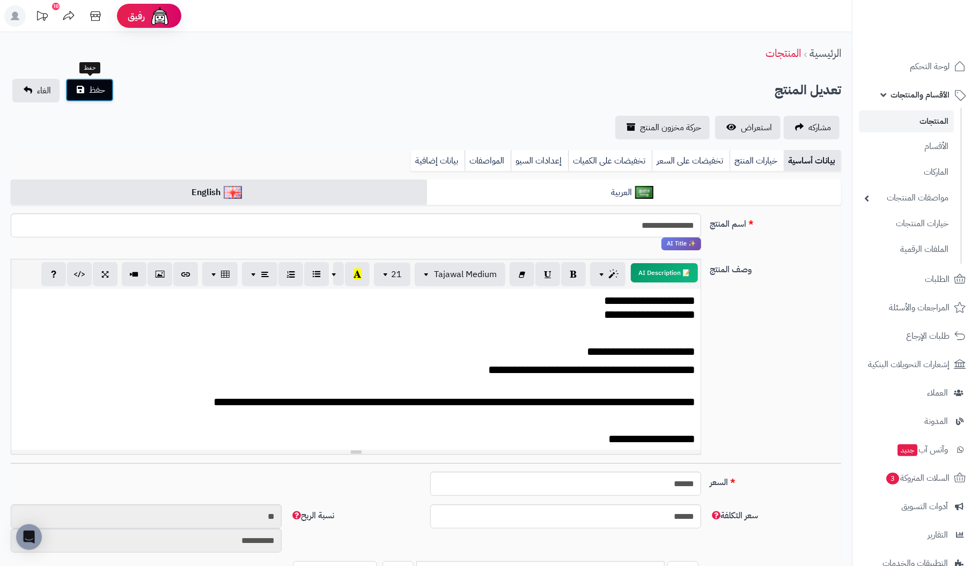
click at [90, 89] on span "حفظ" at bounding box center [97, 90] width 16 height 13
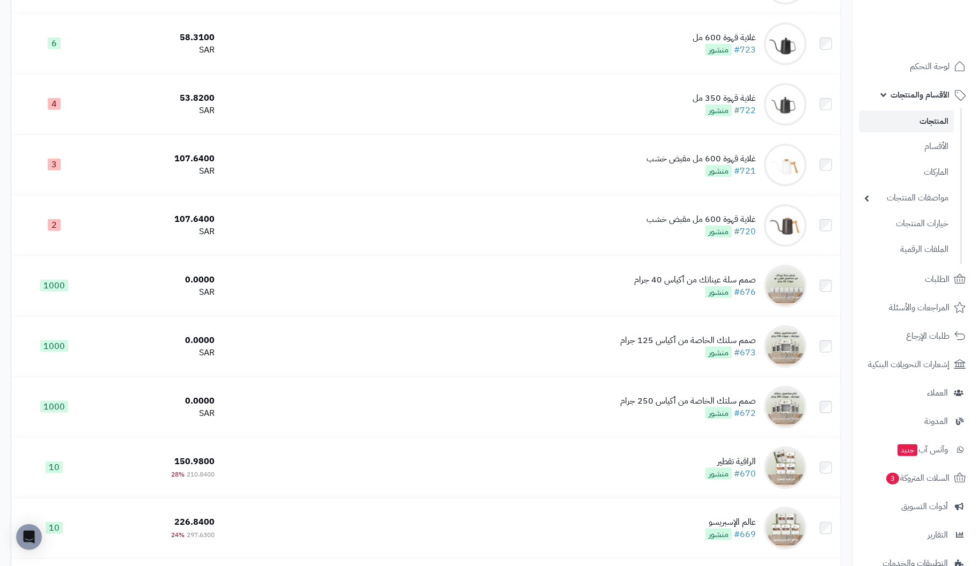
scroll to position [3325, 0]
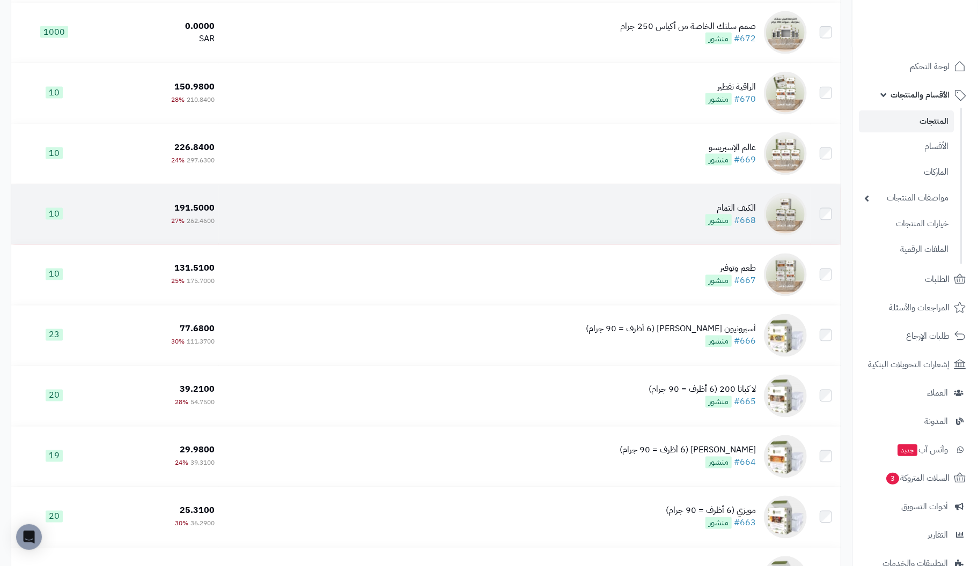
click at [745, 209] on div "الكيف التمام" at bounding box center [730, 208] width 50 height 12
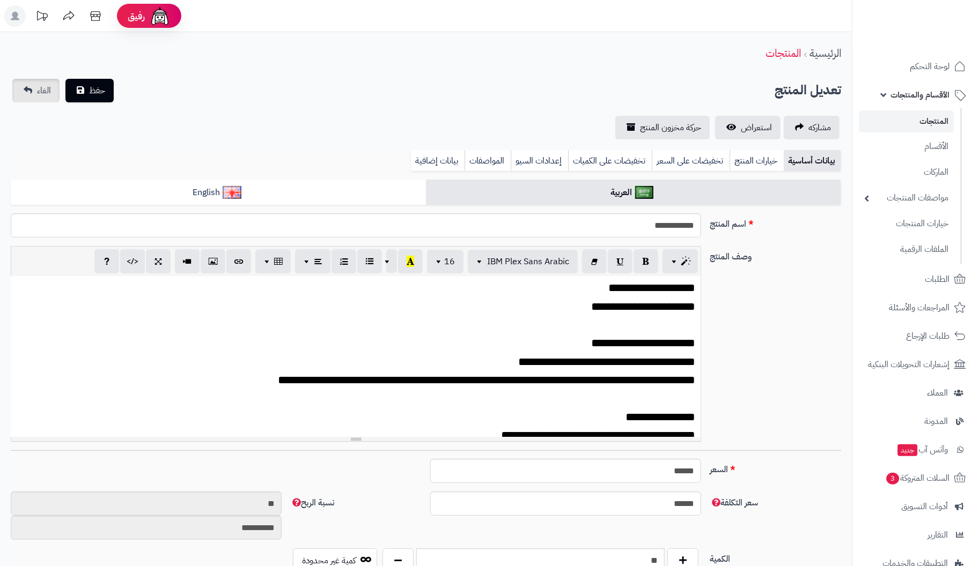
scroll to position [191, 0]
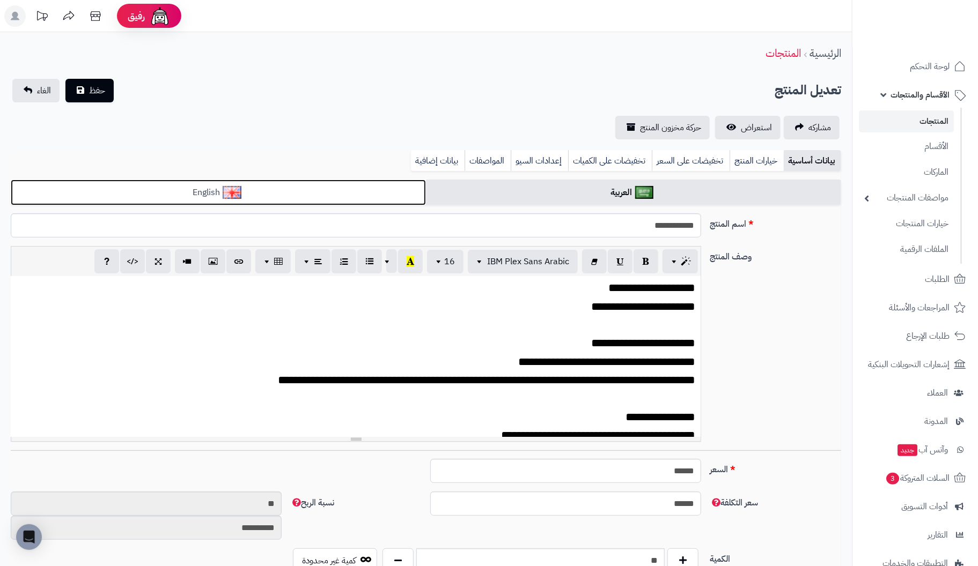
click at [255, 194] on link "English" at bounding box center [218, 193] width 415 height 26
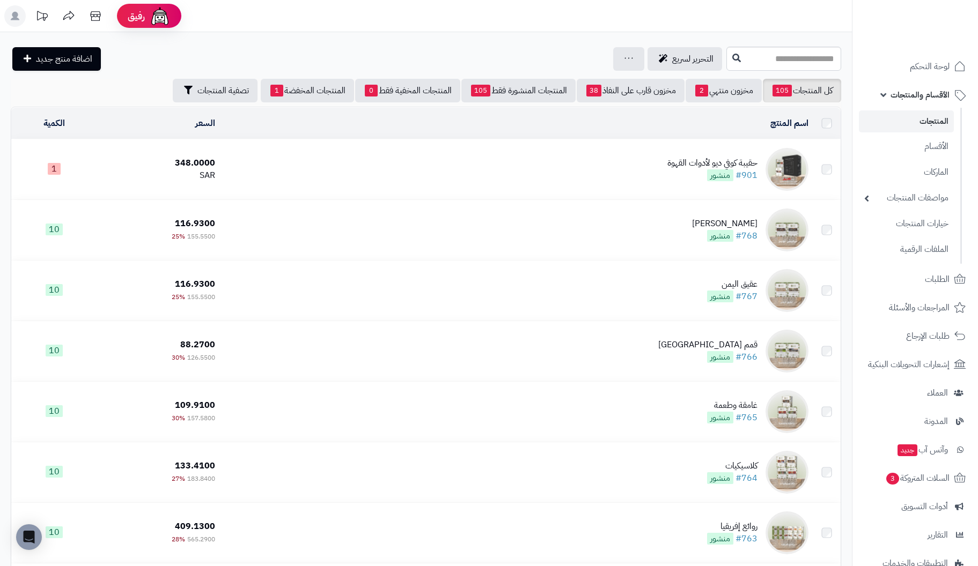
scroll to position [3291, 0]
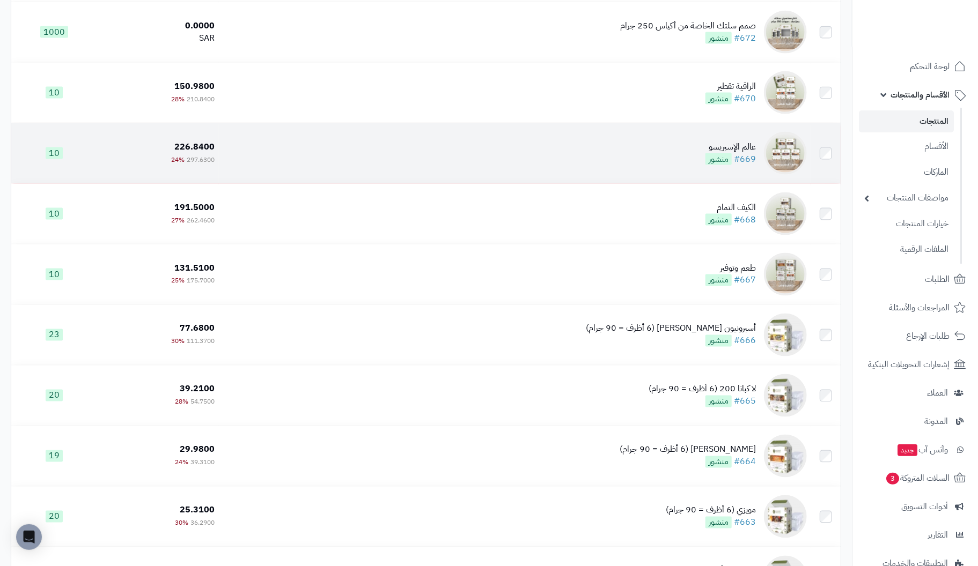
click at [745, 152] on div "عالم الإسبريسو" at bounding box center [730, 147] width 50 height 12
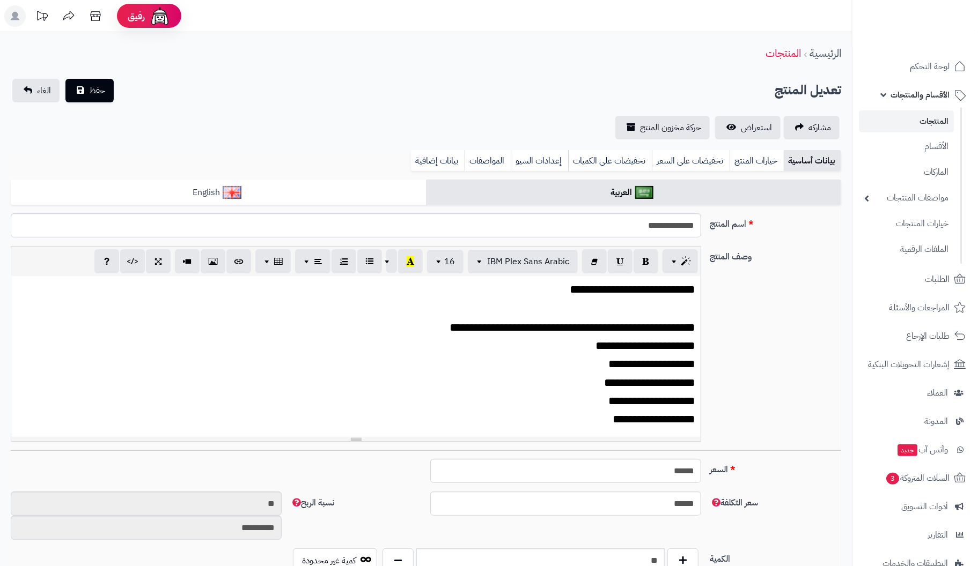
scroll to position [191, 0]
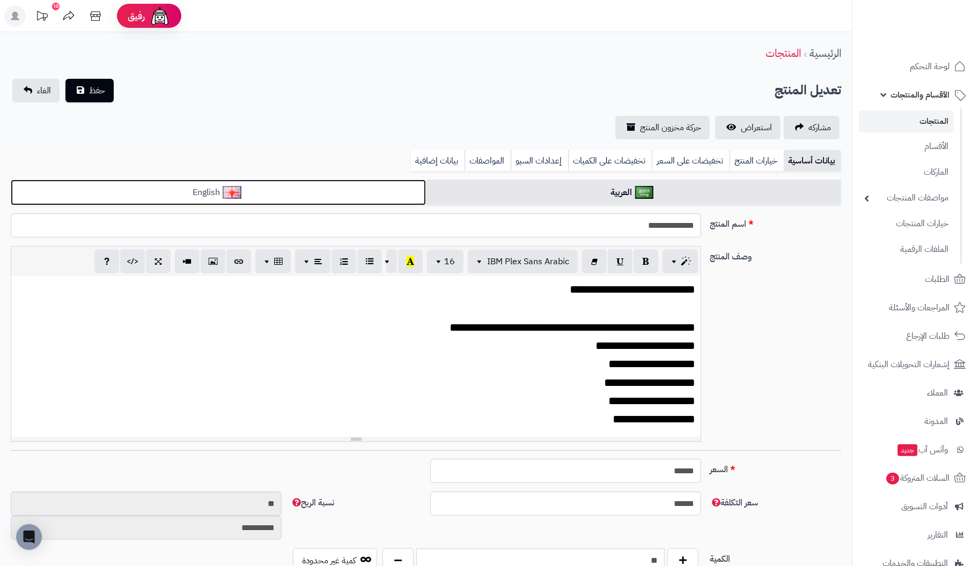
click at [189, 189] on link "English" at bounding box center [218, 193] width 415 height 26
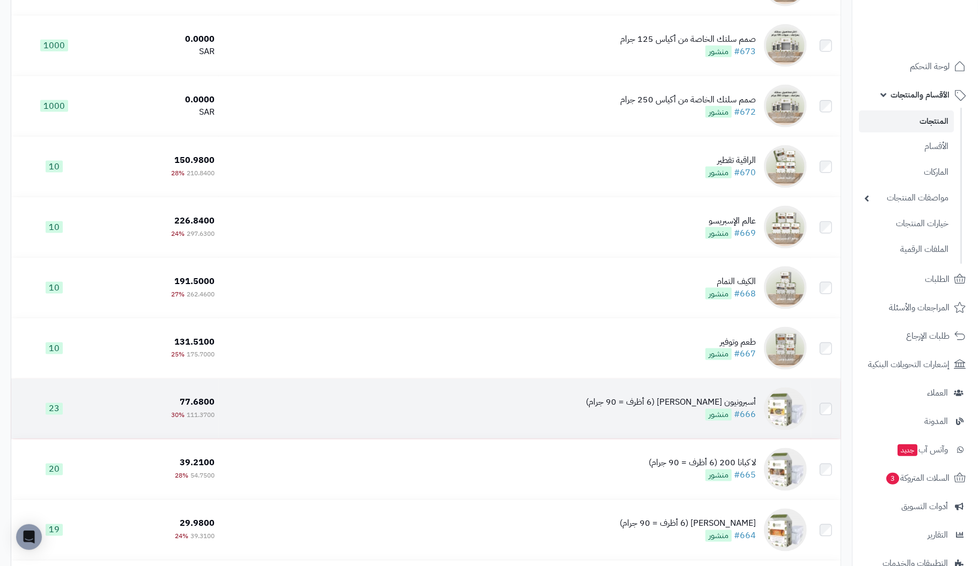
scroll to position [3184, 0]
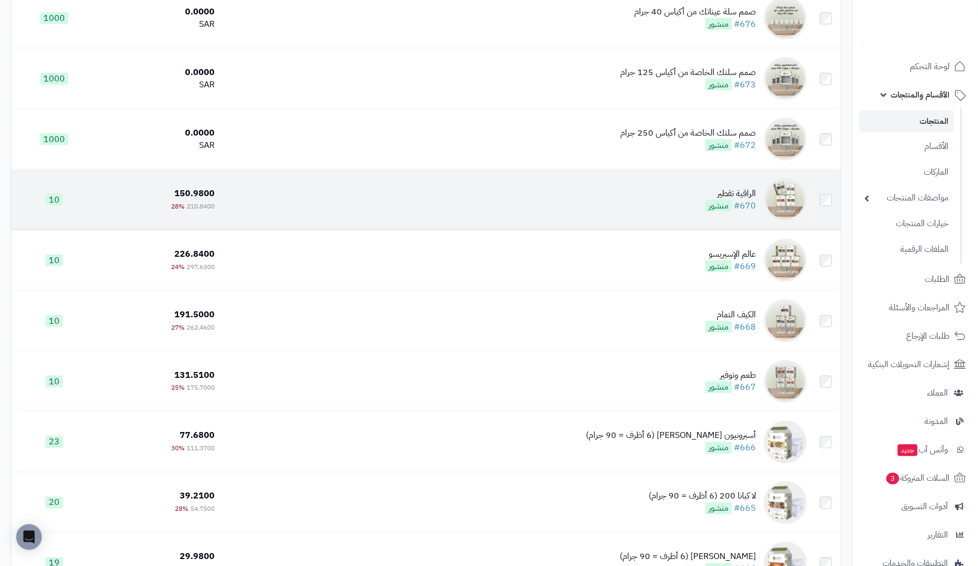
click at [742, 198] on div "الراقية تقطير" at bounding box center [730, 194] width 50 height 12
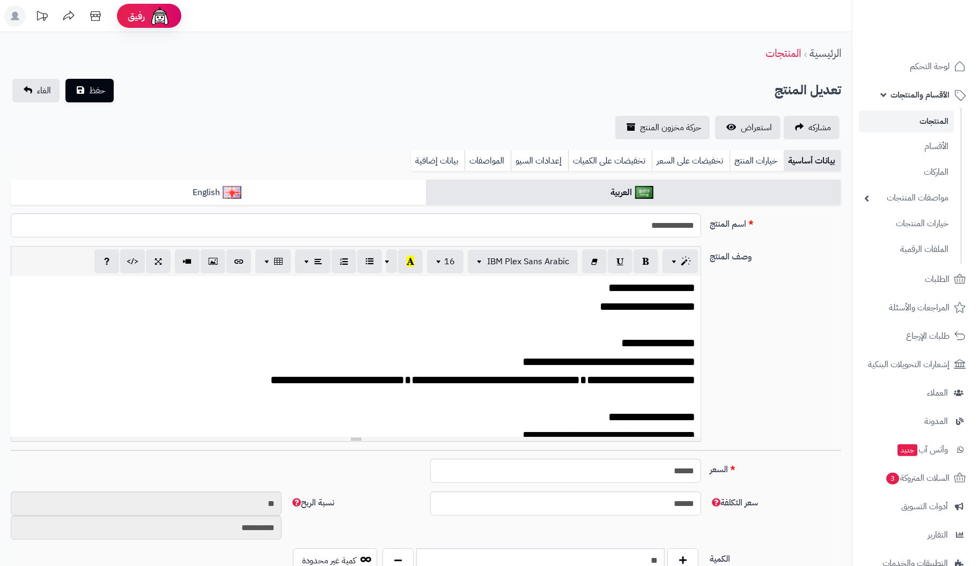
scroll to position [191, 0]
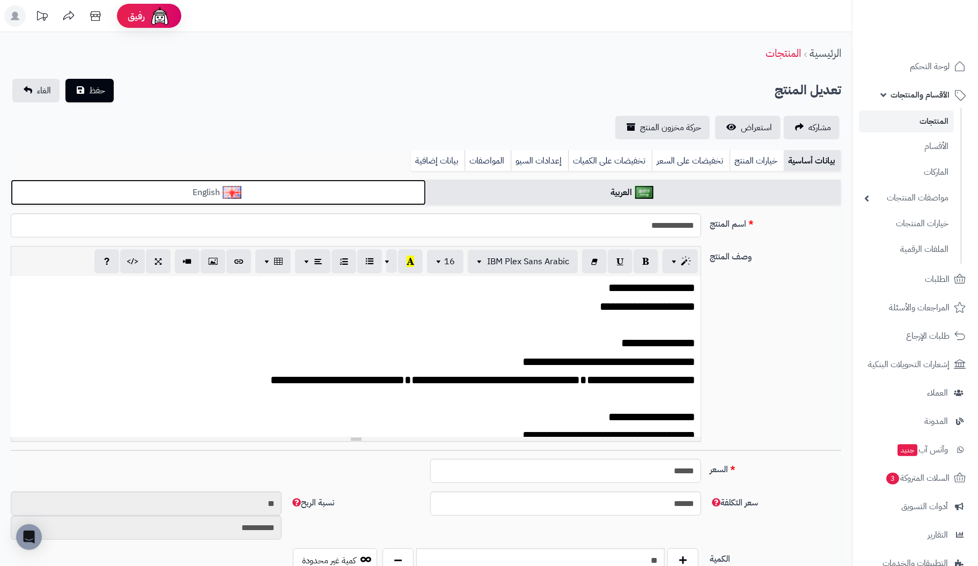
click at [313, 194] on link "English" at bounding box center [218, 193] width 415 height 26
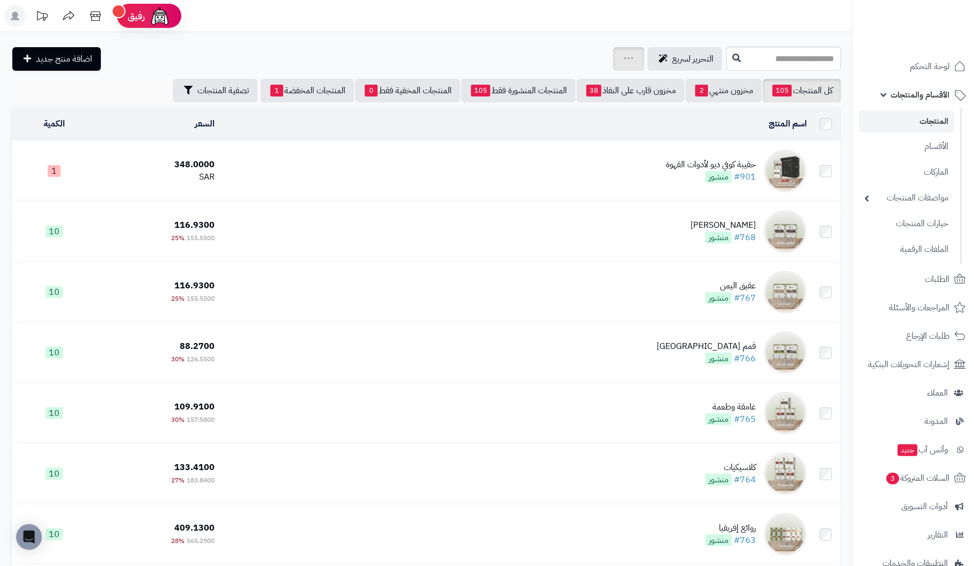
click at [624, 61] on icon at bounding box center [628, 58] width 9 height 7
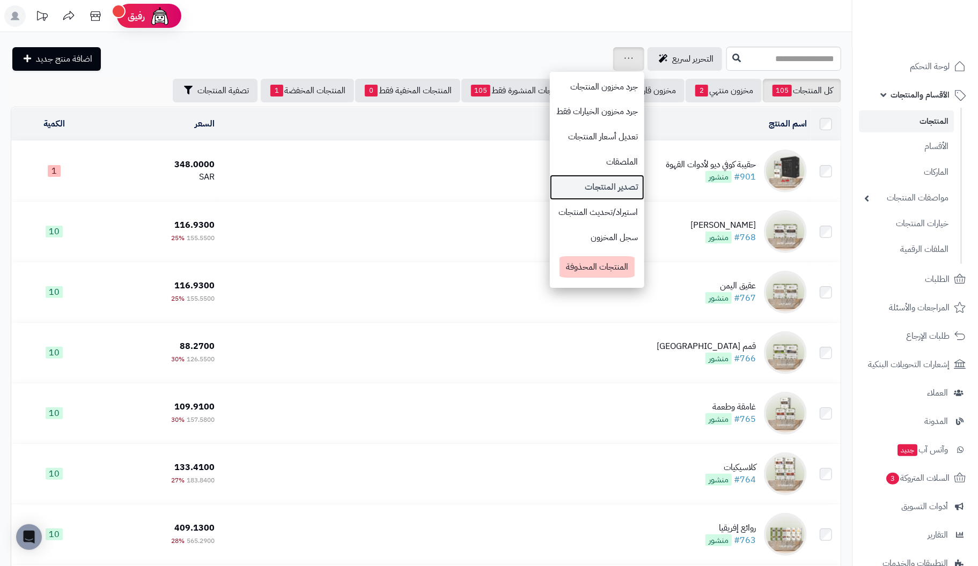
click at [565, 184] on link "تصدير المنتجات" at bounding box center [597, 187] width 94 height 25
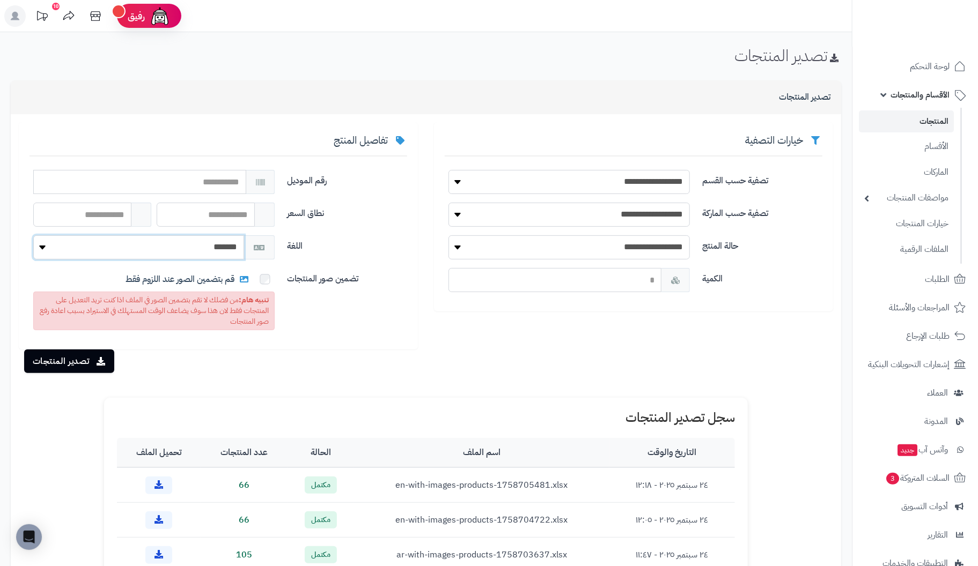
click at [132, 250] on select "******* *******" at bounding box center [138, 247] width 211 height 24
select select "*"
click at [33, 235] on select "******* *******" at bounding box center [138, 247] width 211 height 24
click at [91, 358] on button "تصدير المنتجات" at bounding box center [69, 361] width 90 height 24
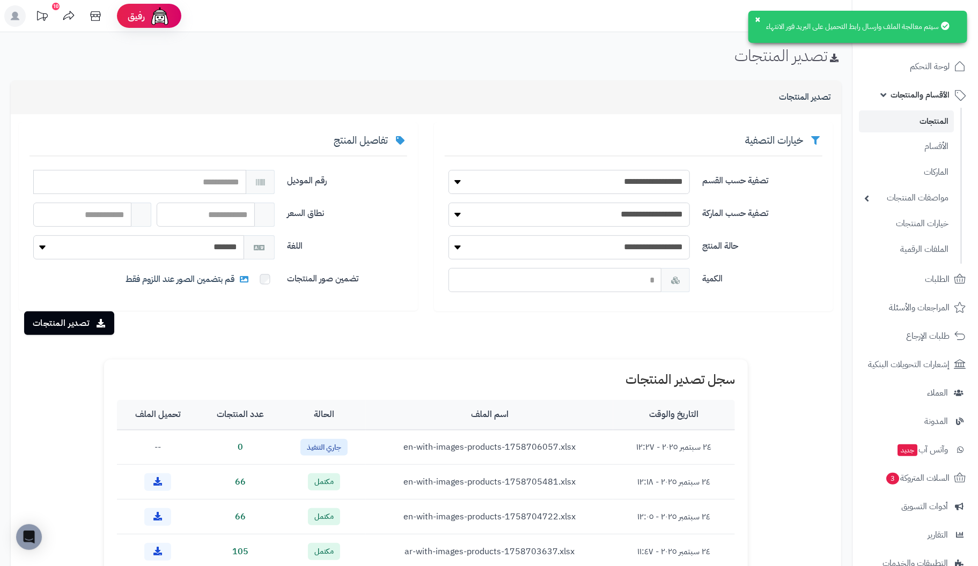
click at [932, 119] on link "المنتجات" at bounding box center [906, 122] width 95 height 22
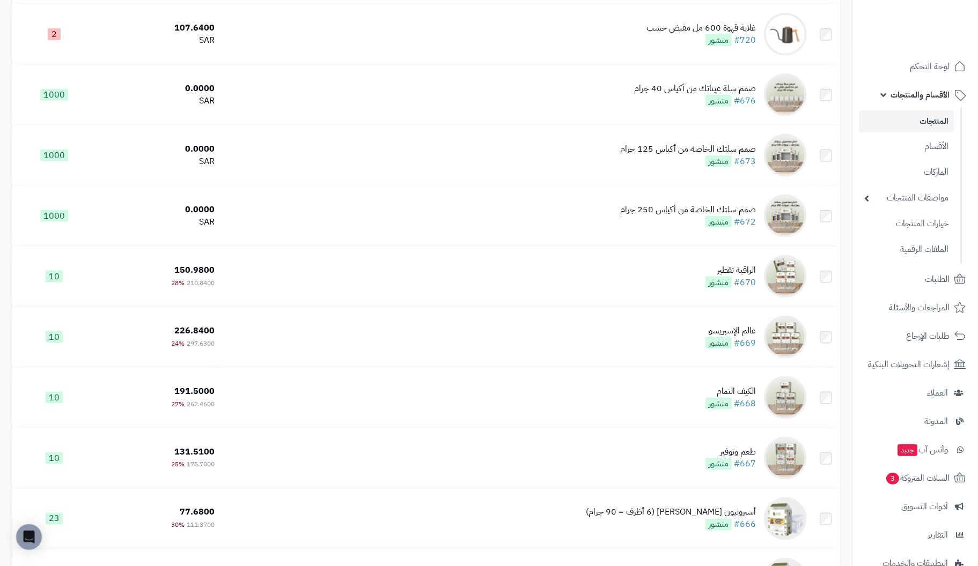
scroll to position [3111, 0]
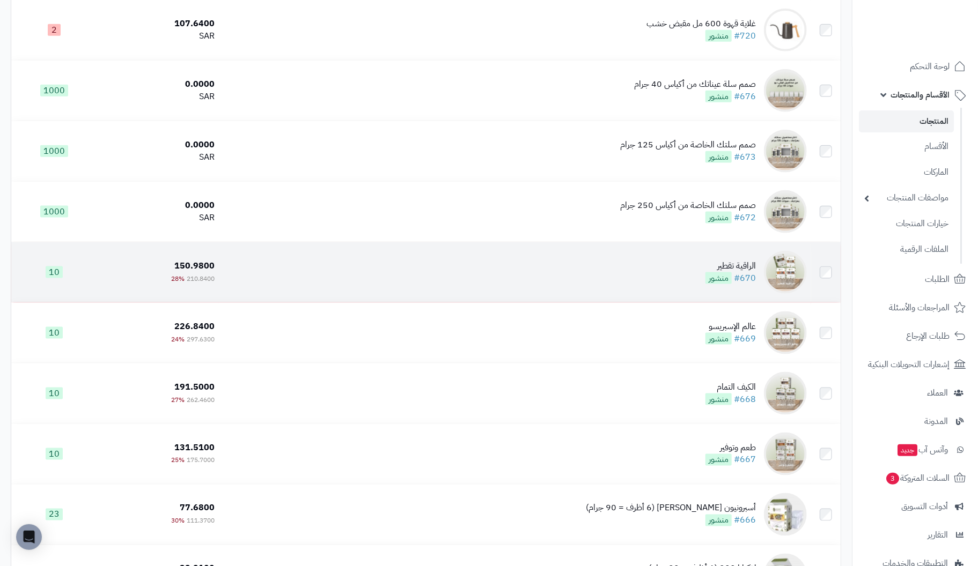
click at [746, 273] on div "الراقية تقطير" at bounding box center [730, 266] width 50 height 12
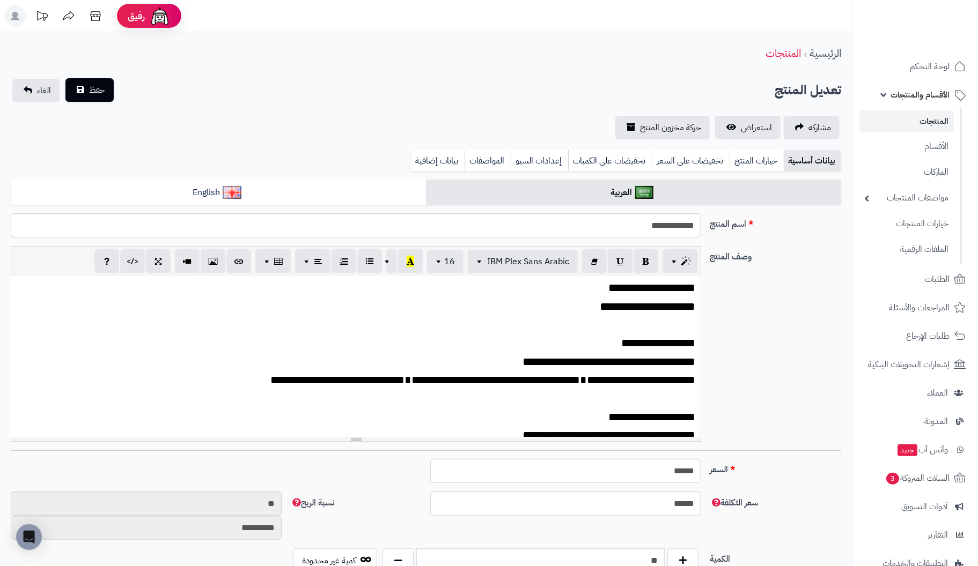
scroll to position [191, 0]
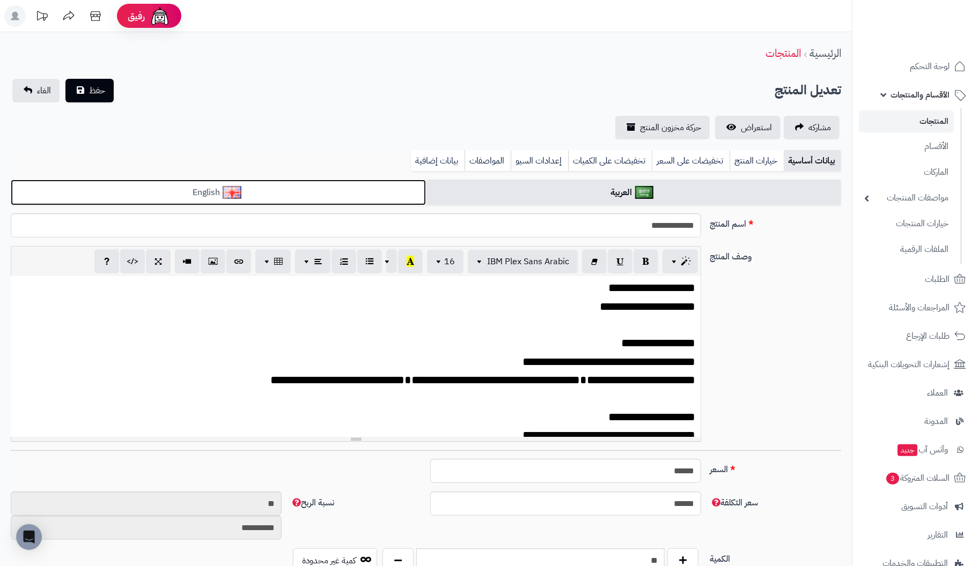
click at [324, 190] on link "English" at bounding box center [218, 193] width 415 height 26
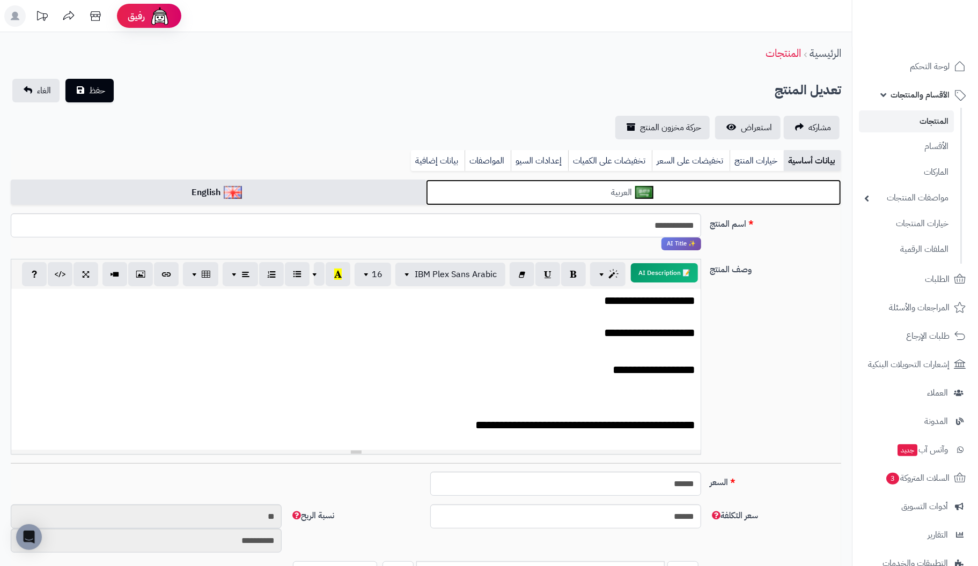
click at [565, 196] on link "العربية" at bounding box center [633, 193] width 415 height 26
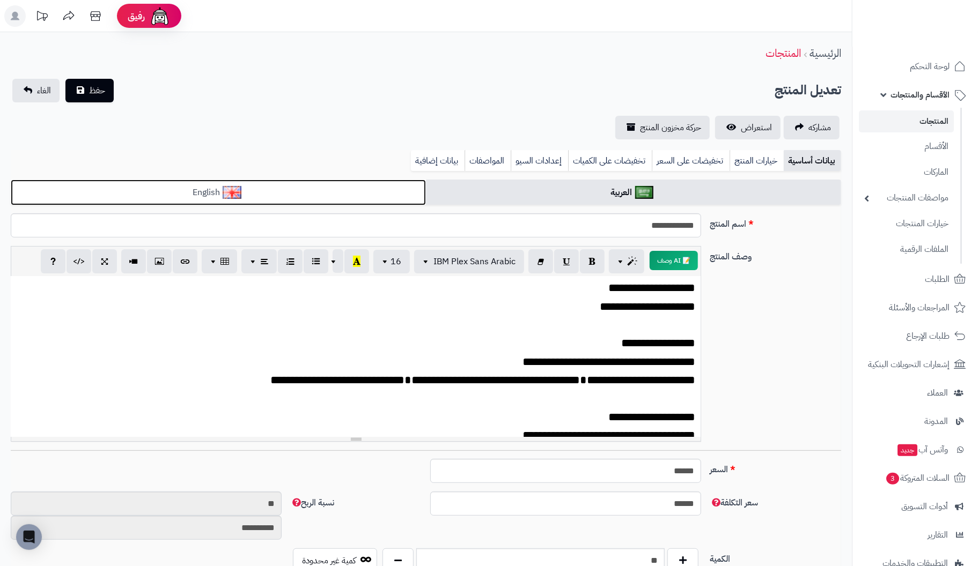
click at [320, 192] on link "English" at bounding box center [218, 193] width 415 height 26
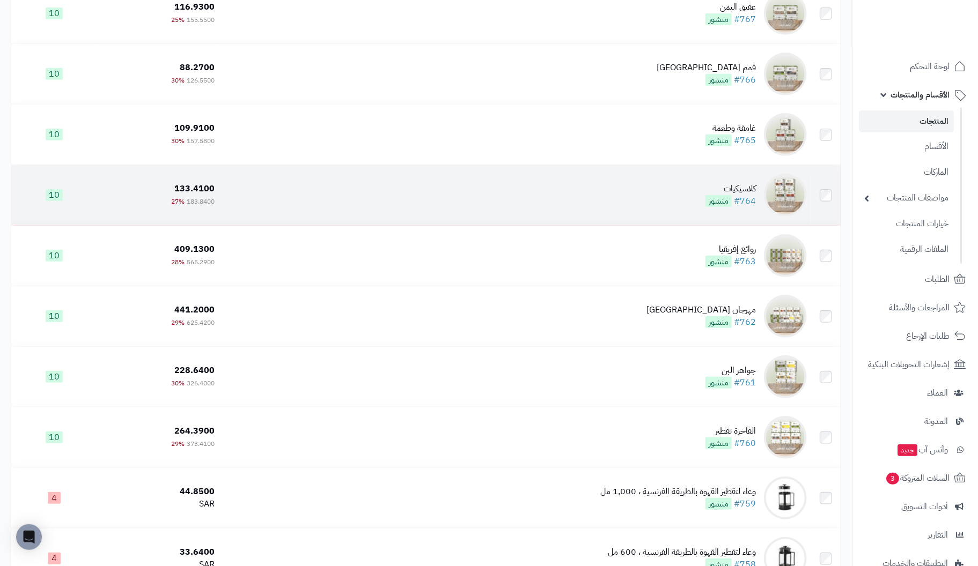
scroll to position [322, 0]
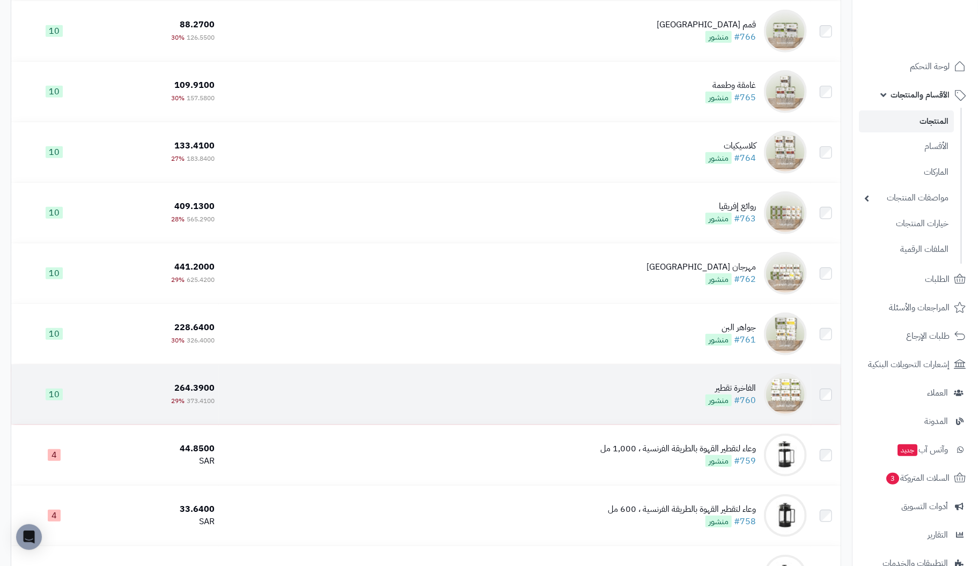
click at [737, 387] on div "الفاخرة تقطير" at bounding box center [730, 388] width 50 height 12
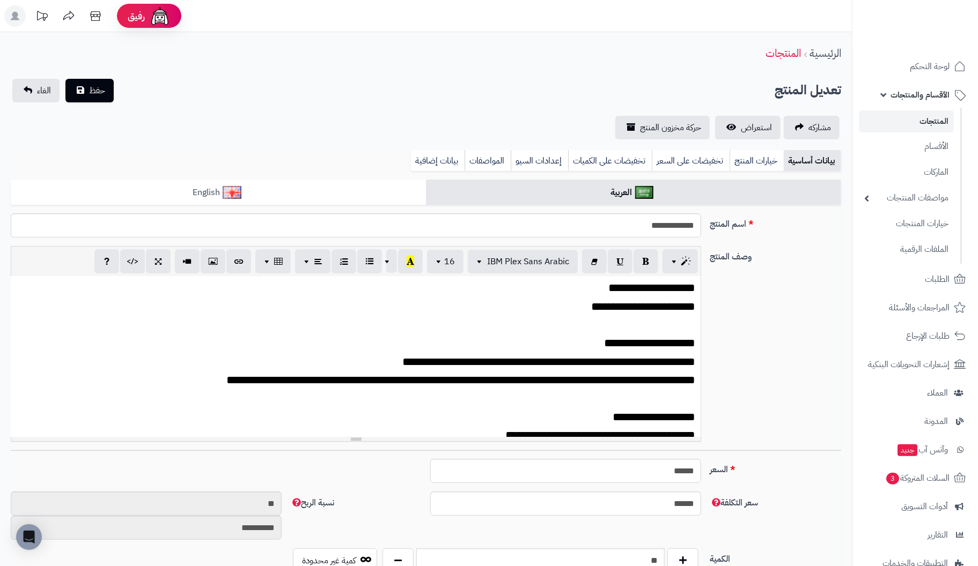
scroll to position [191, 0]
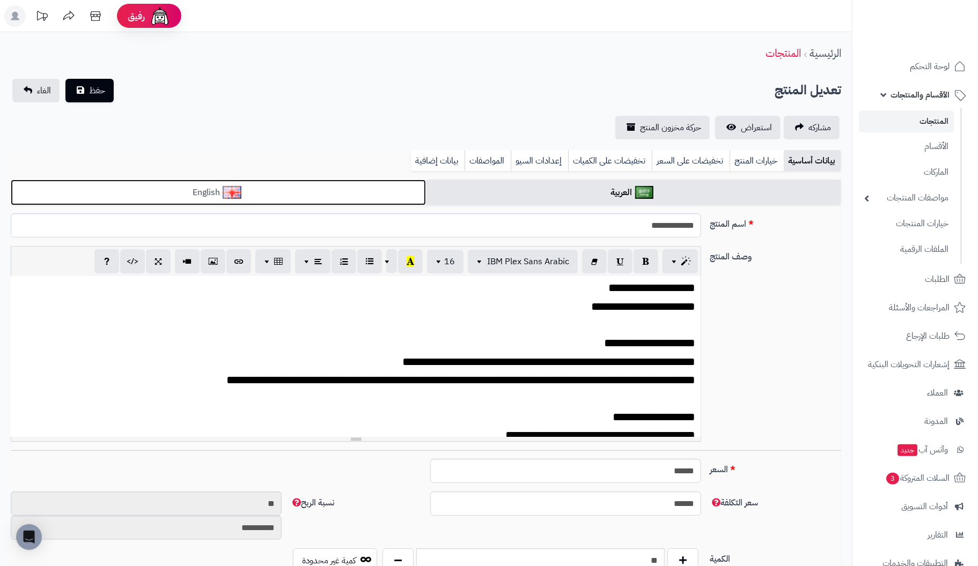
click at [233, 193] on img at bounding box center [232, 192] width 19 height 13
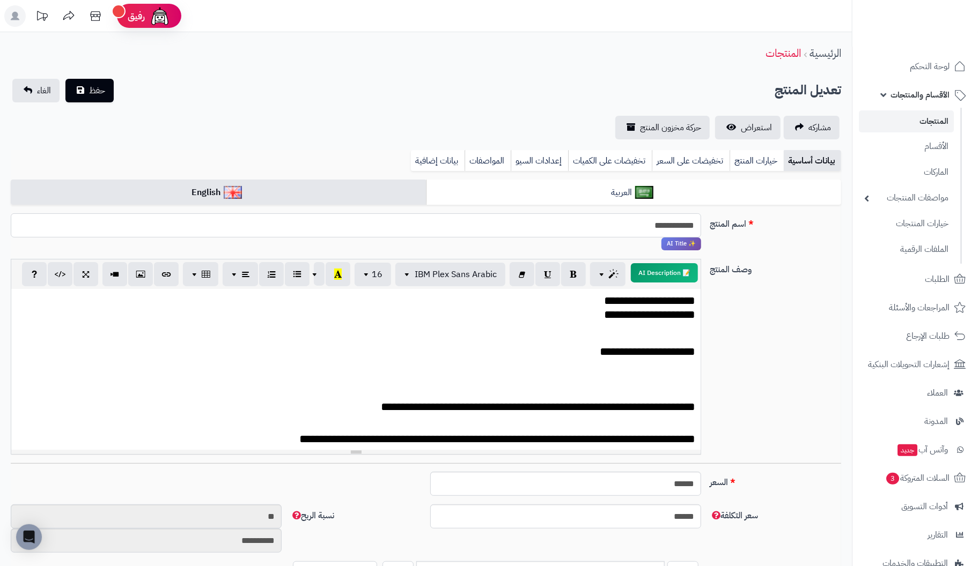
click at [650, 229] on input "**********" at bounding box center [356, 225] width 690 height 24
type input "**********"
click at [640, 328] on p at bounding box center [356, 334] width 679 height 14
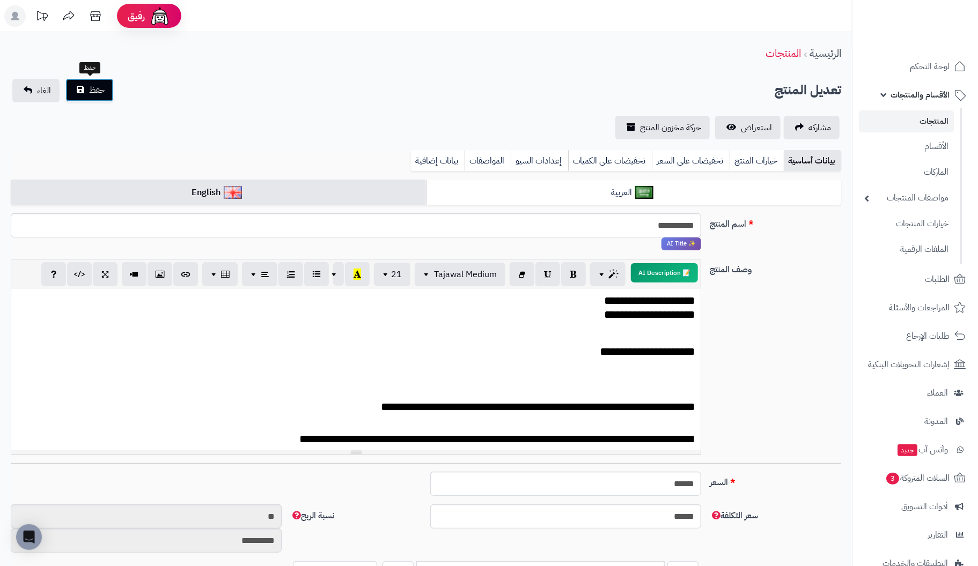
click at [95, 88] on span "حفظ" at bounding box center [97, 90] width 16 height 13
